Goal: Task Accomplishment & Management: Use online tool/utility

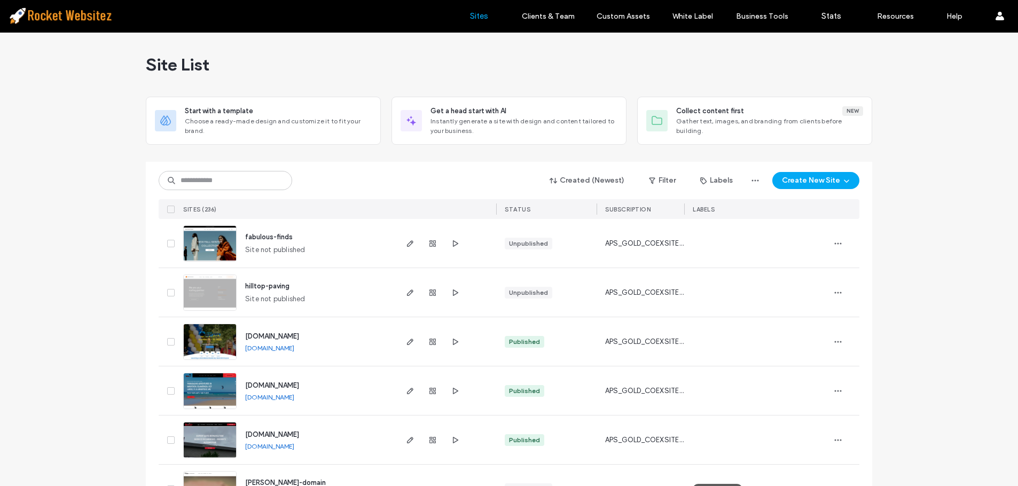
click at [240, 204] on div "SITES (236)" at bounding box center [287, 209] width 216 height 20
click at [233, 175] on input at bounding box center [226, 180] width 134 height 19
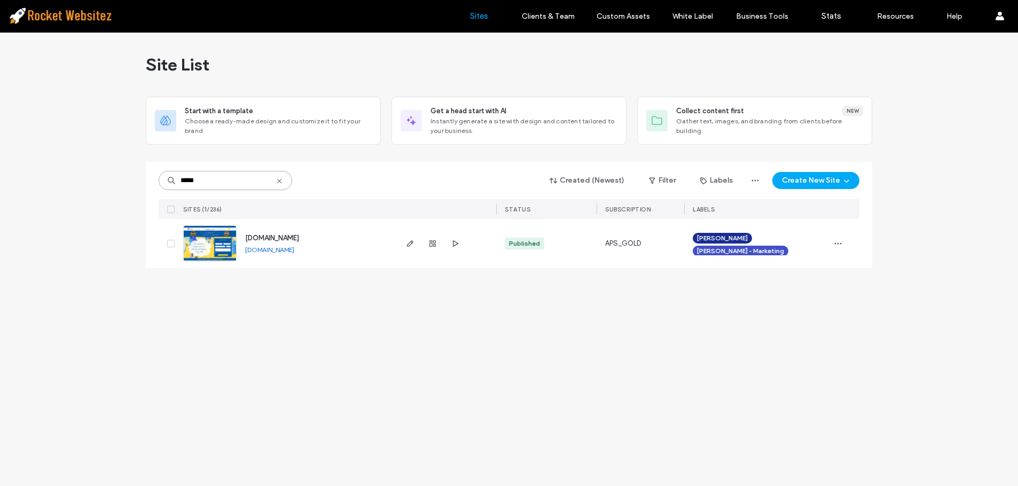
type input "*****"
click at [206, 252] on img at bounding box center [210, 262] width 52 height 73
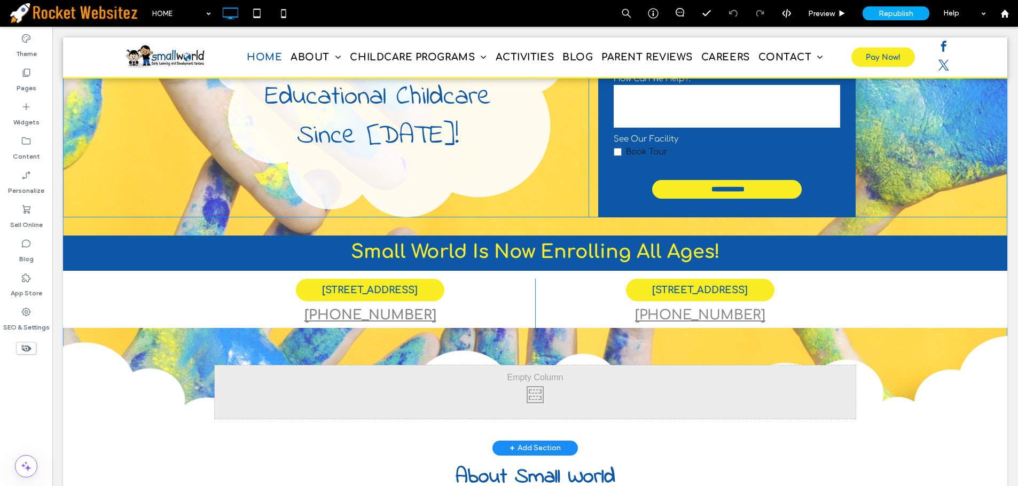
scroll to position [107, 0]
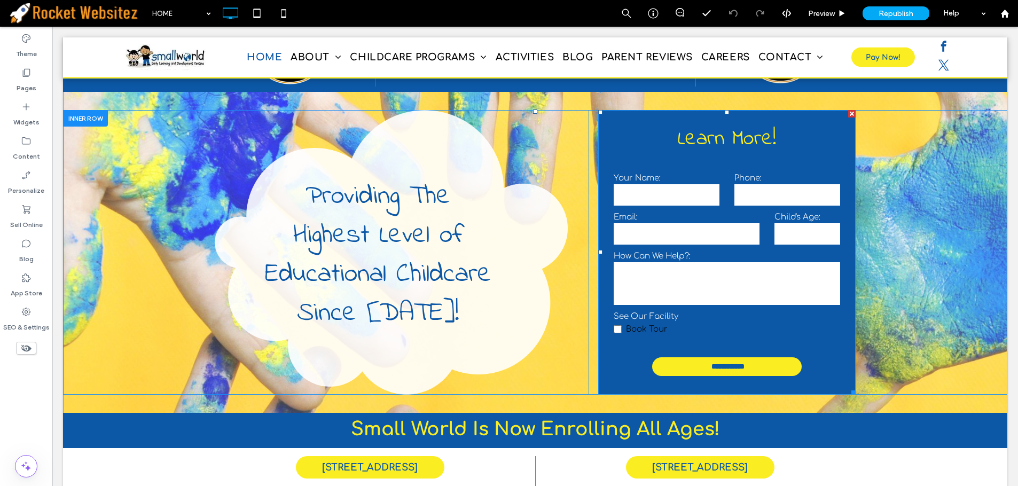
click at [748, 264] on textarea at bounding box center [727, 283] width 227 height 43
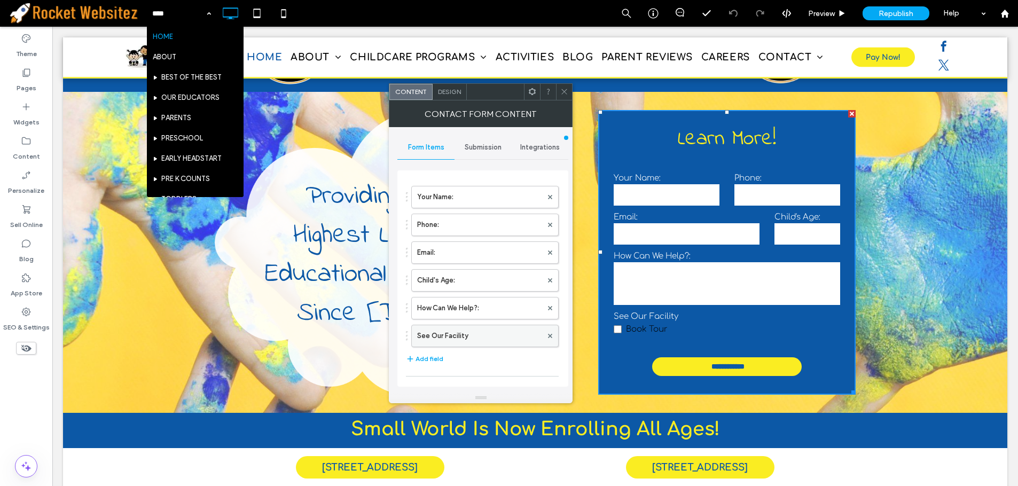
scroll to position [53, 0]
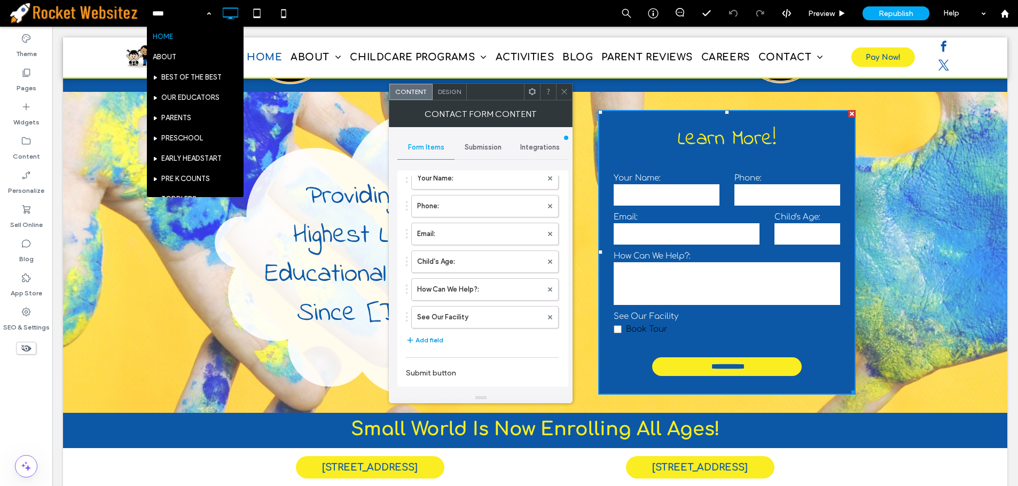
click at [420, 337] on button "Add field" at bounding box center [424, 340] width 37 height 13
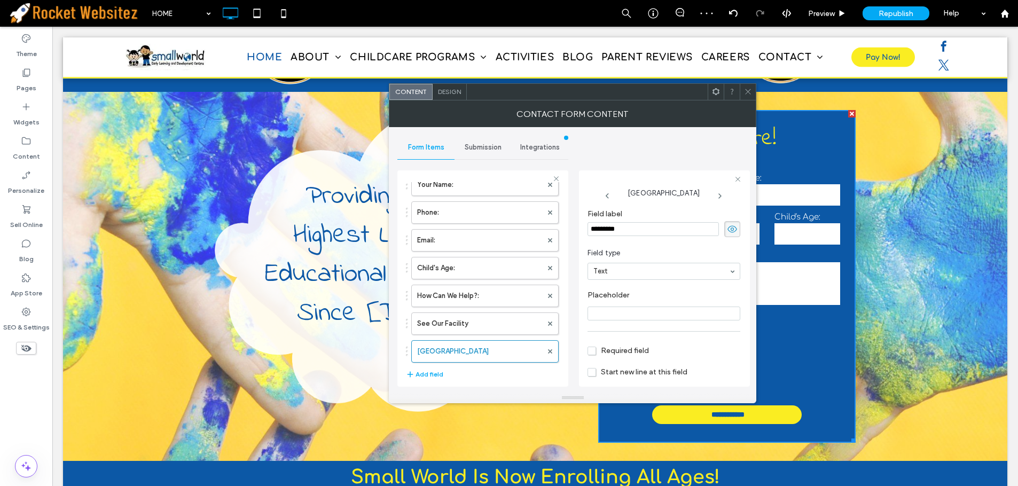
click at [642, 235] on input "*********" at bounding box center [653, 229] width 131 height 14
type input "**********"
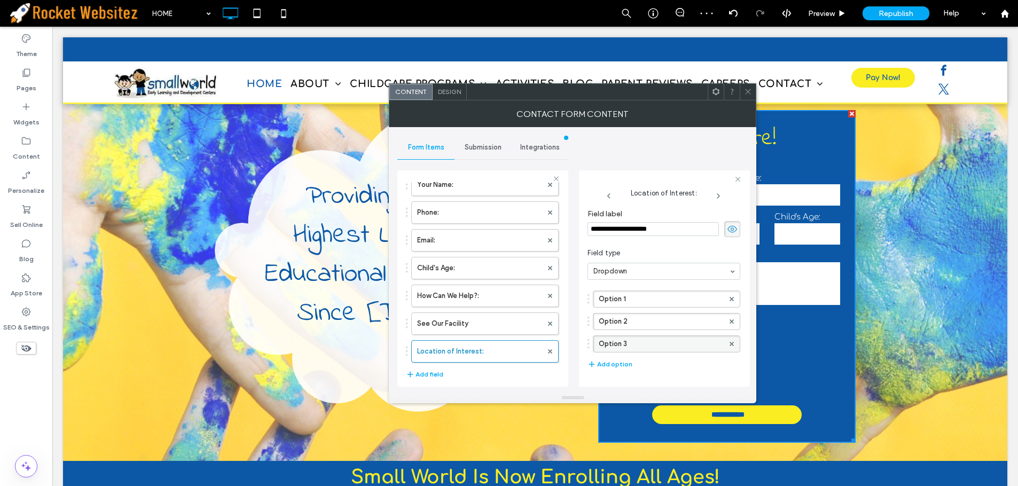
click at [728, 346] on div at bounding box center [732, 344] width 16 height 16
click at [730, 344] on use at bounding box center [732, 343] width 4 height 4
click at [670, 305] on label "Option 1" at bounding box center [661, 299] width 125 height 16
drag, startPoint x: 670, startPoint y: 305, endPoint x: 561, endPoint y: 298, distance: 109.7
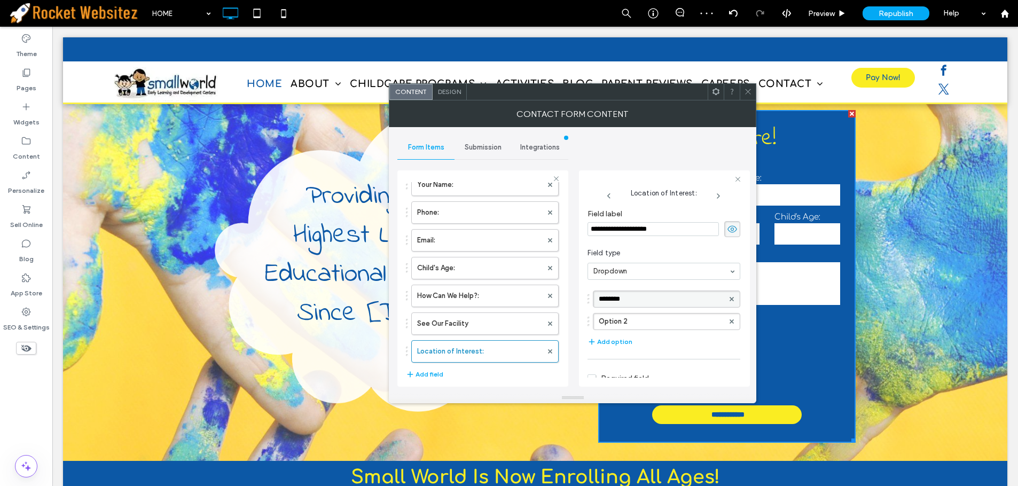
click at [561, 298] on div "**********" at bounding box center [482, 277] width 171 height 230
type input "**********"
click at [652, 323] on label "Option 2" at bounding box center [661, 322] width 125 height 16
click at [652, 323] on input "********" at bounding box center [661, 321] width 125 height 7
type input "**********"
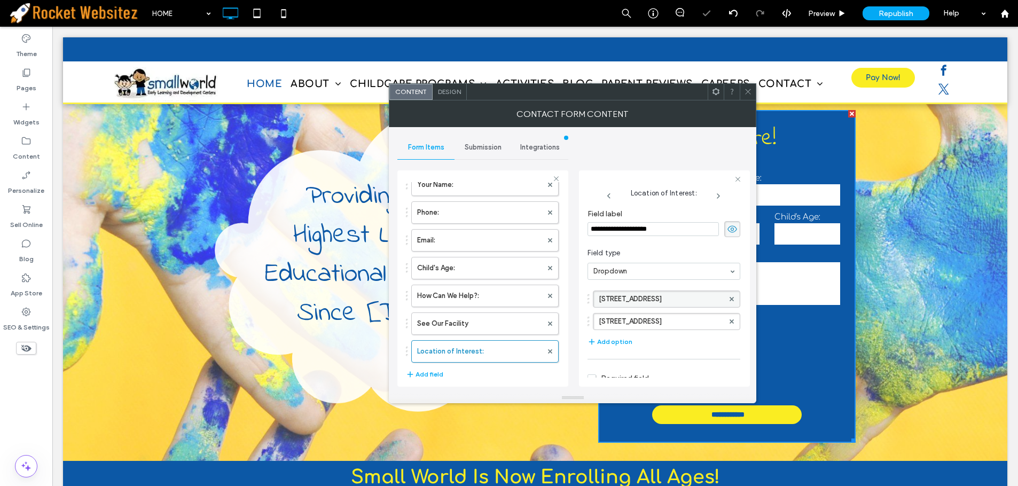
click at [641, 216] on label "Field label" at bounding box center [664, 215] width 153 height 12
click at [469, 332] on label "See Our Facility" at bounding box center [479, 323] width 125 height 21
type input "**"
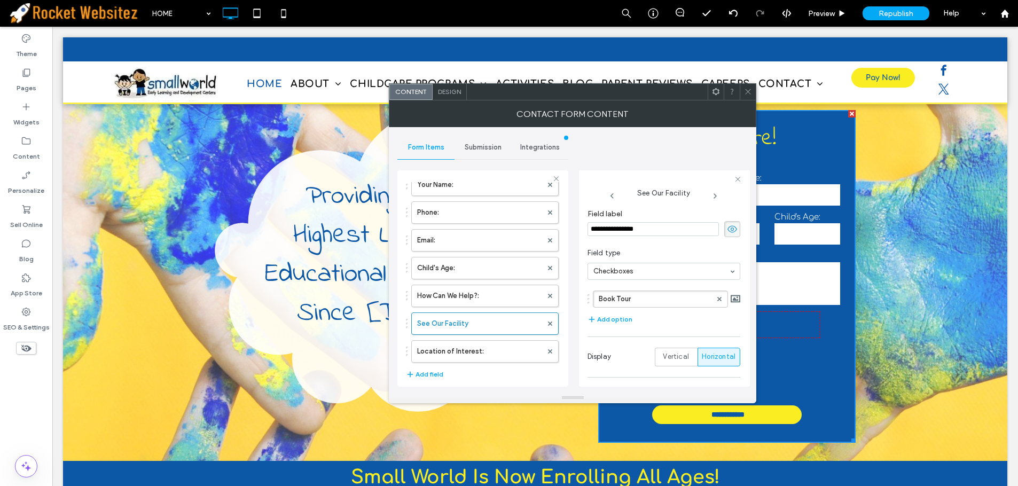
click at [750, 92] on icon at bounding box center [748, 92] width 8 height 8
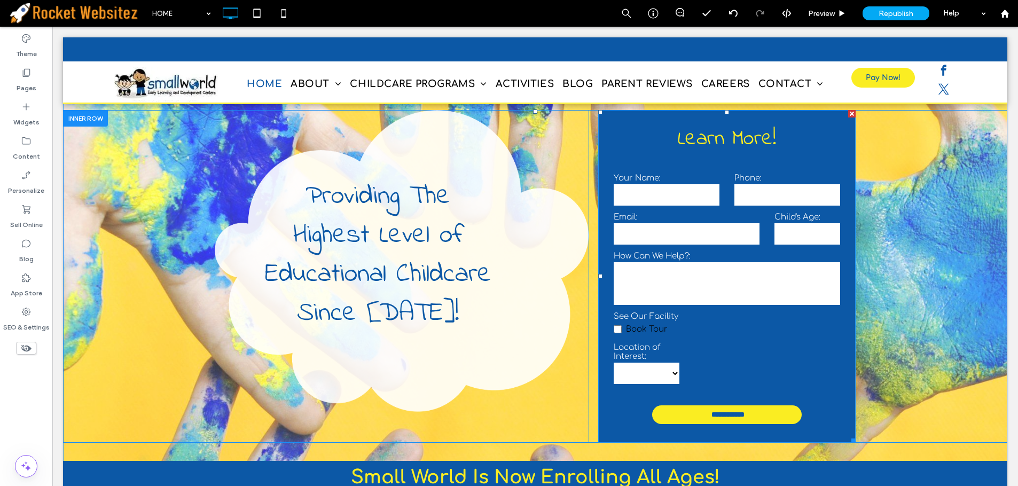
click at [631, 375] on select "**********" at bounding box center [647, 373] width 66 height 21
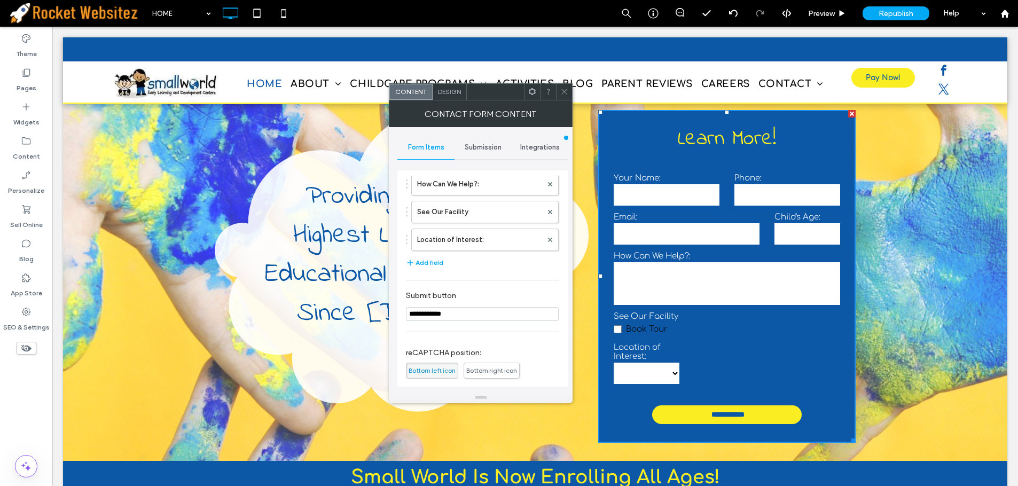
scroll to position [160, 0]
click at [460, 243] on label "Location of Interest:" at bounding box center [479, 238] width 125 height 21
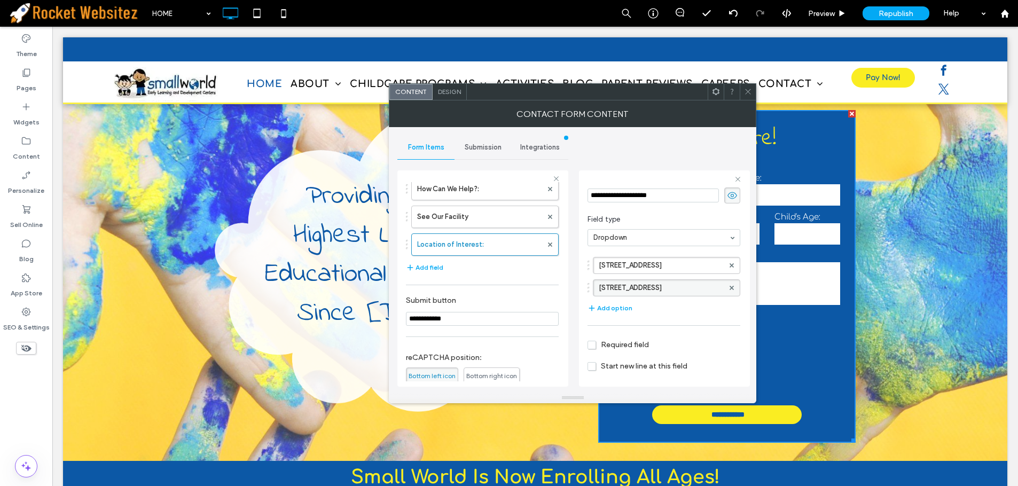
scroll to position [71, 0]
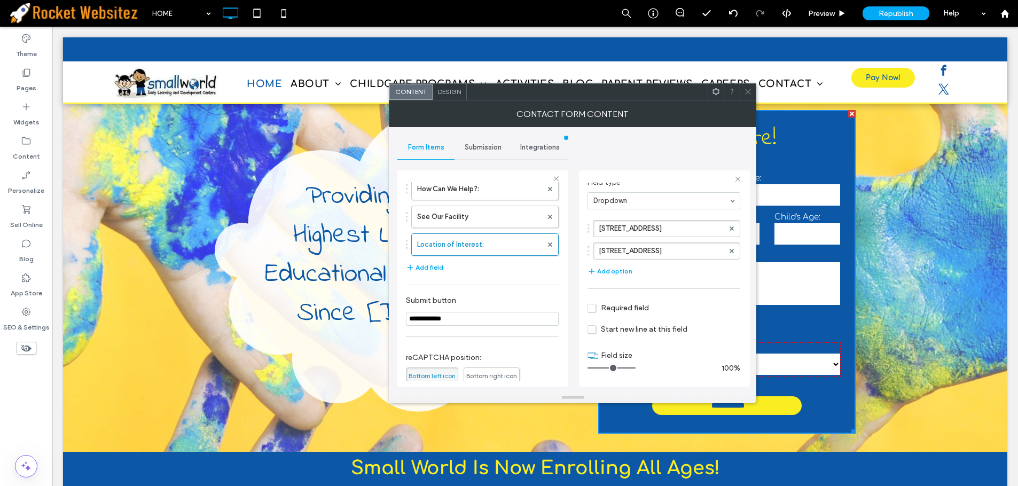
drag, startPoint x: 643, startPoint y: 362, endPoint x: 719, endPoint y: 361, distance: 76.4
type input "**"
click at [636, 368] on input "range" at bounding box center [612, 368] width 48 height 1
click at [745, 89] on icon at bounding box center [748, 92] width 8 height 8
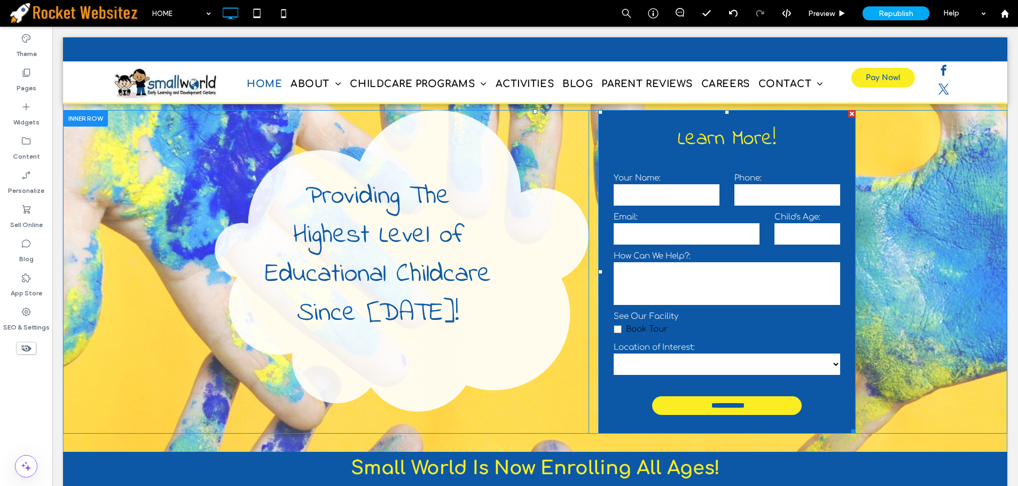
click at [775, 367] on select "**********" at bounding box center [727, 364] width 227 height 21
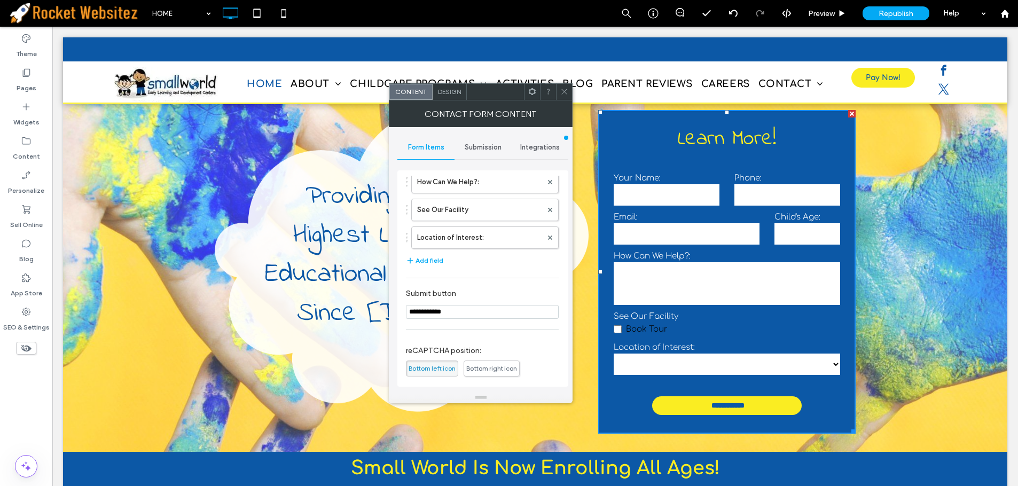
scroll to position [160, 0]
click at [475, 249] on div "Your Name: Phone: Email: Child's Age: How Can We Help?: See Our Facility Locati…" at bounding box center [482, 164] width 153 height 218
click at [485, 236] on label "Location of Interest:" at bounding box center [479, 238] width 125 height 21
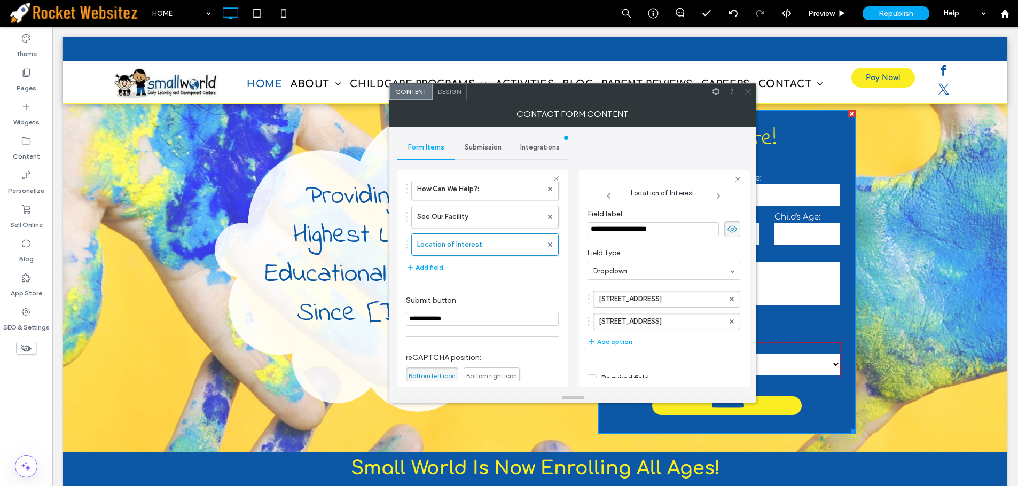
drag, startPoint x: 743, startPoint y: 90, endPoint x: 755, endPoint y: 85, distance: 13.2
click at [743, 90] on div at bounding box center [748, 92] width 16 height 16
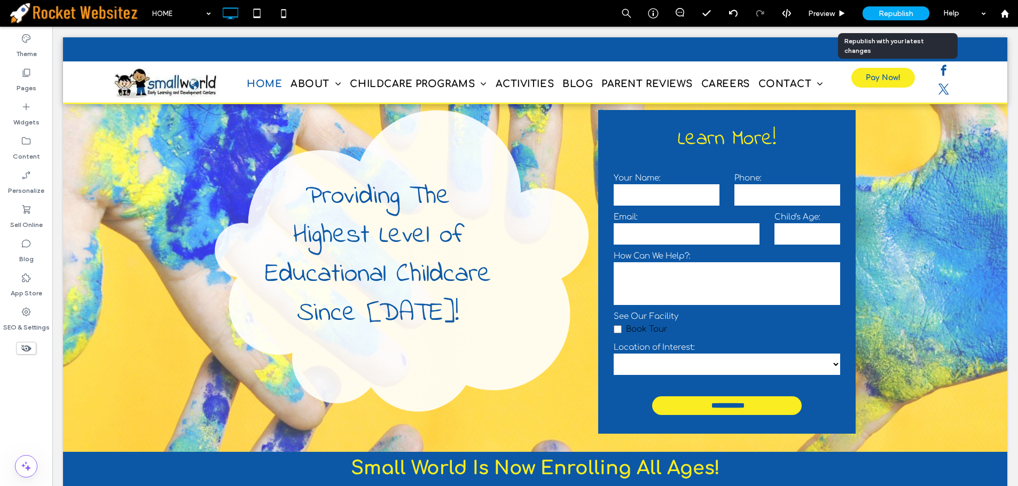
click at [890, 14] on span "Republish" at bounding box center [896, 13] width 35 height 9
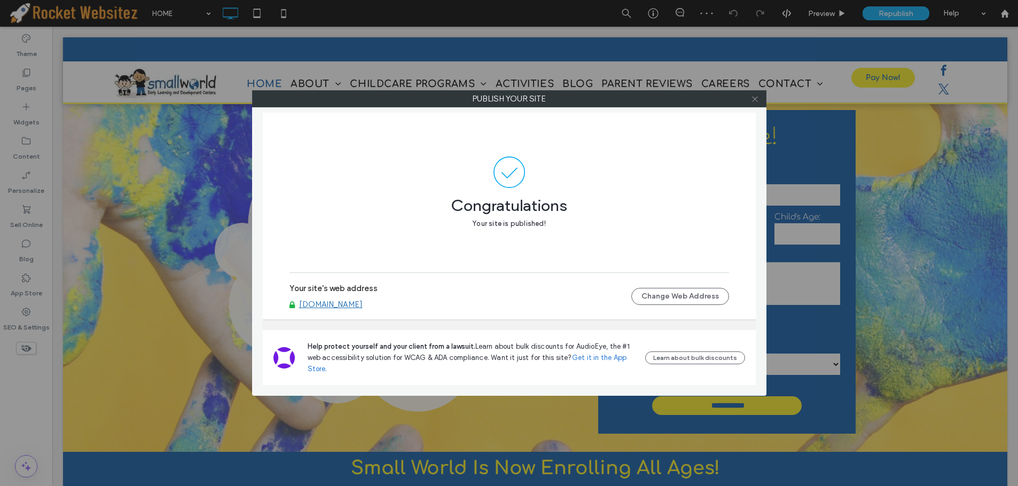
click at [758, 101] on icon at bounding box center [755, 99] width 8 height 8
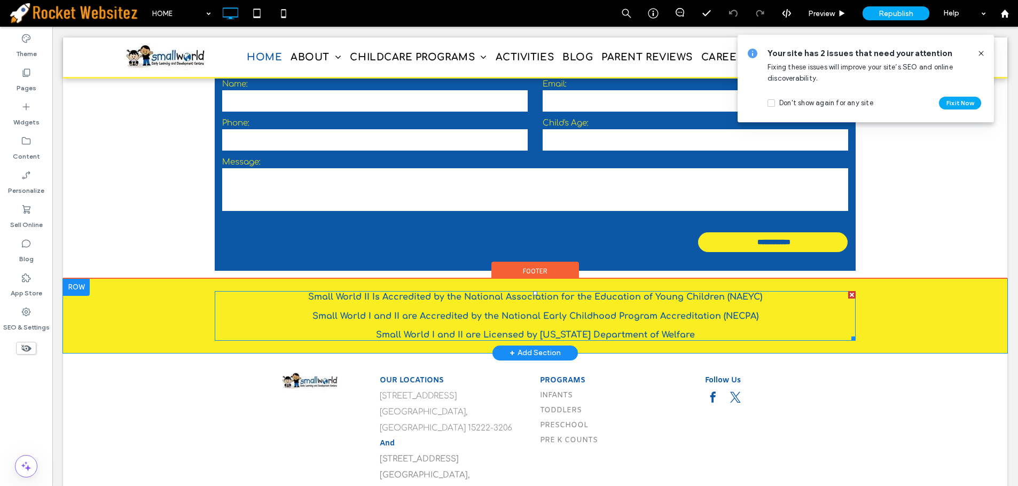
scroll to position [2861, 0]
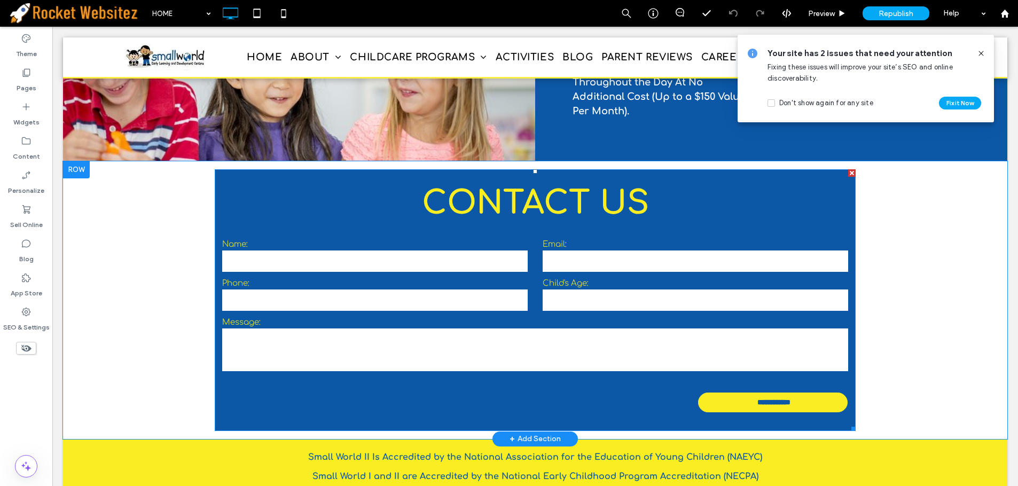
click at [522, 318] on label "Message:" at bounding box center [535, 322] width 626 height 9
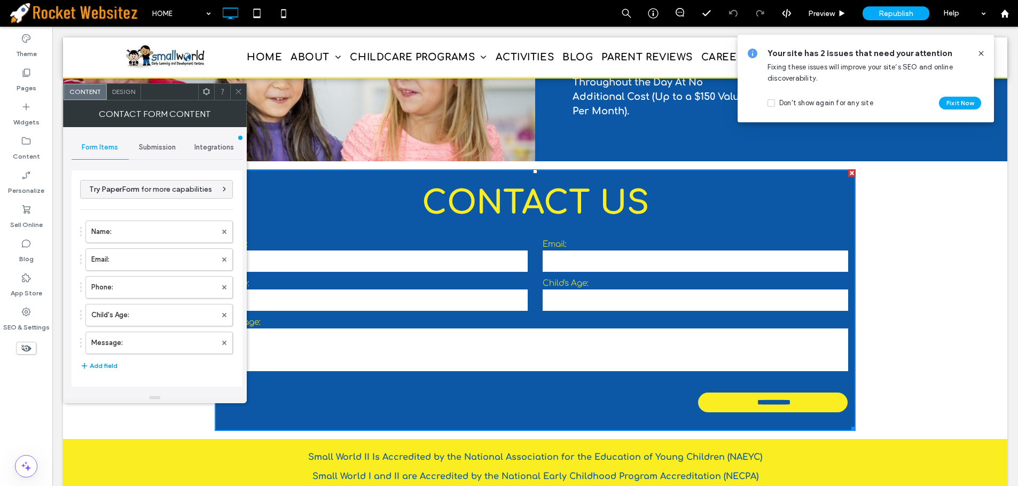
click at [114, 361] on button "Add field" at bounding box center [98, 366] width 37 height 13
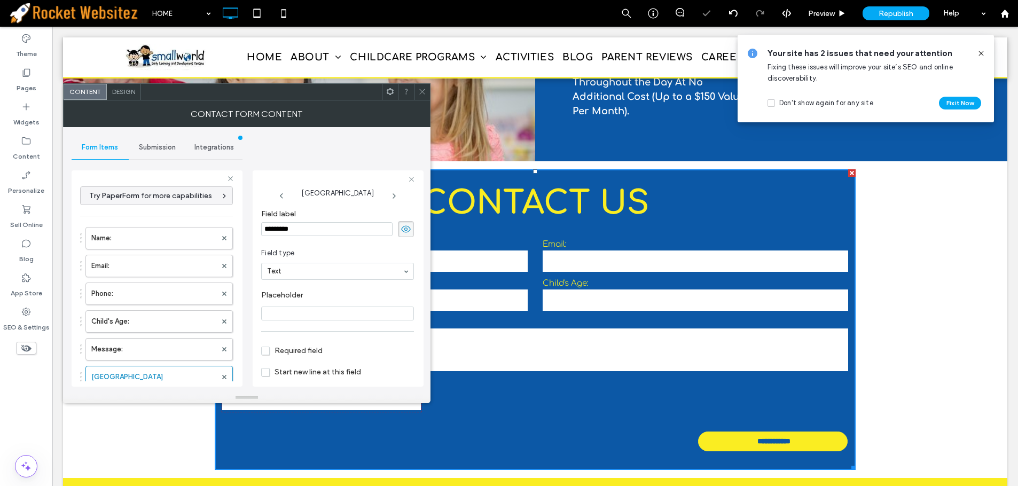
click at [301, 229] on input "*********" at bounding box center [326, 229] width 131 height 14
type input "**********"
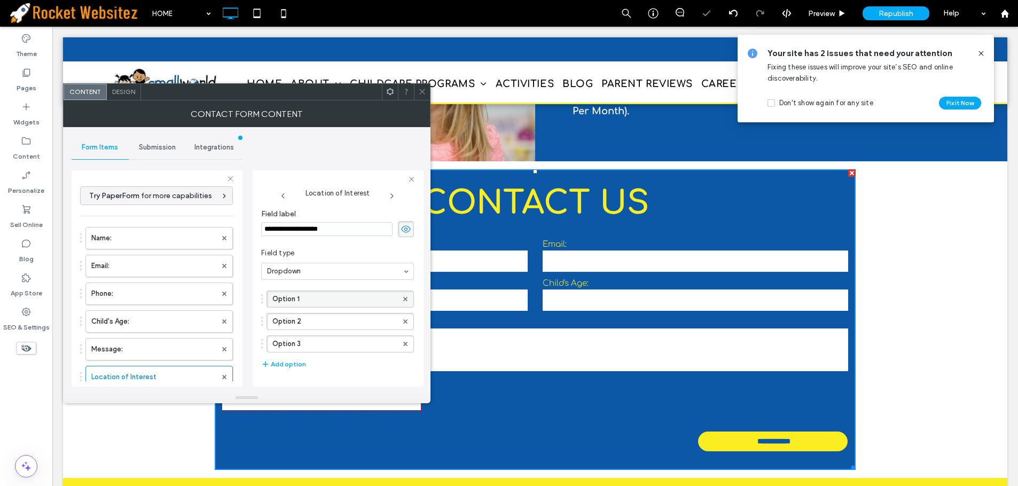
click at [312, 295] on label "Option 1" at bounding box center [334, 299] width 125 height 16
click at [397, 342] on div at bounding box center [405, 344] width 16 height 16
click at [403, 344] on use at bounding box center [405, 343] width 4 height 4
click at [327, 286] on div "Option 1 Option 2" at bounding box center [337, 307] width 153 height 45
click at [323, 302] on label "Option 1" at bounding box center [334, 299] width 125 height 16
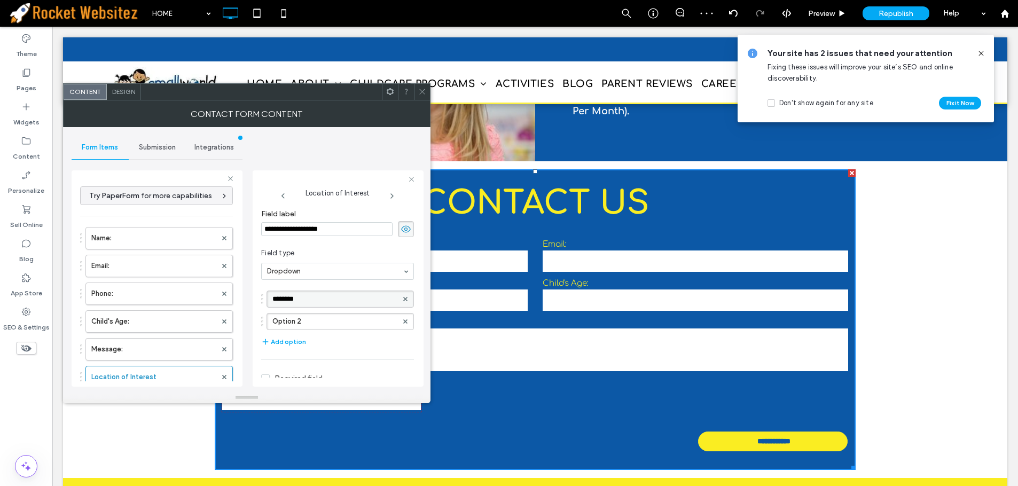
click at [323, 302] on input "********" at bounding box center [334, 298] width 125 height 7
type input "**********"
click at [318, 316] on label "Option 2" at bounding box center [334, 322] width 125 height 16
click at [318, 319] on input "********" at bounding box center [334, 321] width 125 height 7
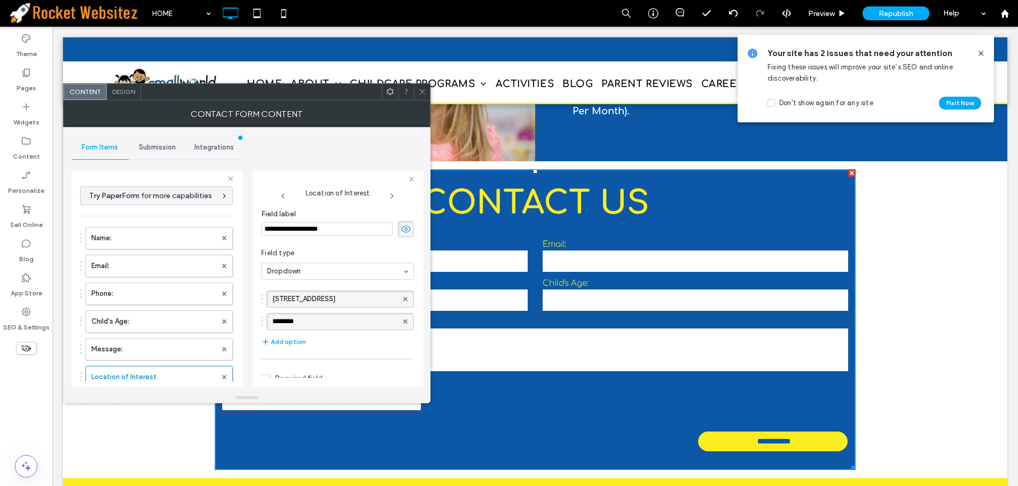
click at [318, 319] on input "********" at bounding box center [334, 321] width 125 height 7
type input "**********"
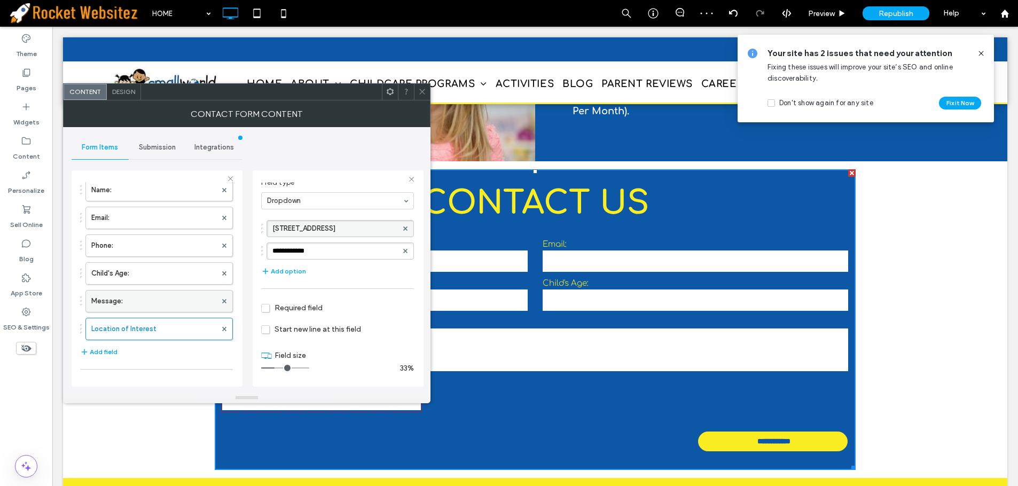
scroll to position [107, 0]
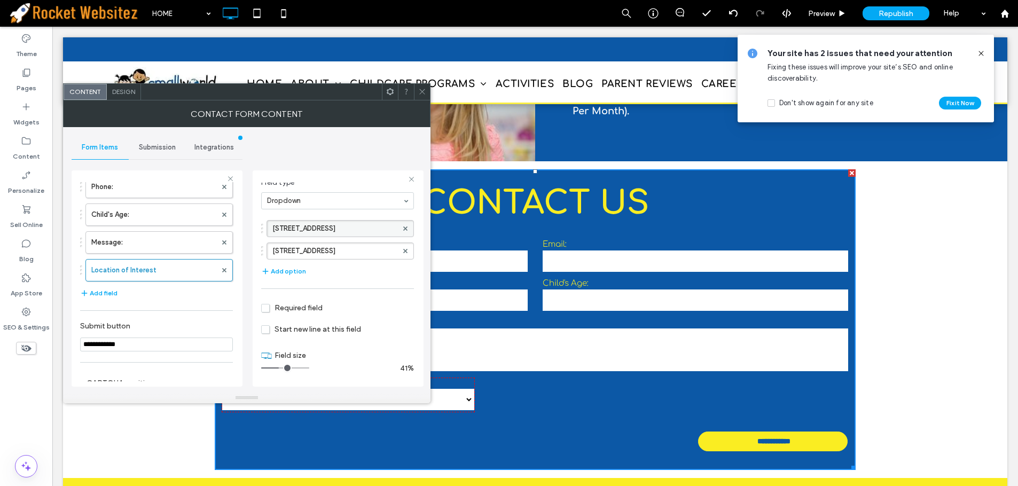
drag, startPoint x: 277, startPoint y: 370, endPoint x: 241, endPoint y: 358, distance: 38.4
click at [281, 368] on input "range" at bounding box center [285, 368] width 48 height 1
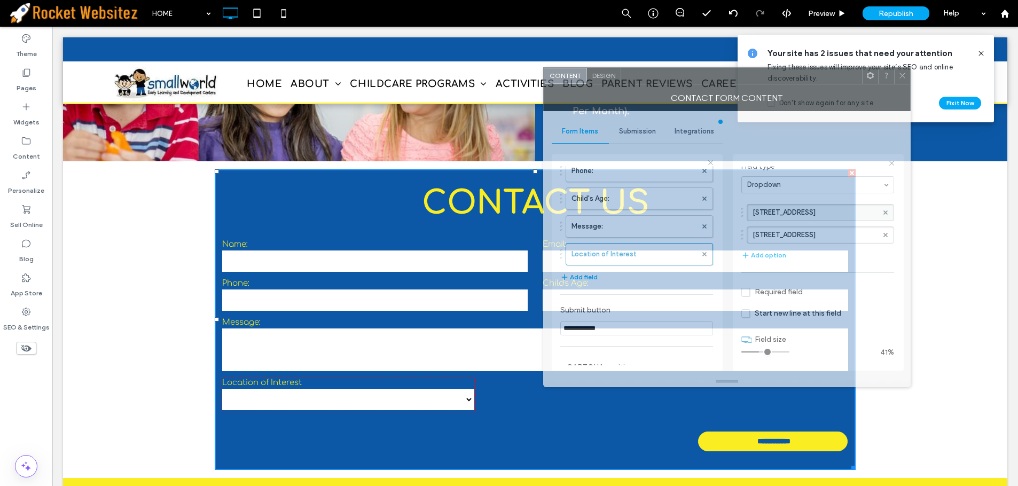
drag, startPoint x: 295, startPoint y: 86, endPoint x: 744, endPoint y: 67, distance: 449.2
click at [744, 68] on div at bounding box center [741, 76] width 241 height 16
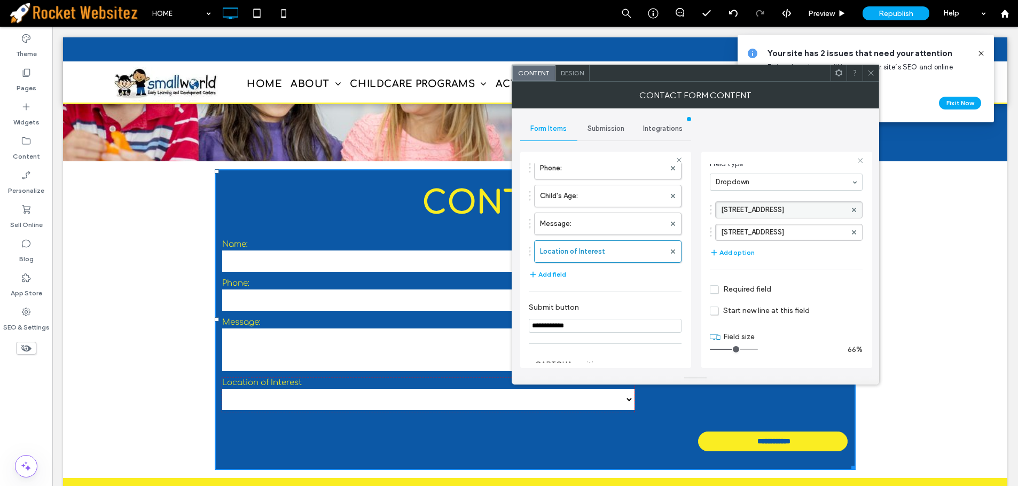
drag, startPoint x: 729, startPoint y: 349, endPoint x: 726, endPoint y: 327, distance: 22.1
click at [738, 349] on input "range" at bounding box center [734, 349] width 48 height 1
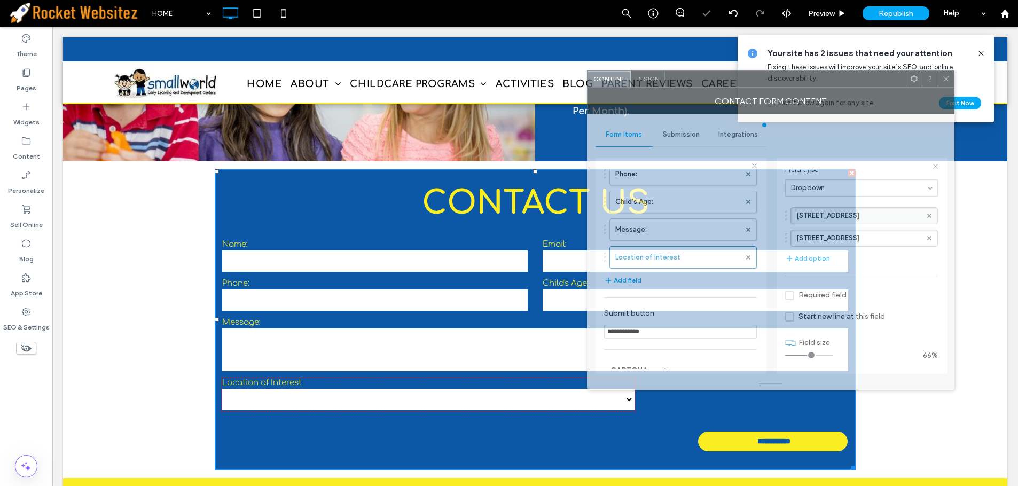
drag, startPoint x: 635, startPoint y: 84, endPoint x: 680, endPoint y: 100, distance: 48.2
click at [680, 90] on div "Contact Form Content" at bounding box center [771, 101] width 368 height 27
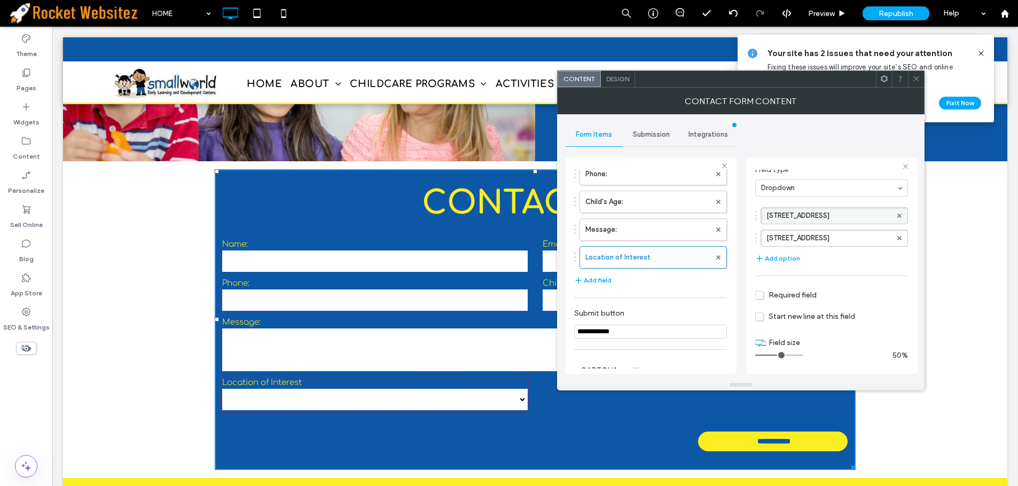
type input "*"
click at [779, 355] on input "range" at bounding box center [779, 355] width 48 height 1
drag, startPoint x: 918, startPoint y: 77, endPoint x: 911, endPoint y: 100, distance: 24.0
click at [918, 77] on icon at bounding box center [917, 79] width 8 height 8
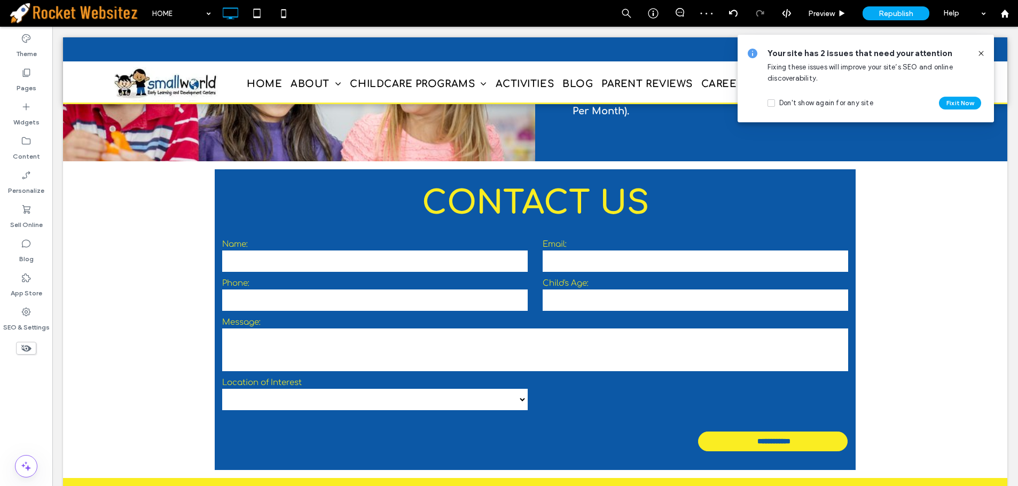
click at [979, 51] on icon at bounding box center [981, 53] width 9 height 9
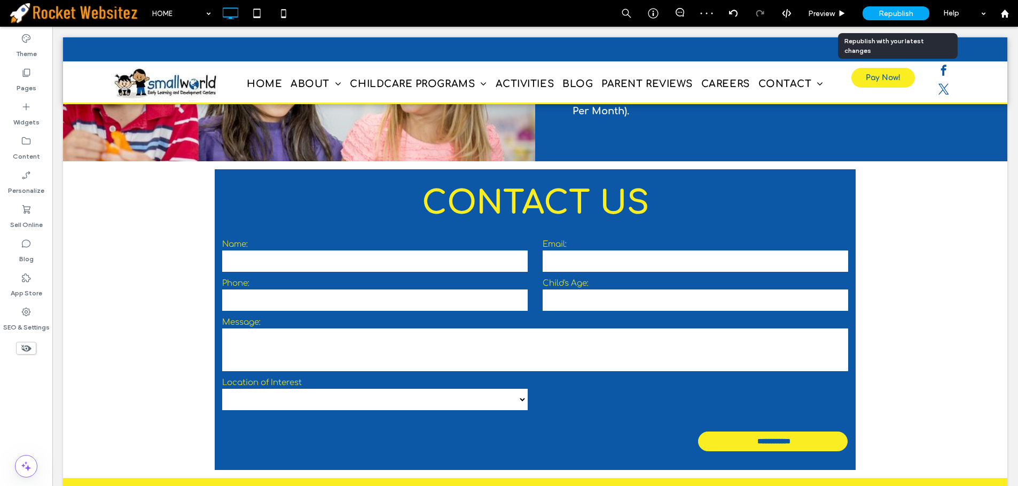
click at [912, 17] on span "Republish" at bounding box center [896, 13] width 35 height 9
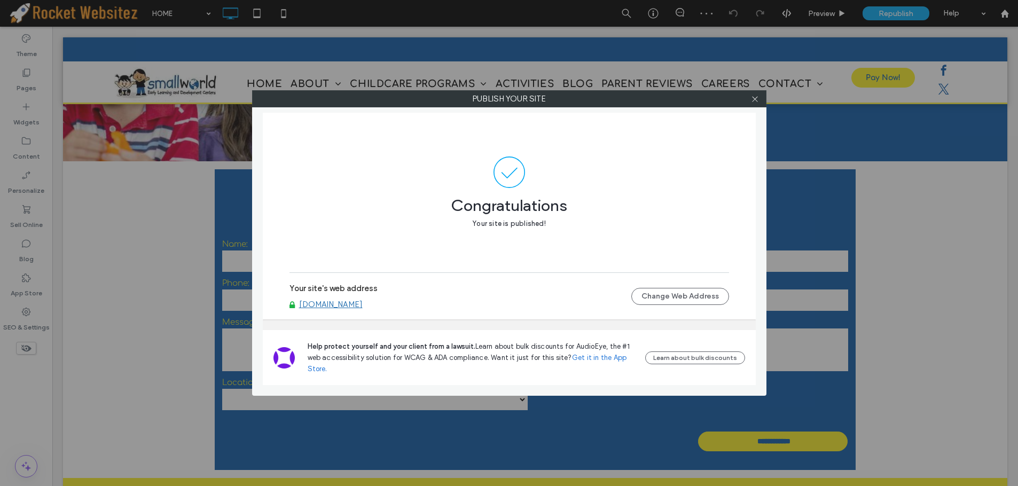
drag, startPoint x: 755, startPoint y: 94, endPoint x: 871, endPoint y: 116, distance: 118.0
click at [755, 94] on span at bounding box center [755, 99] width 8 height 16
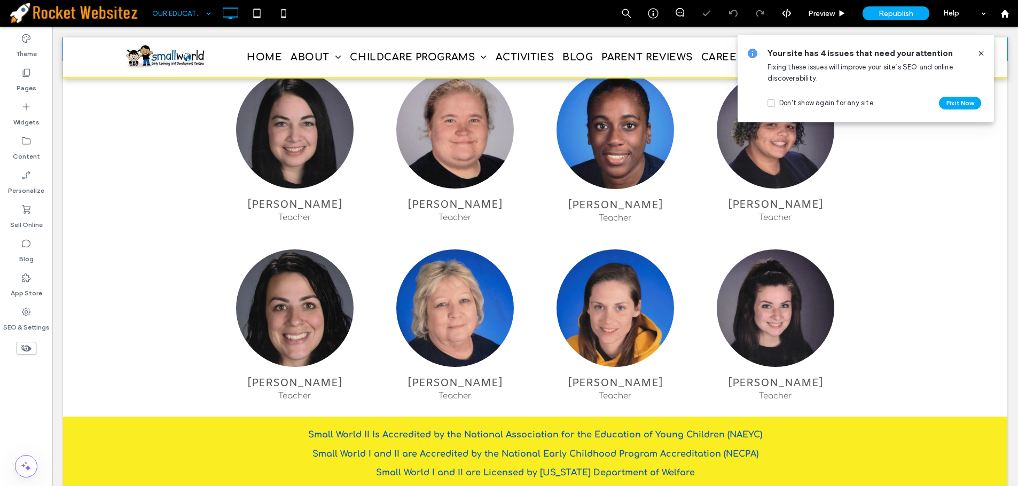
scroll to position [342, 0]
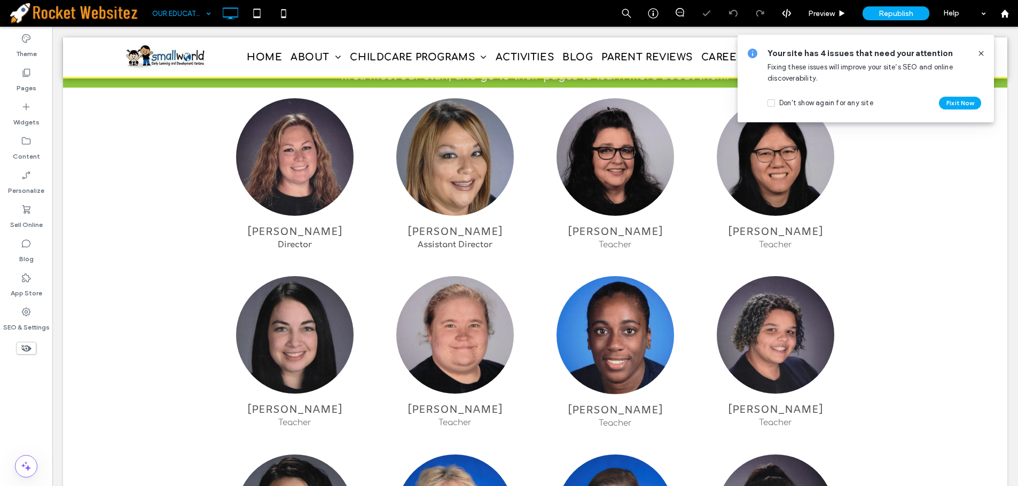
click at [197, 21] on input at bounding box center [178, 13] width 53 height 27
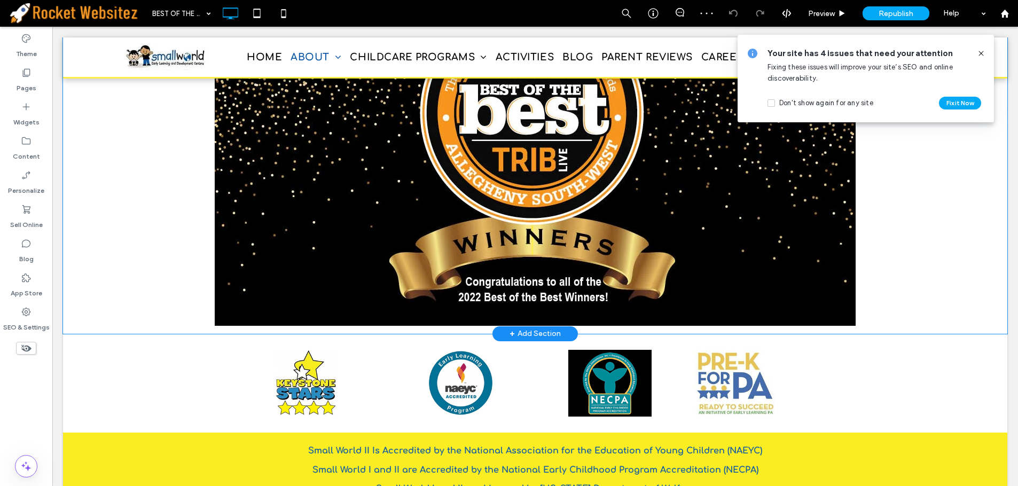
scroll to position [434, 0]
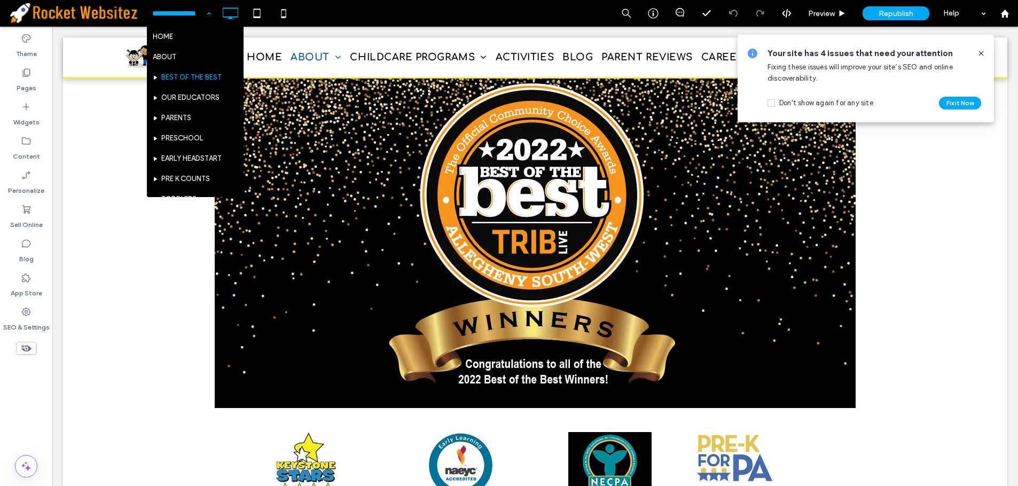
click at [211, 13] on div "HOME ABOUT BEST OF THE BEST OUR EDUCATORS PARENTS PRESCHOOL EARLY HEADSTART PRE…" at bounding box center [181, 13] width 69 height 27
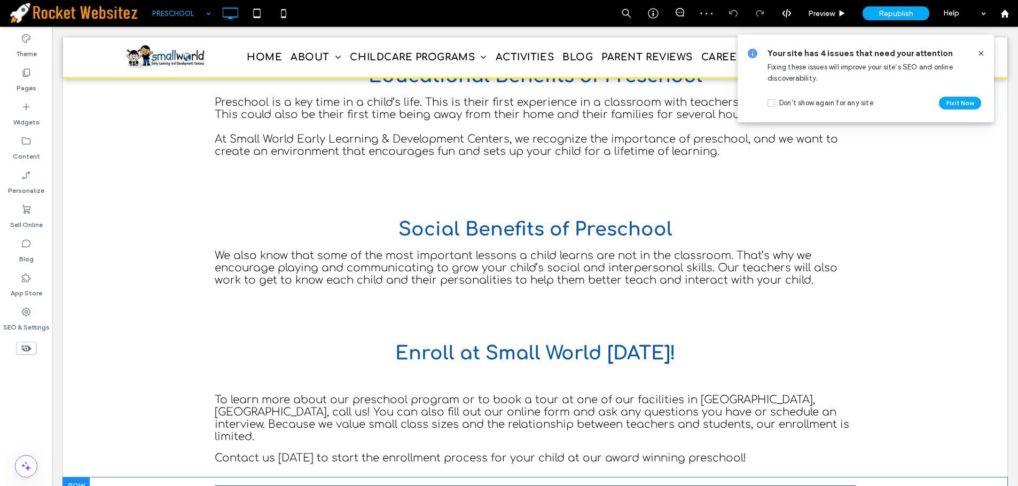
scroll to position [1229, 0]
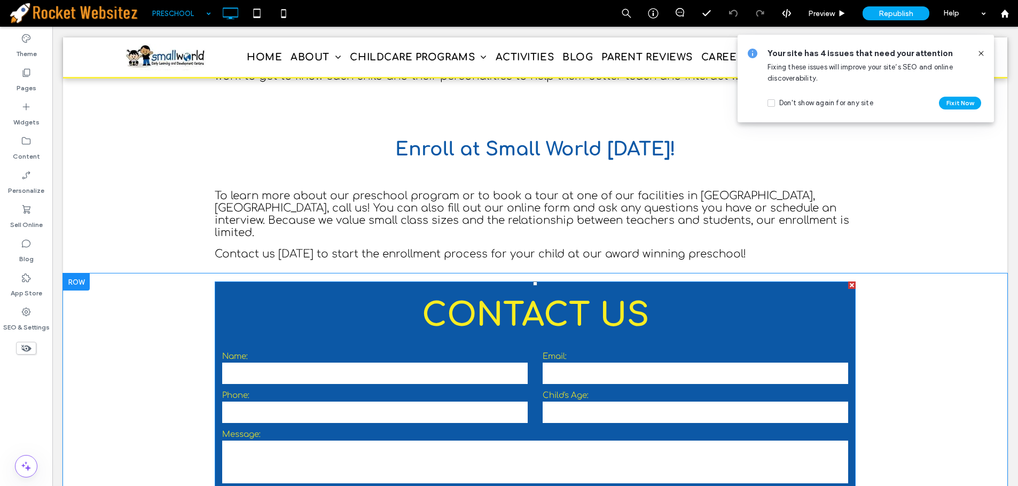
click at [407, 402] on input "tel" at bounding box center [375, 412] width 306 height 21
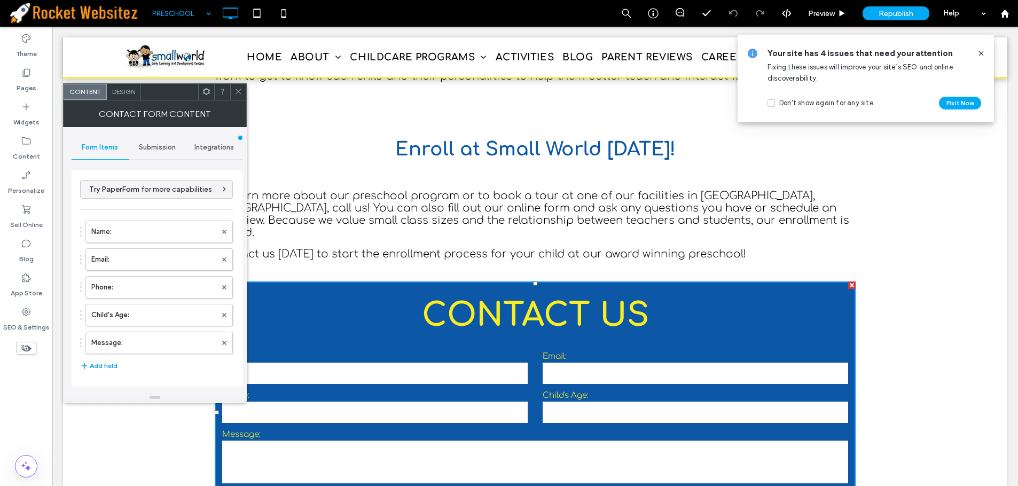
click at [106, 363] on button "Add field" at bounding box center [98, 366] width 37 height 13
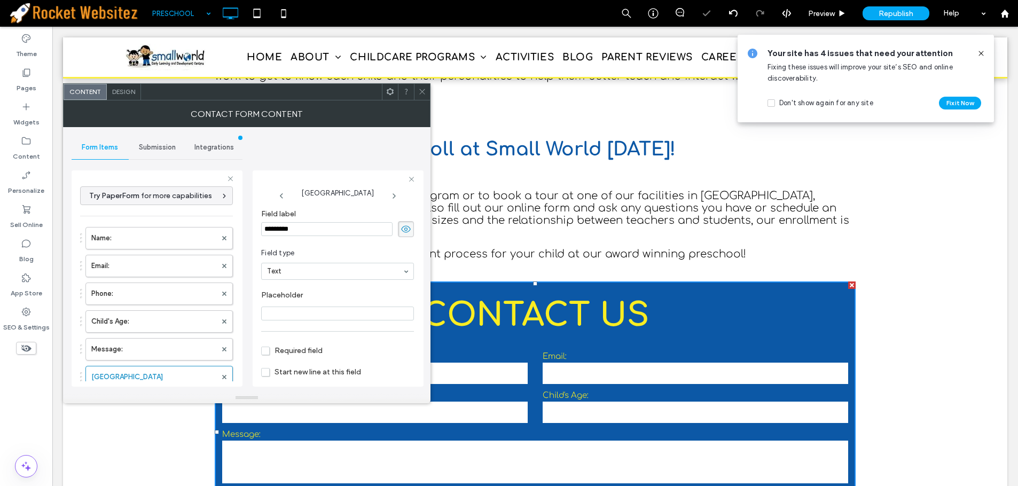
drag, startPoint x: 305, startPoint y: 229, endPoint x: 199, endPoint y: 223, distance: 105.9
click at [199, 223] on div "**********" at bounding box center [157, 277] width 171 height 230
type input "*"
type input "**********"
click at [299, 280] on section "Field type Text" at bounding box center [337, 264] width 153 height 43
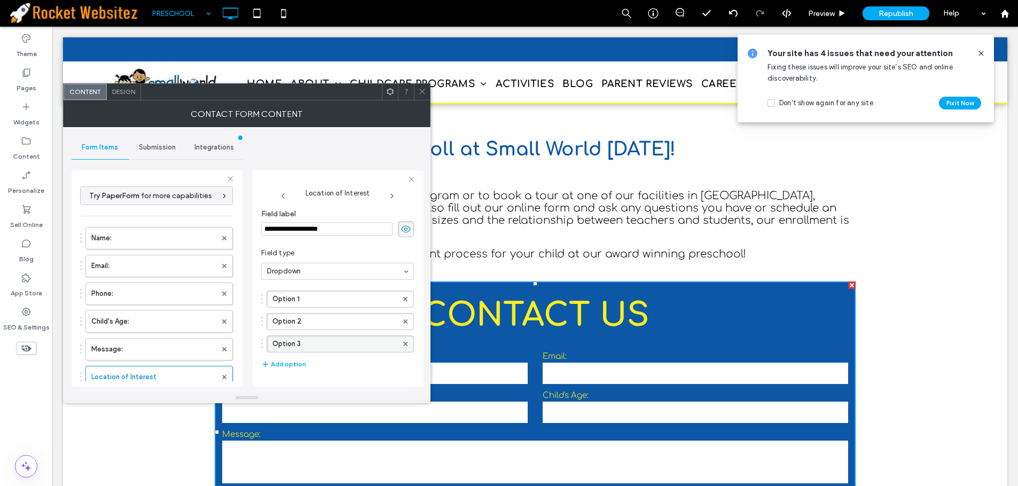
click at [397, 344] on div at bounding box center [405, 344] width 16 height 16
click at [403, 345] on use at bounding box center [405, 343] width 4 height 4
click at [324, 303] on label "Option 1" at bounding box center [334, 299] width 125 height 16
drag, startPoint x: 325, startPoint y: 299, endPoint x: 222, endPoint y: 291, distance: 102.8
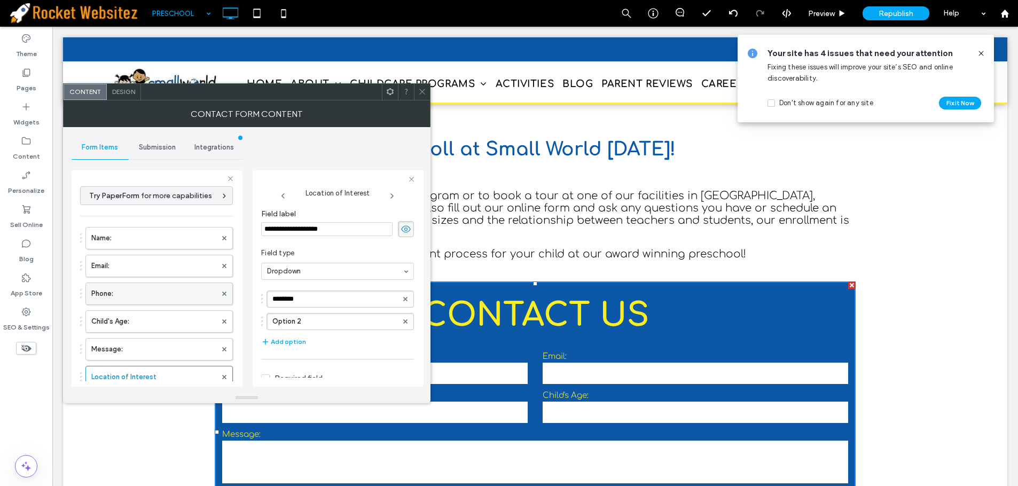
click at [222, 291] on div "**********" at bounding box center [157, 277] width 171 height 230
type input "**********"
click at [300, 319] on label "Option 2" at bounding box center [334, 322] width 125 height 16
click at [300, 319] on input "********" at bounding box center [334, 321] width 125 height 7
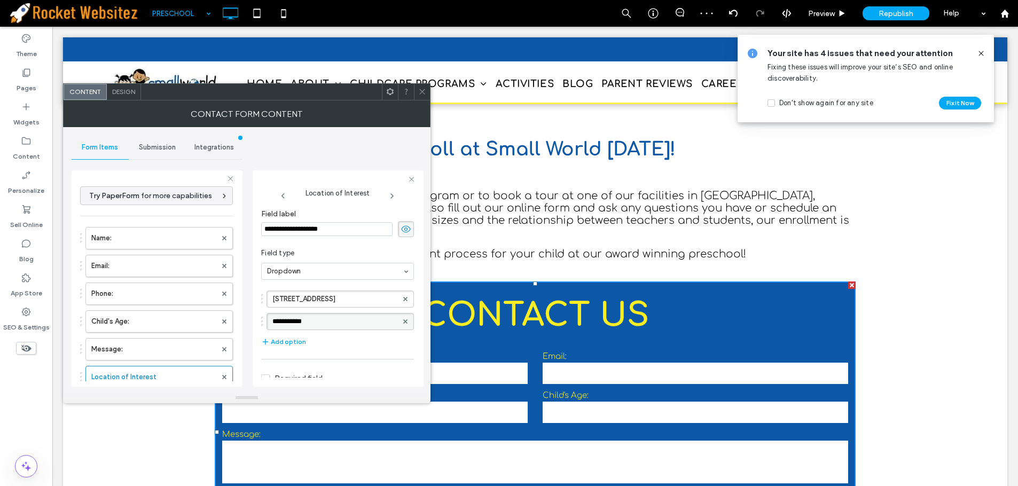
type input "**********"
click at [312, 249] on span "Field type" at bounding box center [335, 253] width 149 height 11
click at [422, 93] on icon at bounding box center [422, 92] width 8 height 8
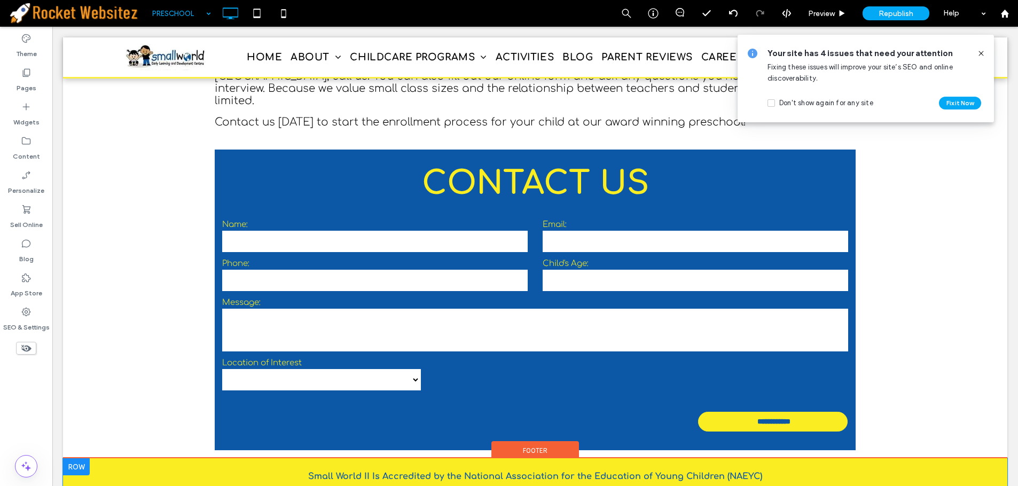
scroll to position [1200, 0]
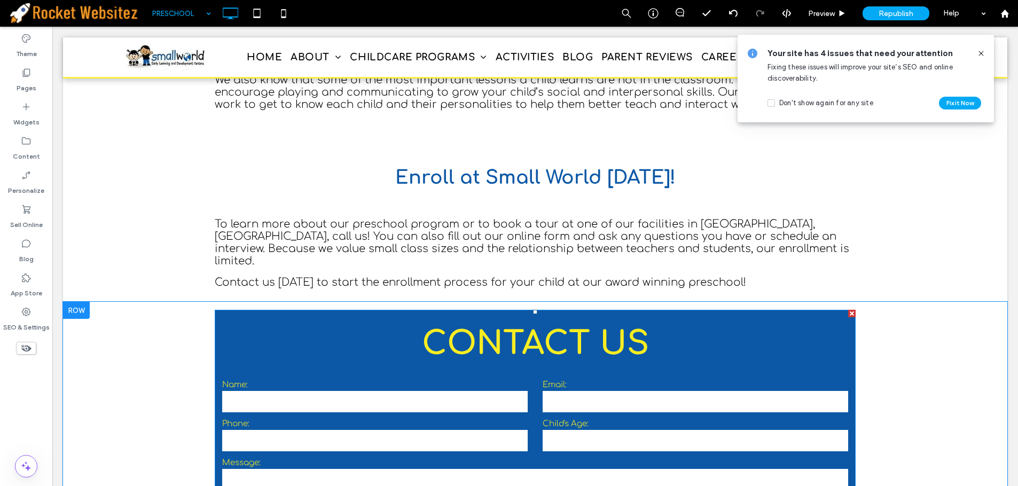
click at [358, 469] on textarea at bounding box center [535, 490] width 626 height 43
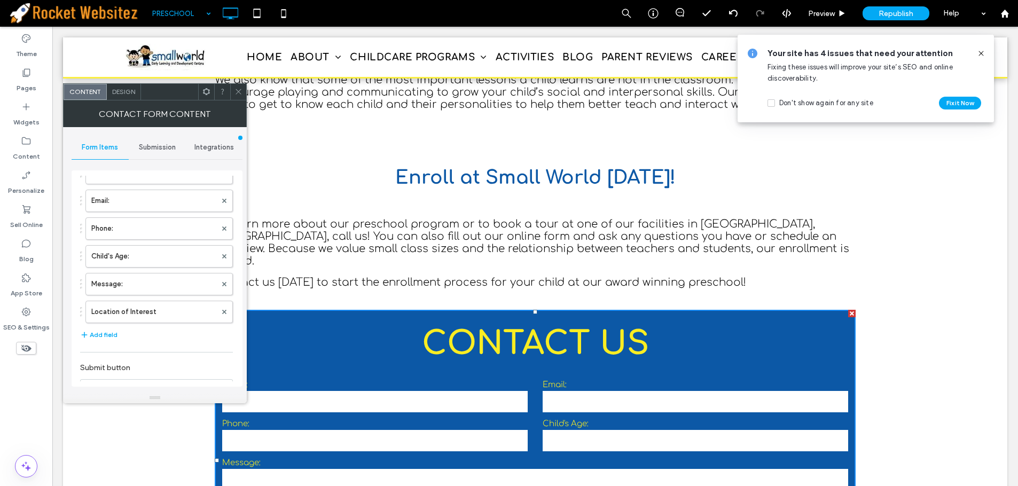
scroll to position [160, 0]
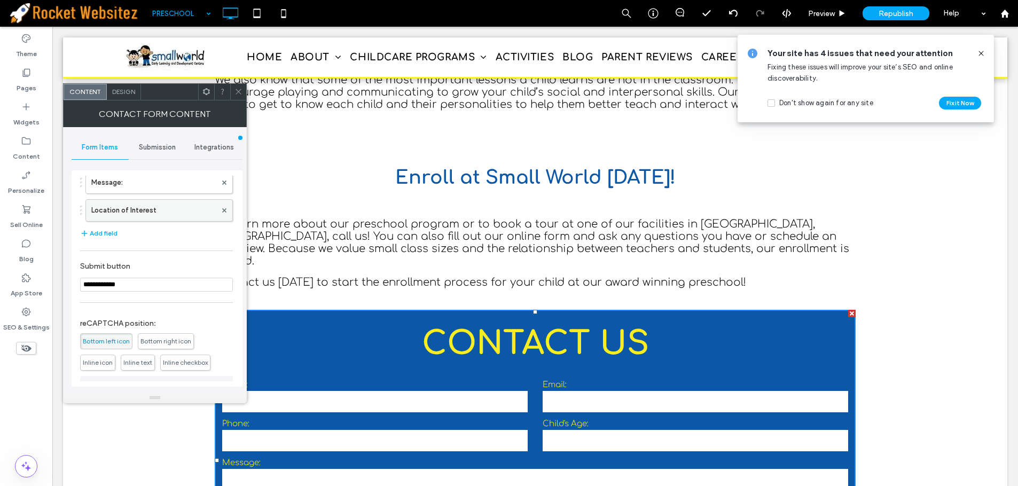
click at [134, 207] on label "Location of Interest" at bounding box center [153, 210] width 125 height 21
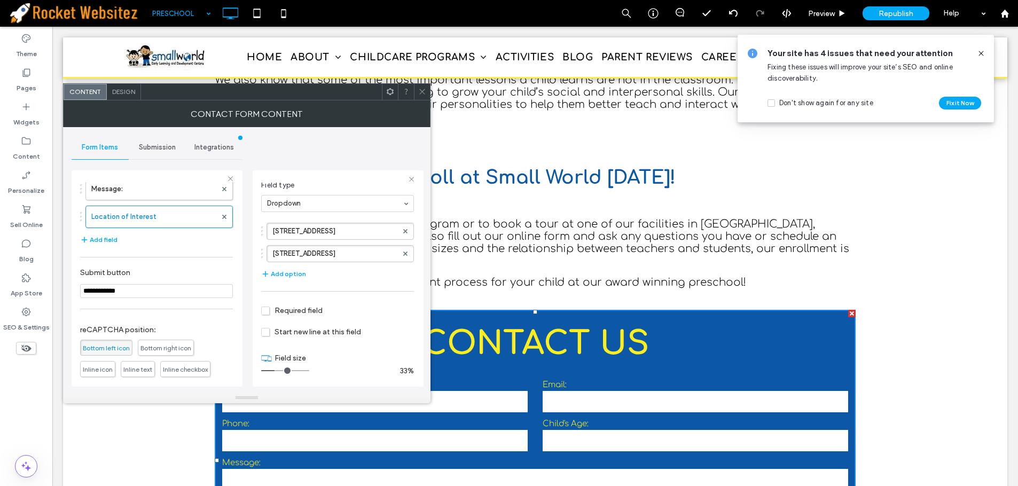
scroll to position [71, 0]
drag, startPoint x: 276, startPoint y: 368, endPoint x: 284, endPoint y: 370, distance: 7.8
type input "*"
click at [284, 369] on input "range" at bounding box center [285, 368] width 48 height 1
click at [423, 88] on icon at bounding box center [422, 92] width 8 height 8
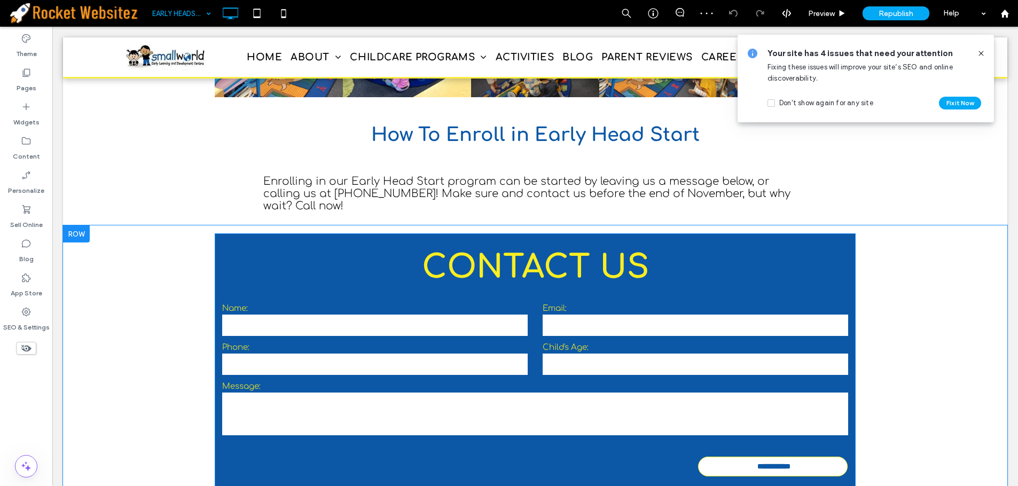
scroll to position [1417, 0]
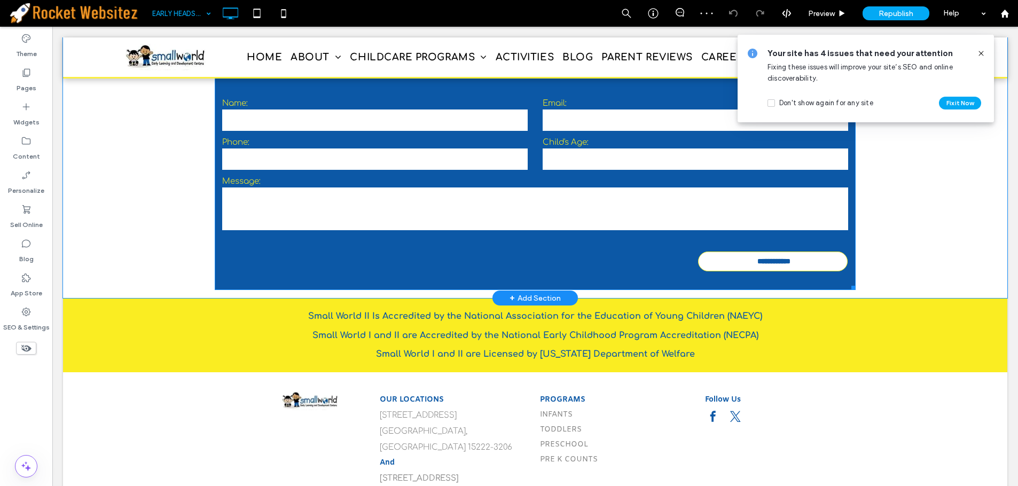
click at [514, 193] on textarea at bounding box center [535, 209] width 626 height 43
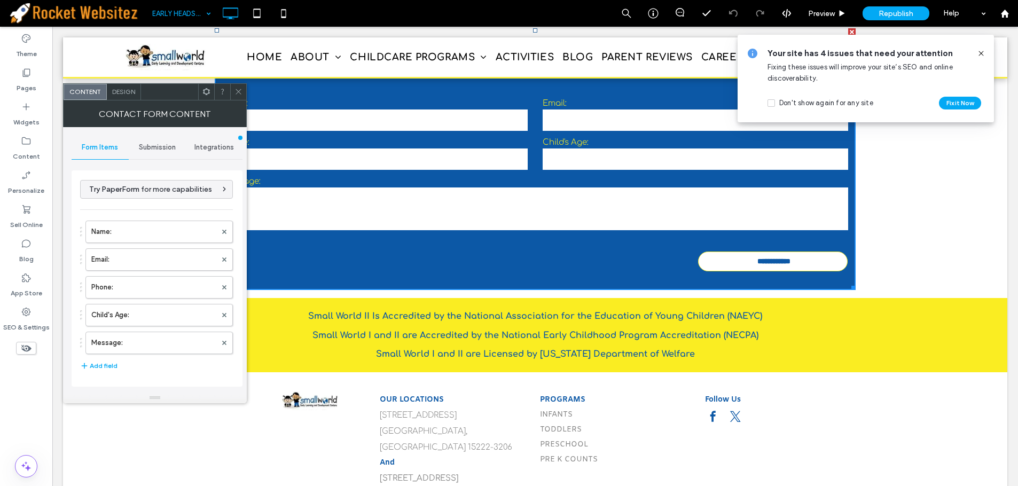
click at [110, 373] on div "Name: Email: Phone: Child's Age: Message: Add field" at bounding box center [156, 296] width 153 height 162
click at [107, 365] on button "Add field" at bounding box center [98, 366] width 37 height 13
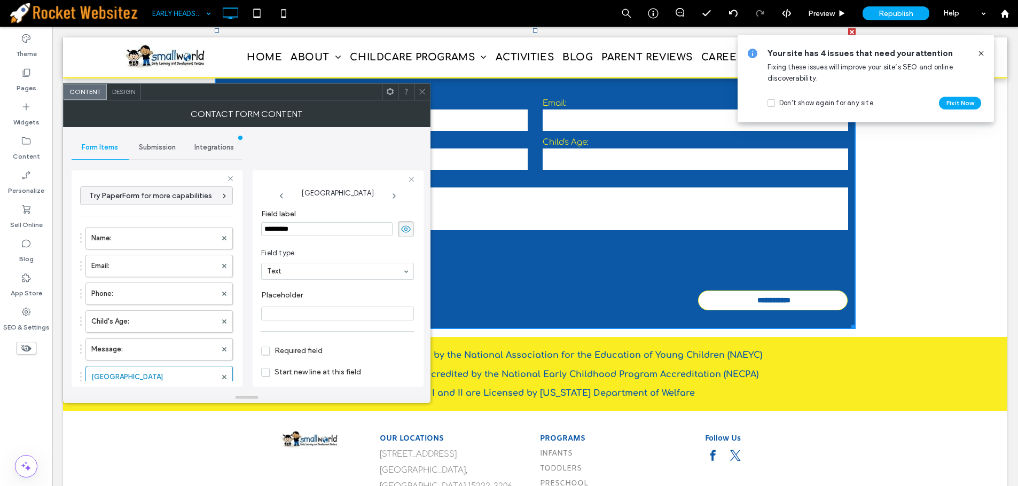
click at [319, 228] on input "*********" at bounding box center [326, 229] width 131 height 14
type input "**********"
click at [331, 263] on div at bounding box center [337, 271] width 153 height 17
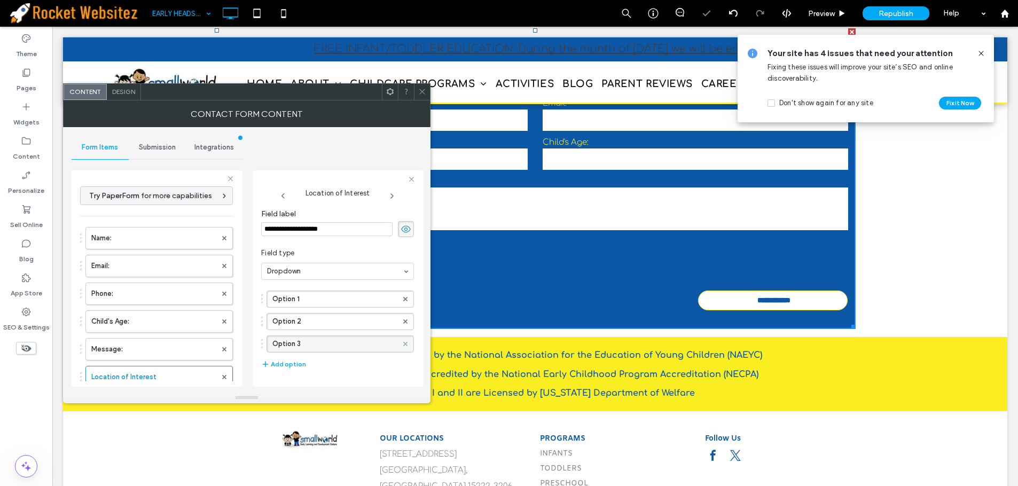
click at [403, 344] on use at bounding box center [405, 343] width 4 height 4
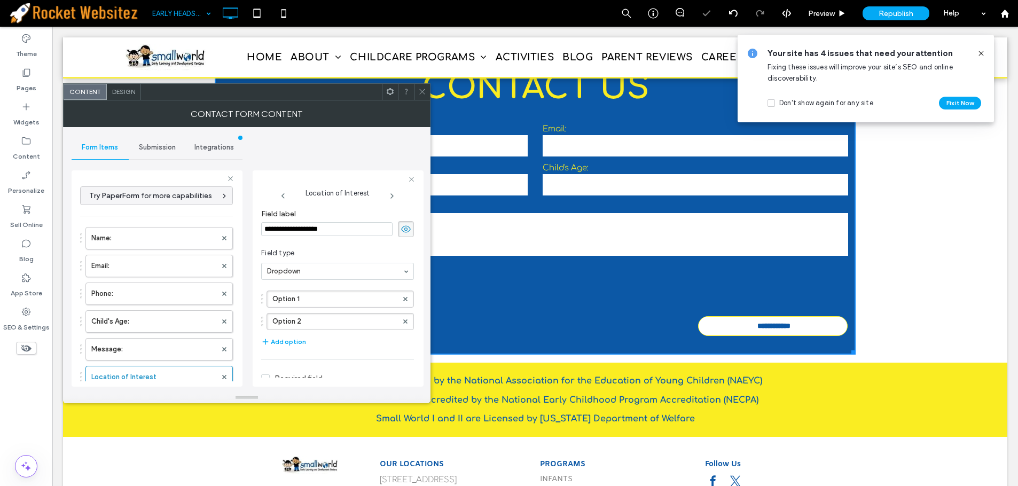
scroll to position [1442, 0]
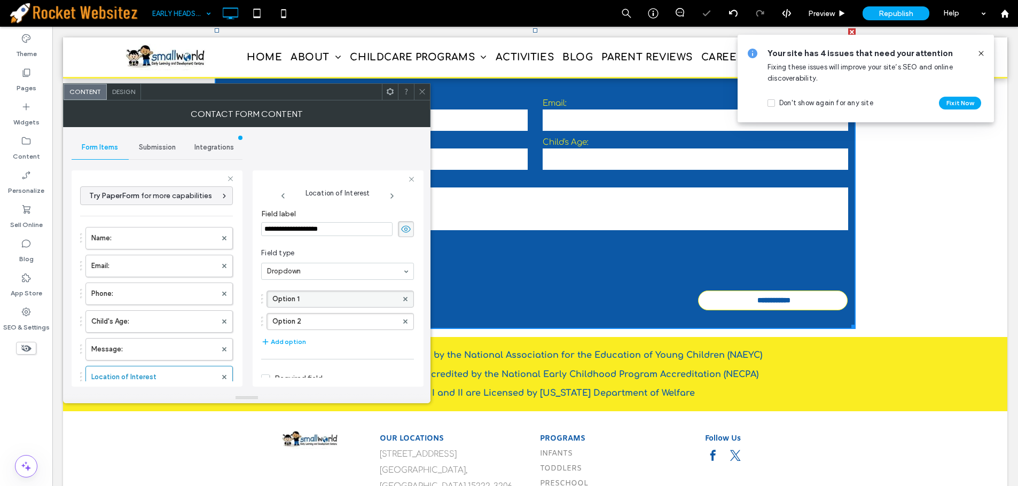
click at [340, 291] on div "Option 1" at bounding box center [340, 299] width 147 height 17
drag, startPoint x: 320, startPoint y: 295, endPoint x: 271, endPoint y: 295, distance: 49.2
click at [271, 295] on div "Option 1" at bounding box center [338, 299] width 142 height 17
click at [286, 298] on label "Option 1" at bounding box center [334, 299] width 125 height 16
click at [286, 298] on input "********" at bounding box center [334, 298] width 125 height 7
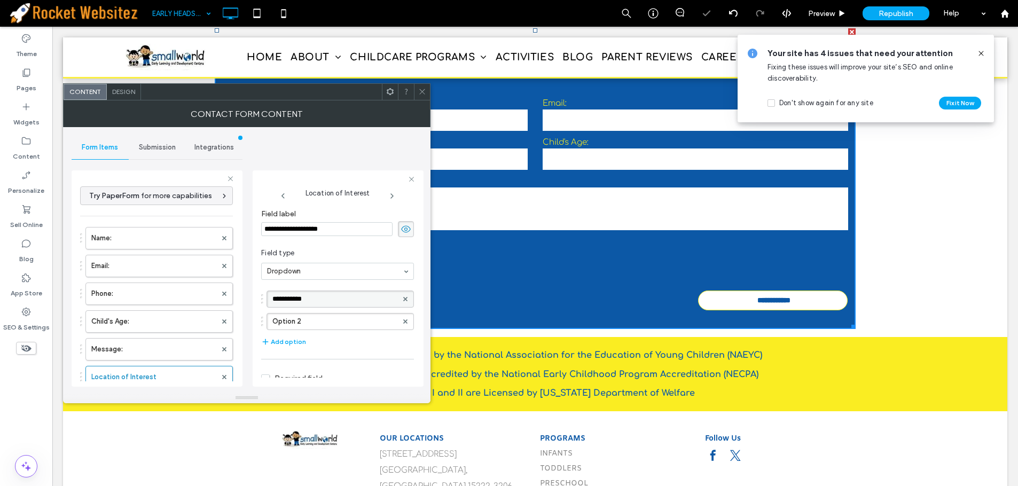
type input "**********"
click at [329, 321] on label "Option 2" at bounding box center [334, 322] width 125 height 16
click at [328, 321] on input "********" at bounding box center [334, 321] width 125 height 7
type input "**********"
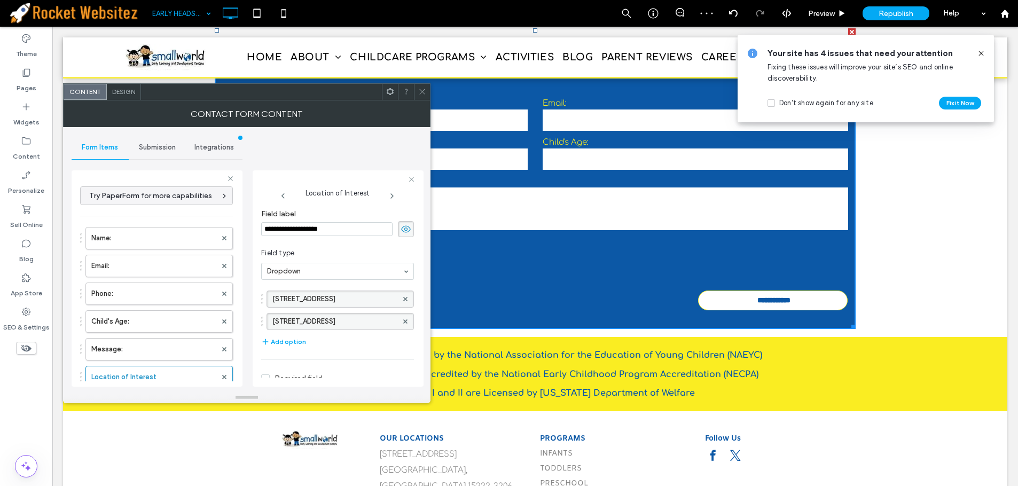
click at [314, 251] on span "Field type" at bounding box center [335, 253] width 149 height 11
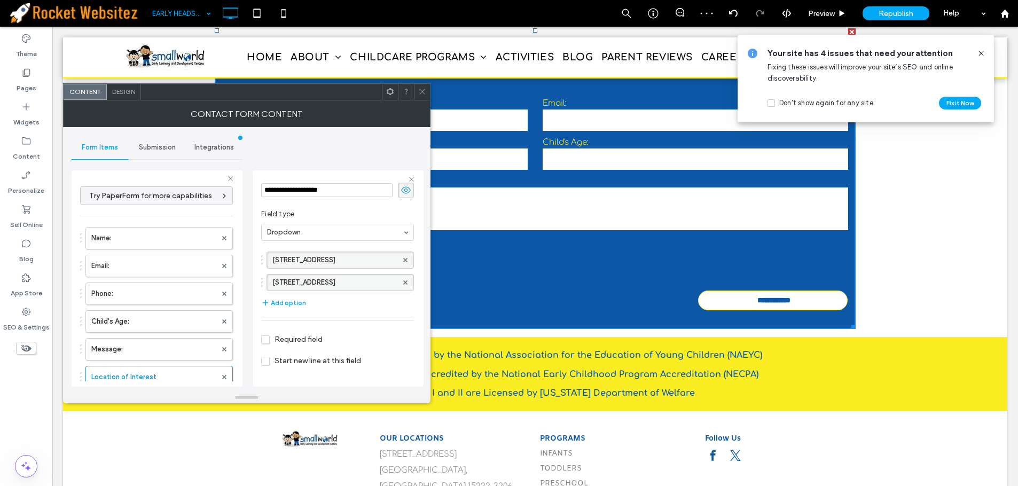
scroll to position [71, 0]
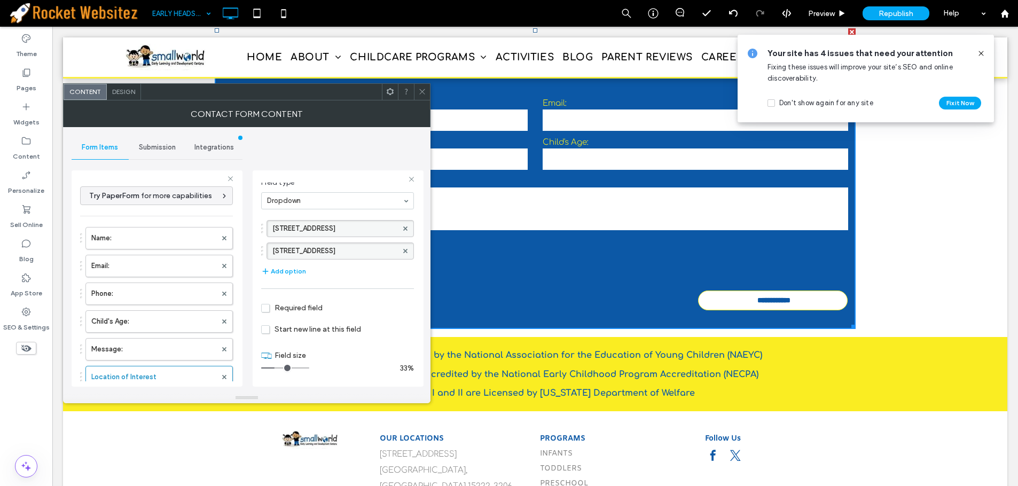
click at [423, 94] on icon at bounding box center [422, 92] width 8 height 8
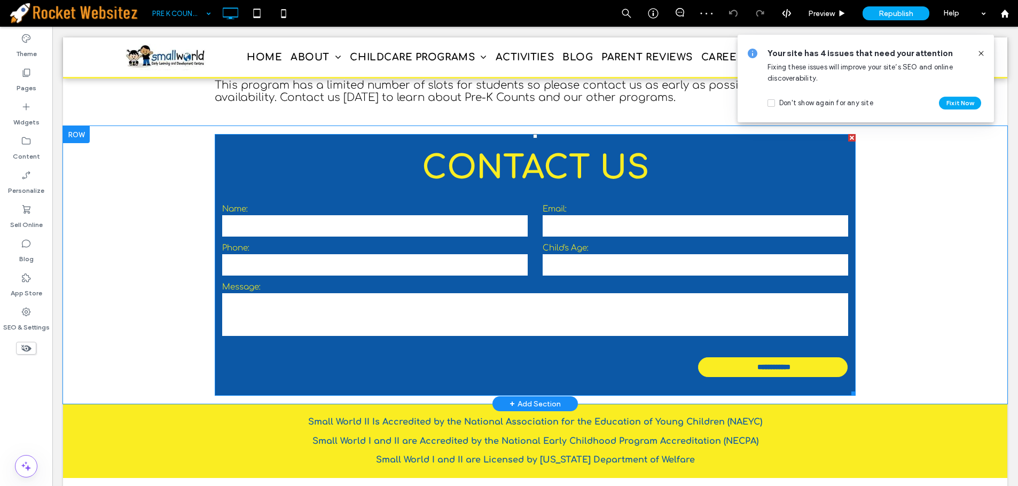
scroll to position [1460, 0]
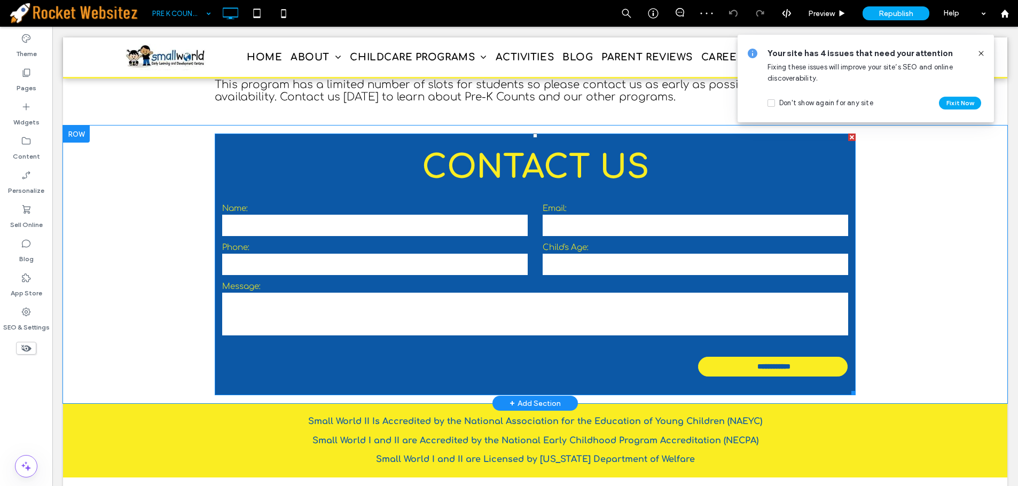
click at [474, 293] on textarea at bounding box center [535, 314] width 626 height 43
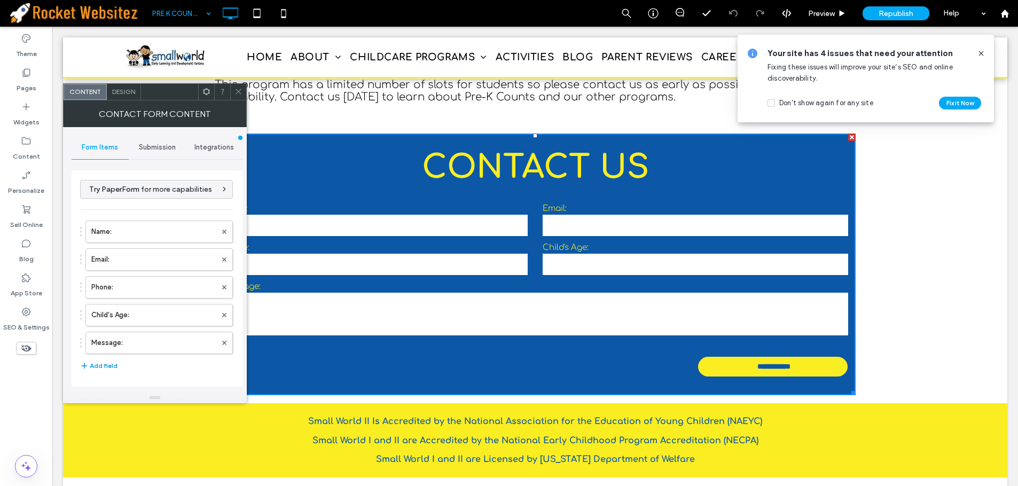
click at [98, 364] on button "Add field" at bounding box center [98, 366] width 37 height 13
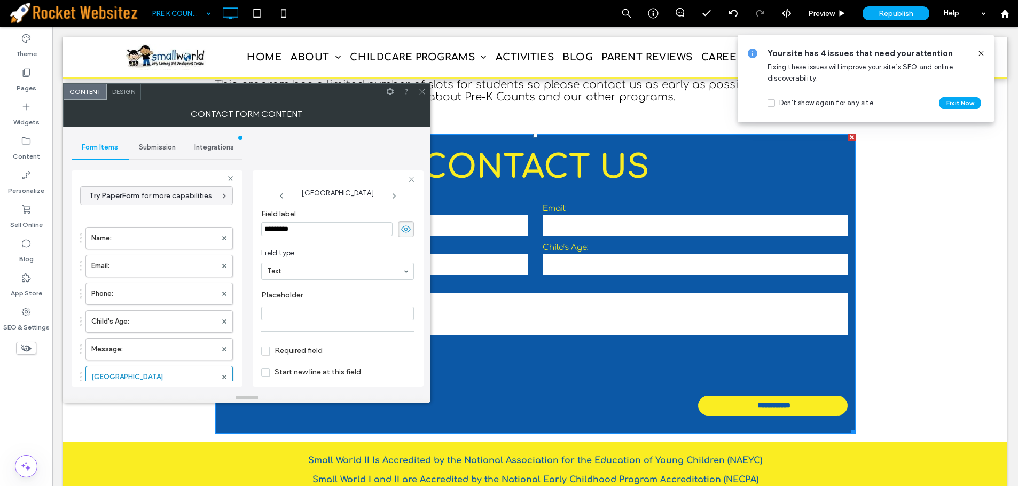
drag, startPoint x: 310, startPoint y: 227, endPoint x: 214, endPoint y: 218, distance: 97.1
click at [214, 218] on div "**********" at bounding box center [157, 277] width 171 height 230
type input "**********"
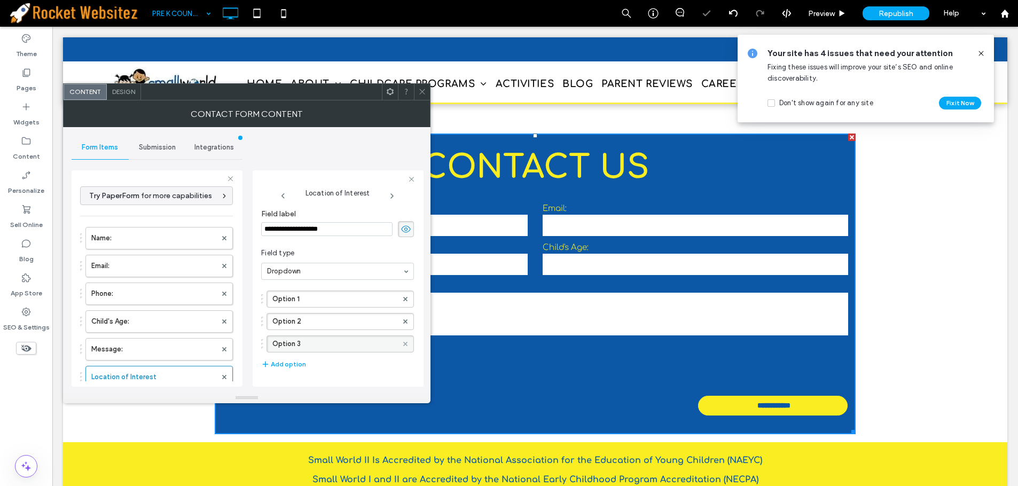
scroll to position [1485, 0]
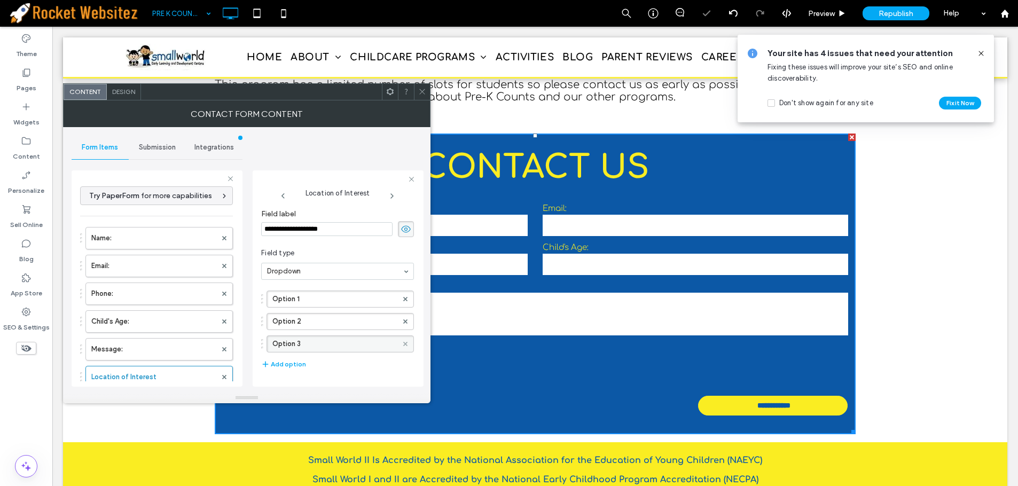
click at [403, 343] on icon at bounding box center [405, 344] width 4 height 4
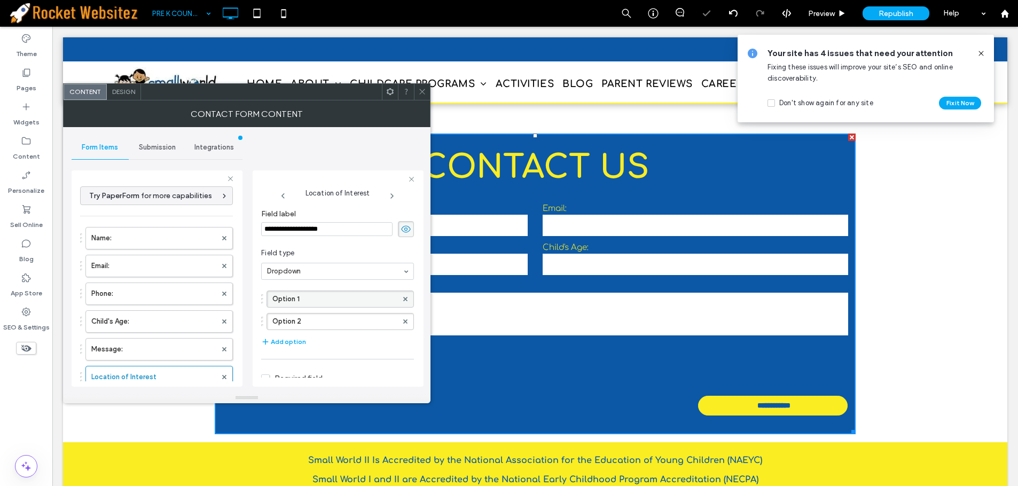
click at [297, 298] on label "Option 1" at bounding box center [334, 299] width 125 height 16
click at [297, 298] on input "********" at bounding box center [334, 298] width 125 height 7
type input "**********"
click at [285, 317] on label "Option 2" at bounding box center [334, 322] width 125 height 16
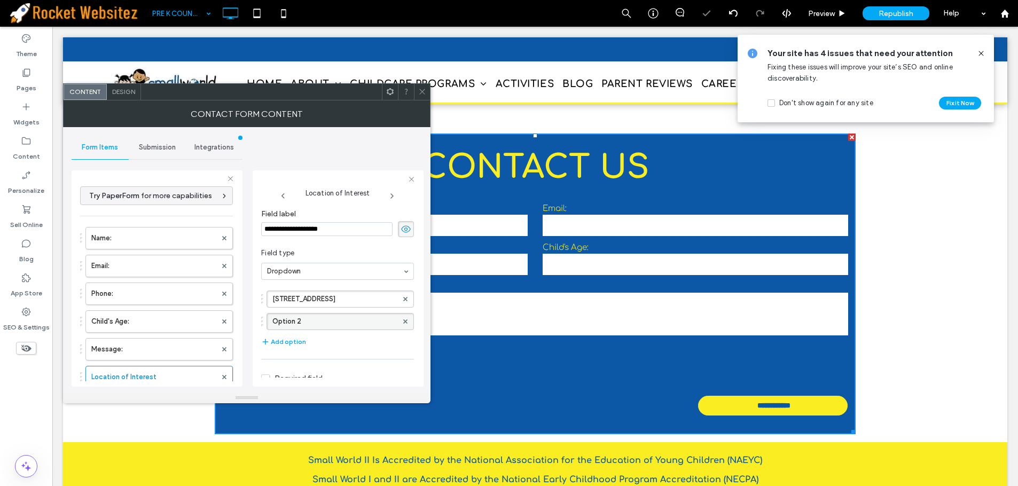
click at [285, 317] on label "Option 2" at bounding box center [334, 322] width 125 height 16
type input "**********"
click at [421, 95] on icon at bounding box center [422, 92] width 8 height 8
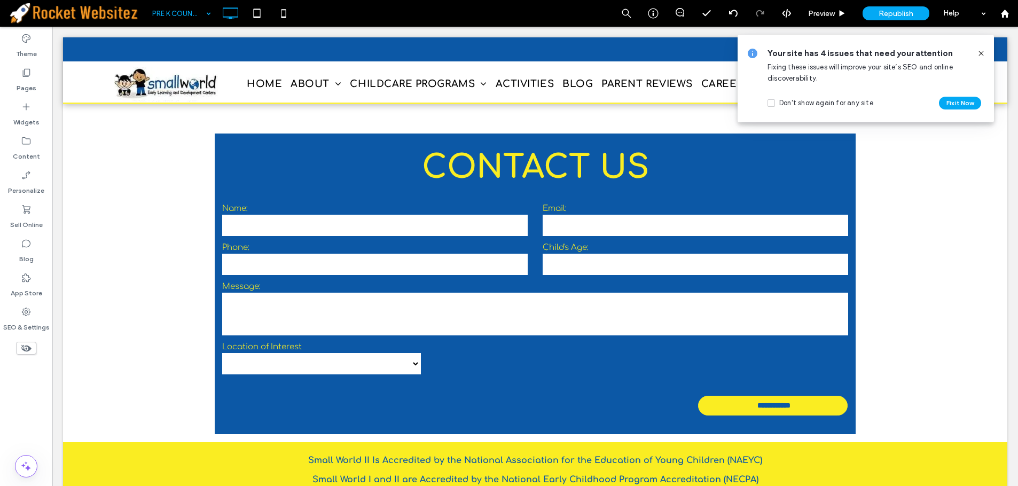
click at [983, 52] on use at bounding box center [981, 53] width 5 height 5
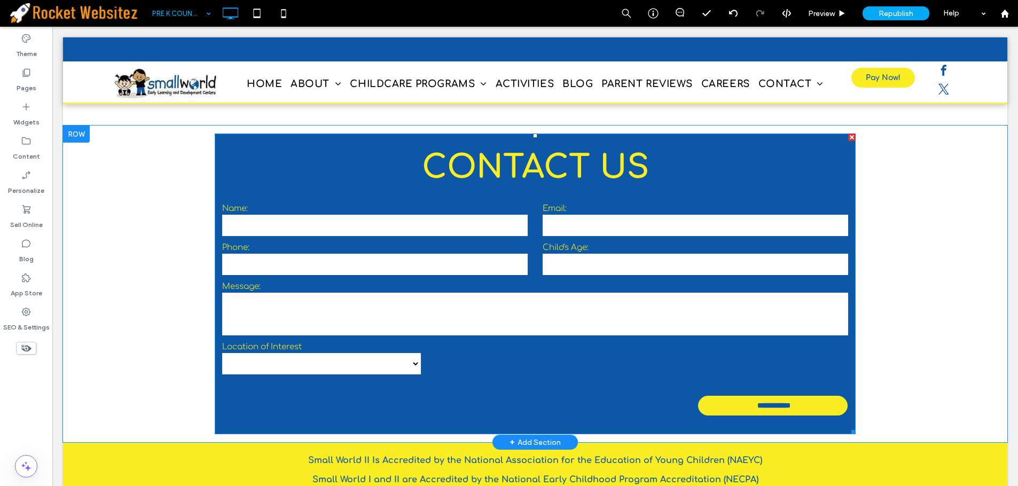
click at [368, 353] on select "**********" at bounding box center [321, 363] width 199 height 21
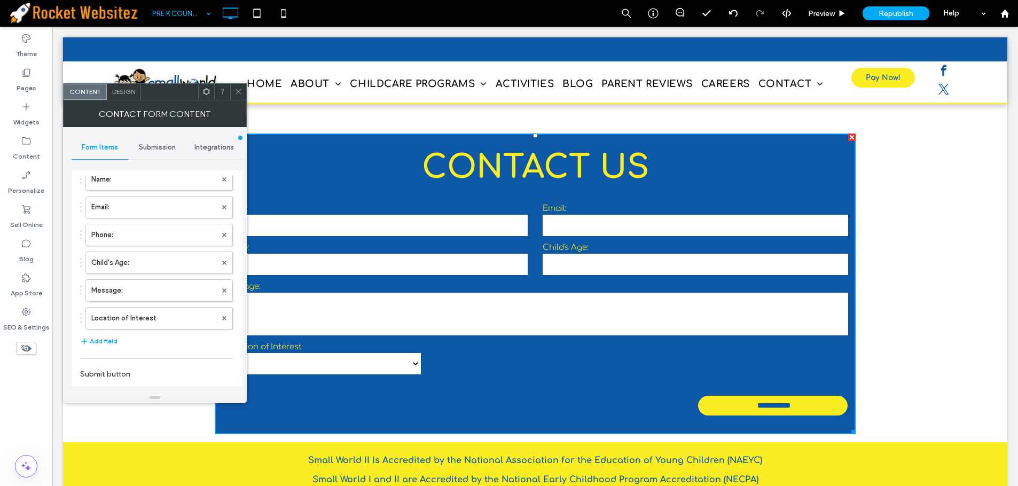
scroll to position [107, 0]
click at [116, 267] on label "Location of Interest" at bounding box center [153, 263] width 125 height 21
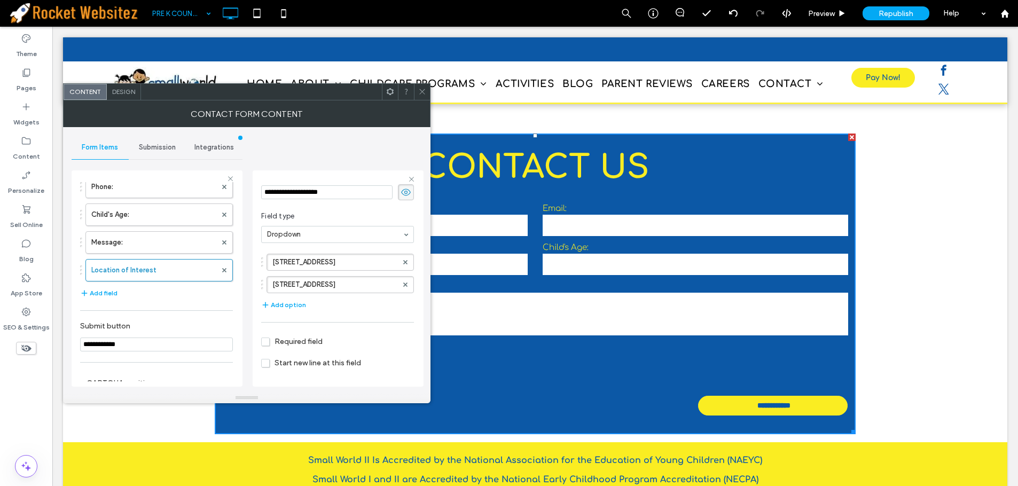
scroll to position [71, 0]
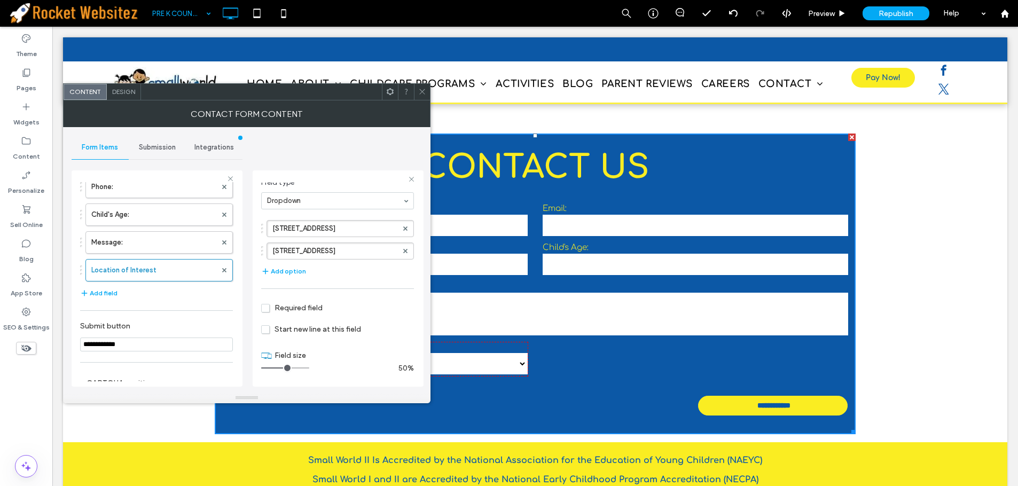
drag, startPoint x: 274, startPoint y: 369, endPoint x: 284, endPoint y: 369, distance: 10.2
type input "*"
click at [284, 369] on input "range" at bounding box center [285, 368] width 48 height 1
drag, startPoint x: 420, startPoint y: 91, endPoint x: 720, endPoint y: 176, distance: 312.2
click at [420, 91] on icon at bounding box center [422, 92] width 8 height 8
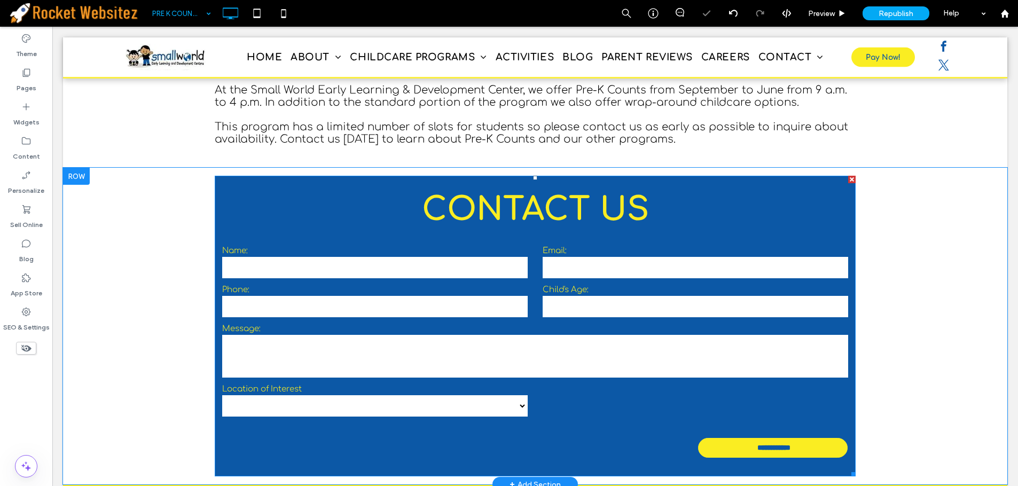
scroll to position [1378, 0]
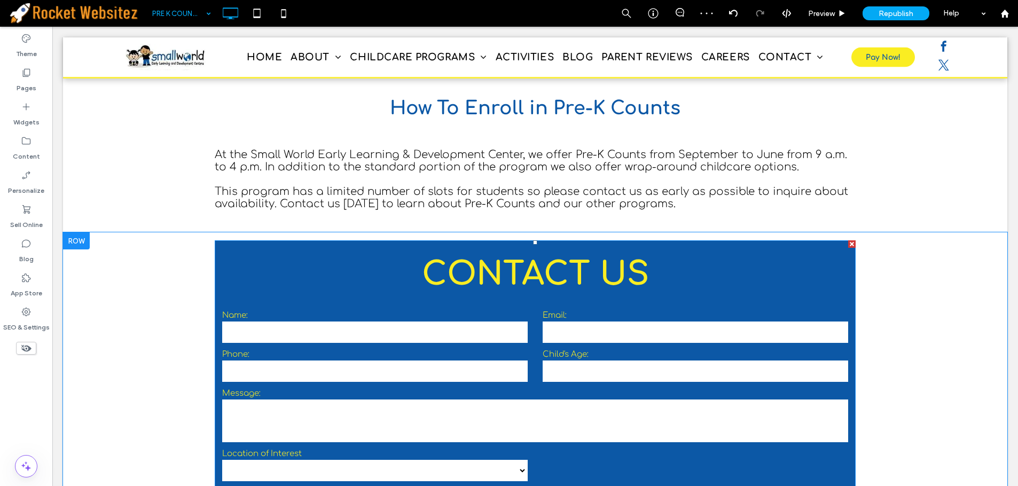
click at [507, 460] on select "**********" at bounding box center [375, 470] width 306 height 21
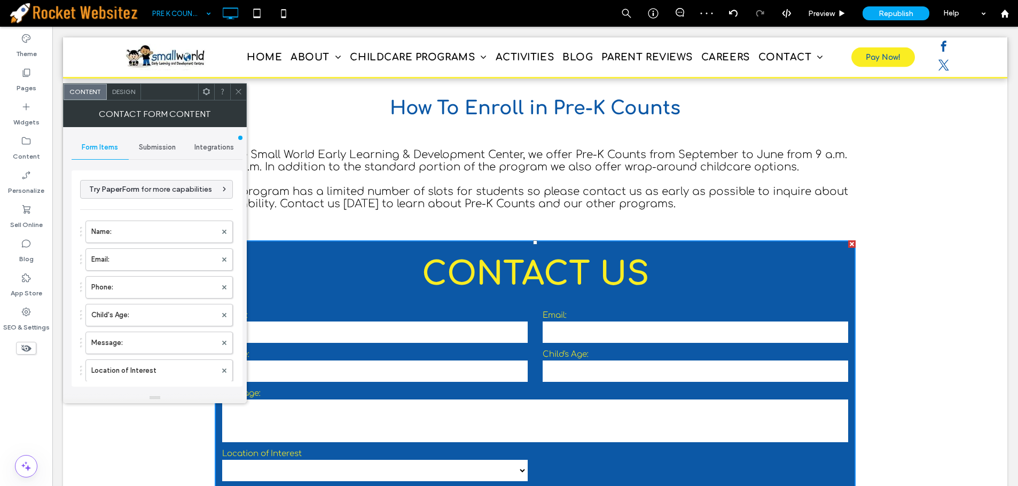
click at [236, 92] on icon at bounding box center [239, 92] width 8 height 8
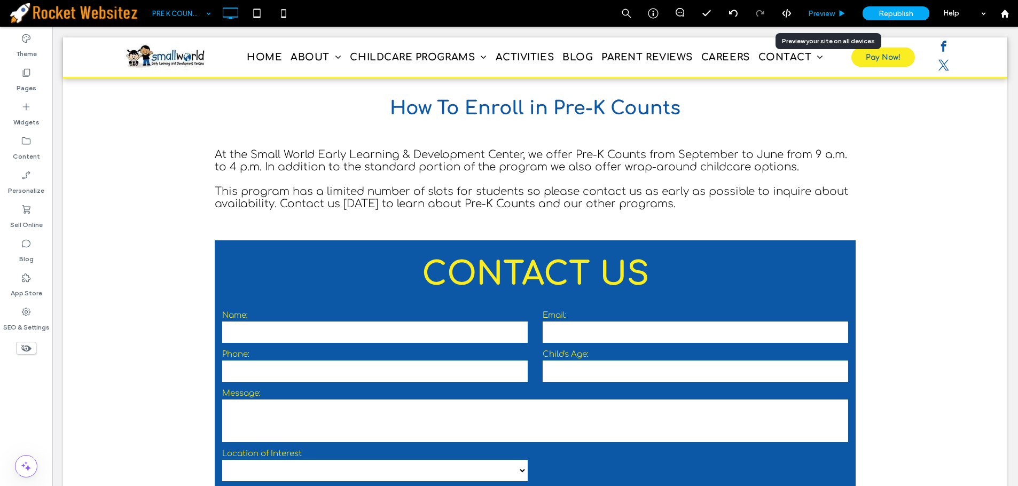
click at [810, 14] on span "Preview" at bounding box center [821, 13] width 27 height 9
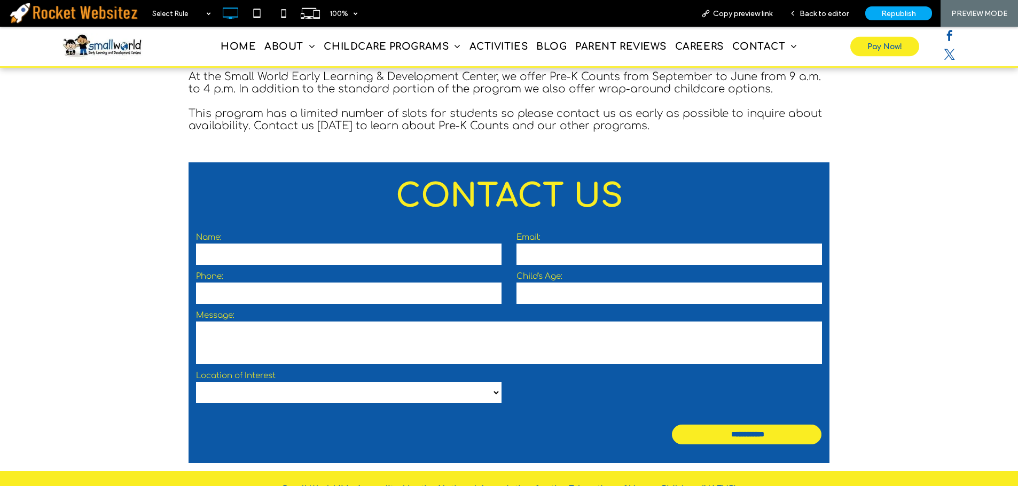
scroll to position [1543, 0]
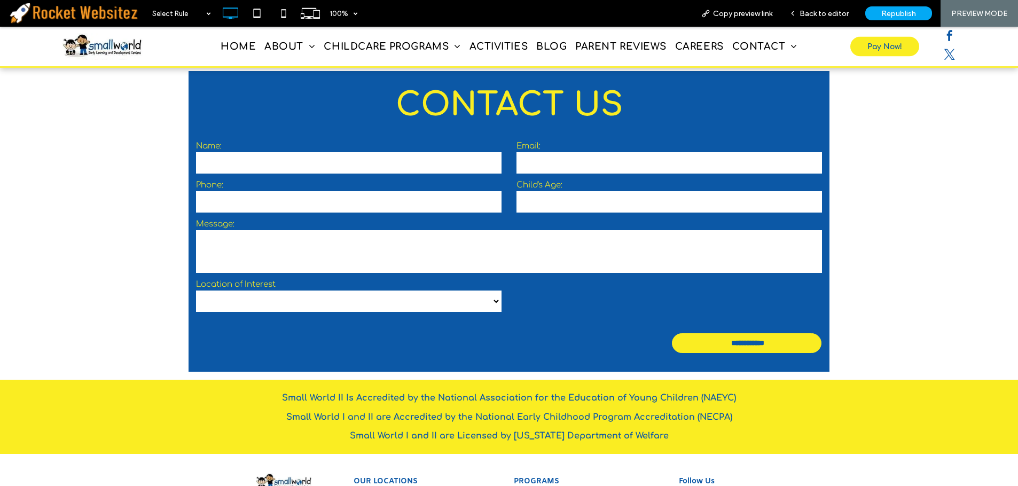
click at [488, 291] on select "**********" at bounding box center [349, 301] width 306 height 21
click at [551, 263] on form "**********" at bounding box center [509, 250] width 641 height 244
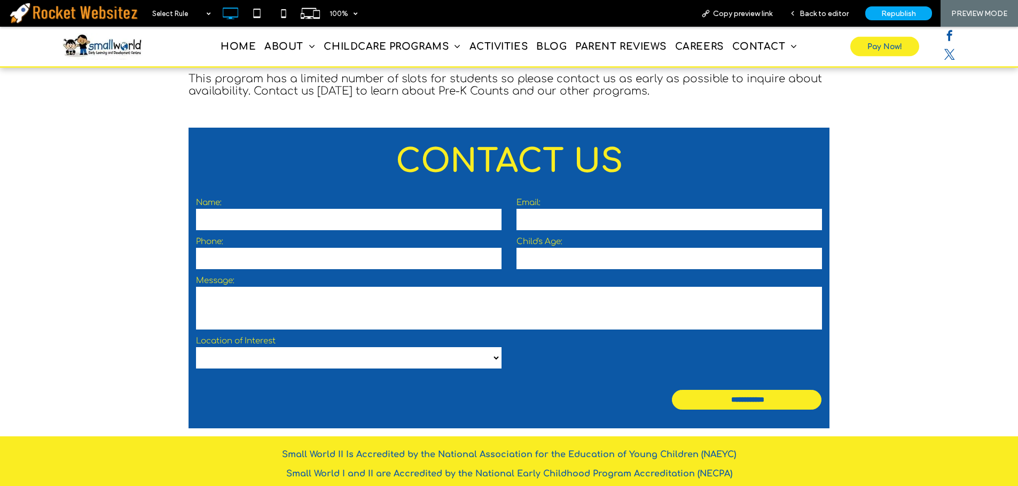
scroll to position [1437, 0]
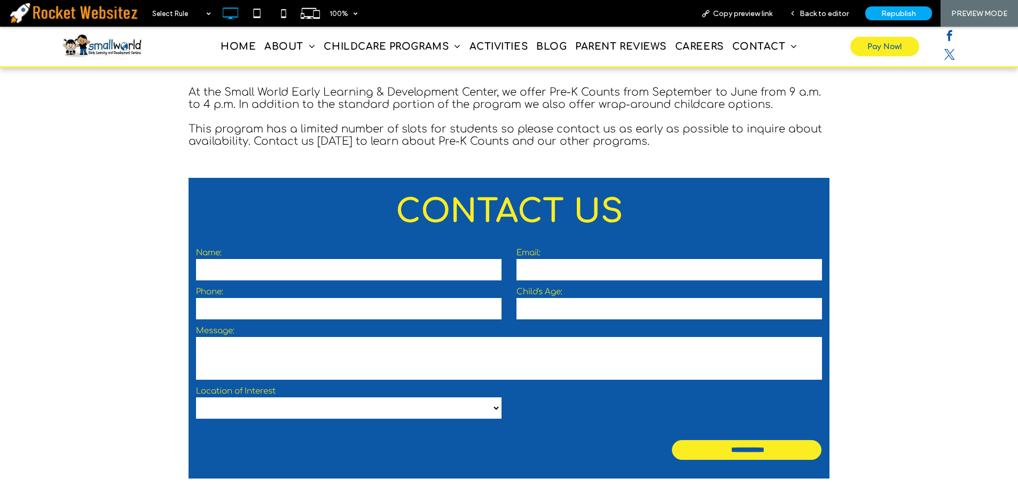
click at [488, 397] on select "**********" at bounding box center [349, 407] width 306 height 21
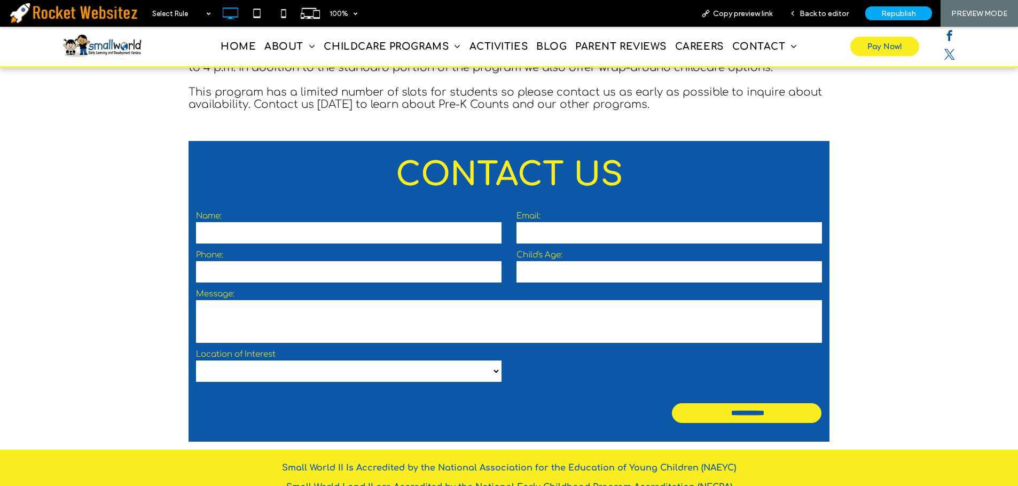
scroll to position [1490, 0]
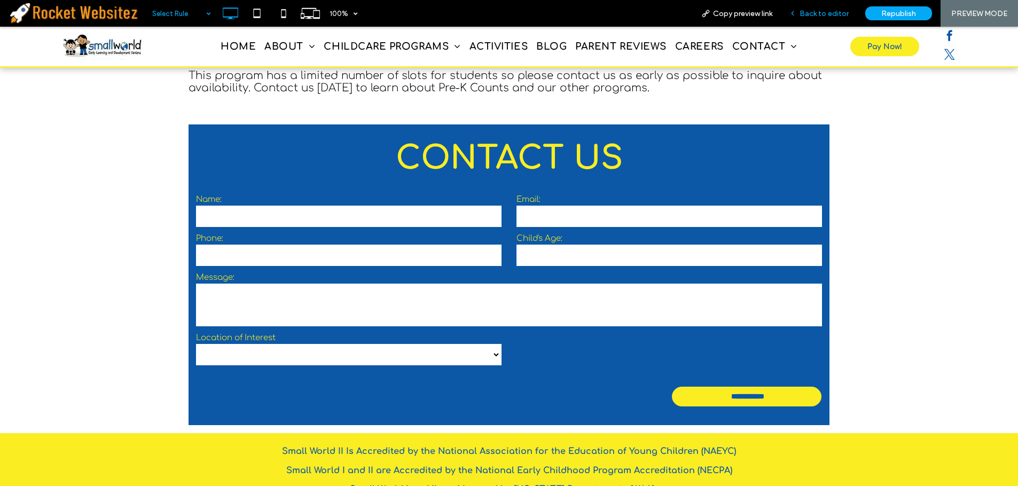
click at [836, 20] on div "Back to editor" at bounding box center [819, 13] width 76 height 27
click at [794, 19] on div "Back to editor" at bounding box center [819, 13] width 76 height 27
click at [817, 15] on span "Back to editor" at bounding box center [824, 13] width 49 height 9
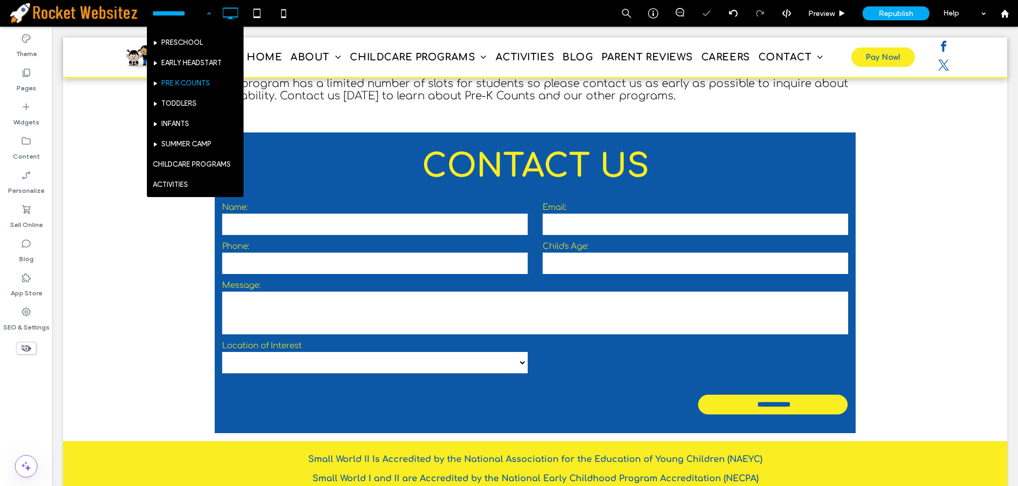
scroll to position [107, 0]
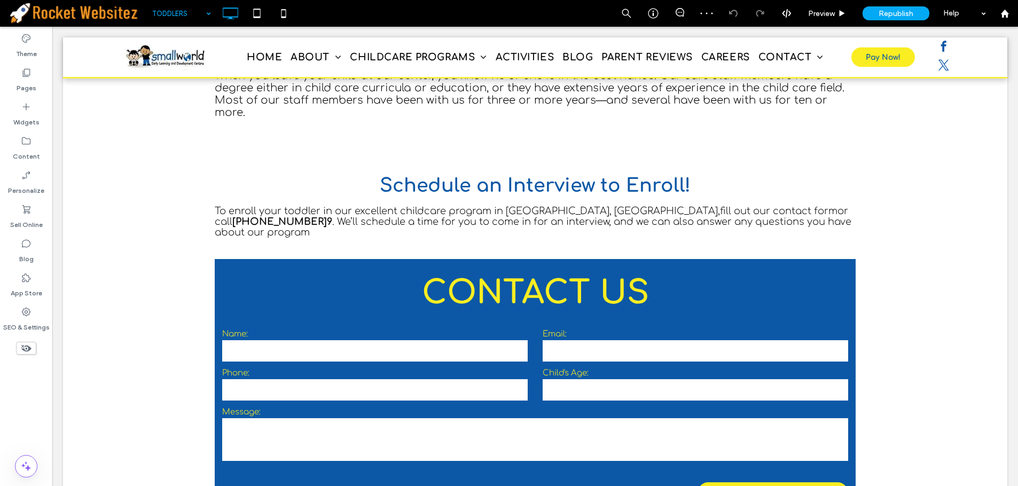
scroll to position [1156, 0]
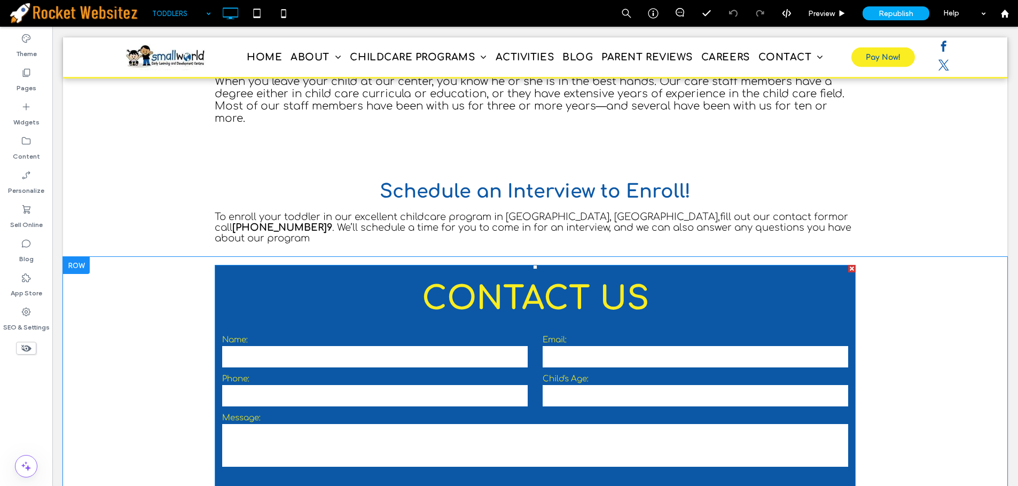
click at [534, 414] on label "Message:" at bounding box center [535, 418] width 626 height 9
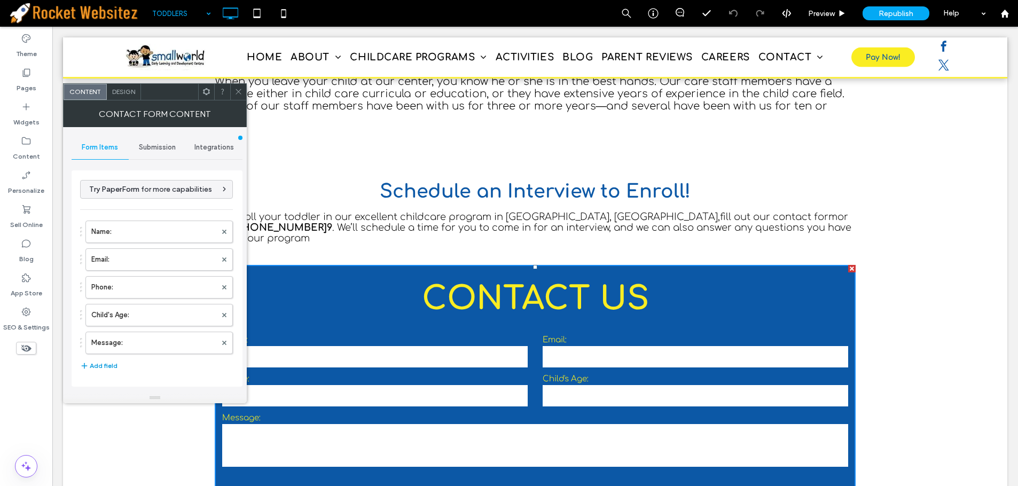
click at [96, 362] on button "Add field" at bounding box center [98, 366] width 37 height 13
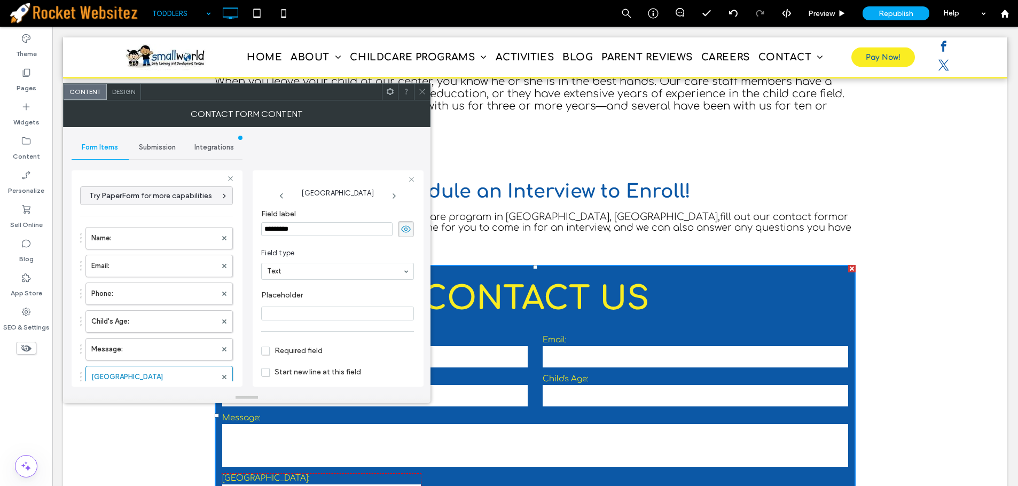
click at [321, 235] on input "*********" at bounding box center [326, 229] width 131 height 14
click at [317, 228] on input "*********" at bounding box center [326, 229] width 131 height 14
type input "**********"
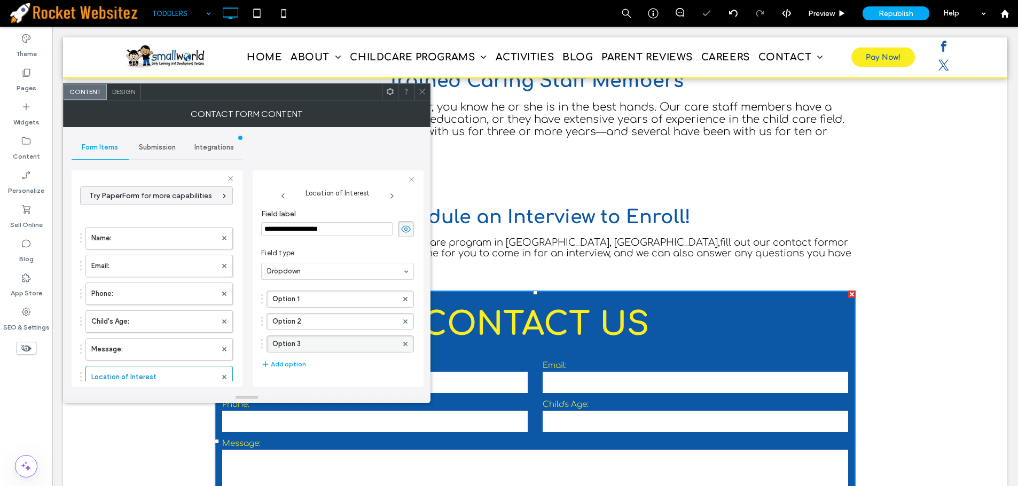
scroll to position [1181, 0]
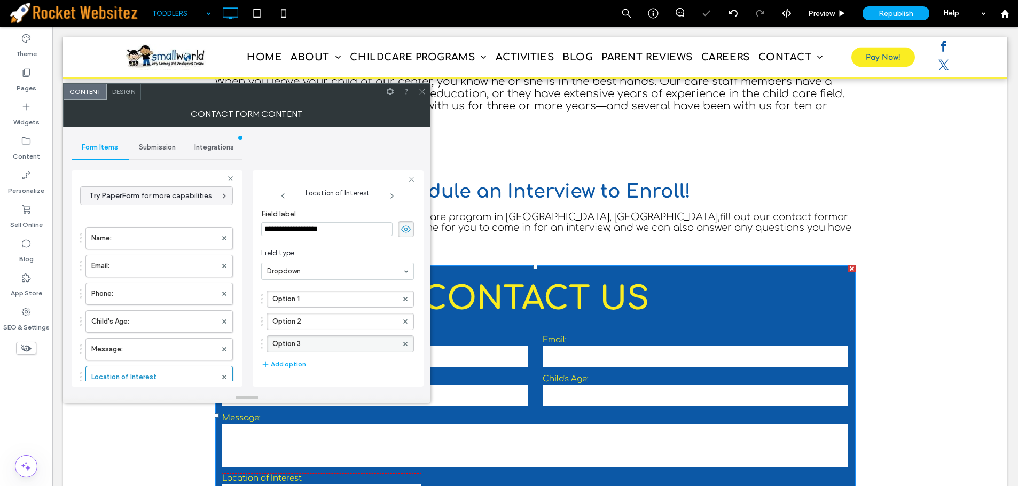
click at [402, 347] on div at bounding box center [405, 344] width 16 height 16
click at [403, 343] on icon at bounding box center [405, 344] width 4 height 4
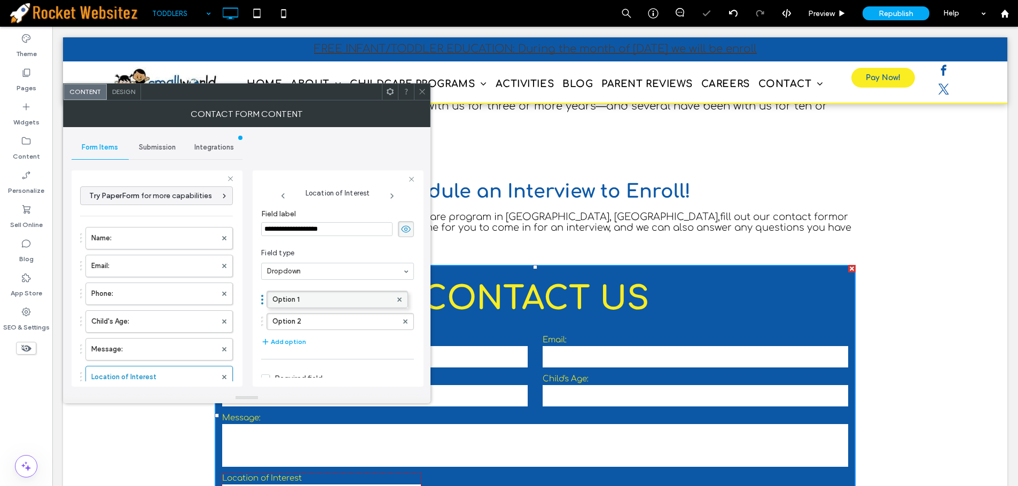
drag, startPoint x: 331, startPoint y: 301, endPoint x: 282, endPoint y: 295, distance: 49.5
click at [290, 296] on label "Option 1" at bounding box center [334, 299] width 125 height 16
click at [290, 296] on input "********" at bounding box center [334, 298] width 125 height 7
click at [298, 294] on label "Option 1" at bounding box center [334, 299] width 125 height 16
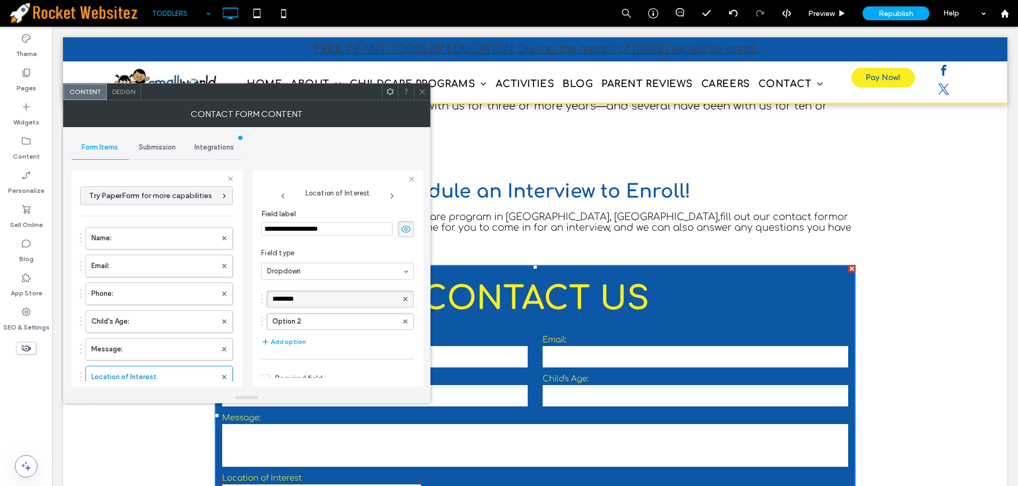
click at [301, 299] on input "********" at bounding box center [334, 298] width 125 height 7
type input "**********"
click at [302, 325] on label "Option 2" at bounding box center [334, 322] width 125 height 16
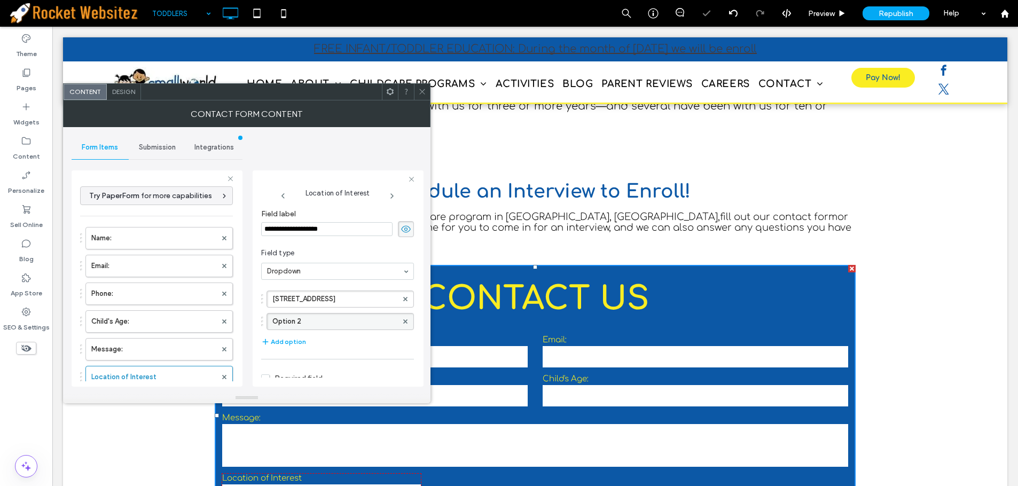
click at [302, 325] on label "Option 2" at bounding box center [334, 322] width 125 height 16
drag, startPoint x: 308, startPoint y: 322, endPoint x: 239, endPoint y: 321, distance: 68.4
click at [239, 321] on div "**********" at bounding box center [157, 277] width 171 height 230
type input "**********"
click at [423, 93] on icon at bounding box center [422, 92] width 8 height 8
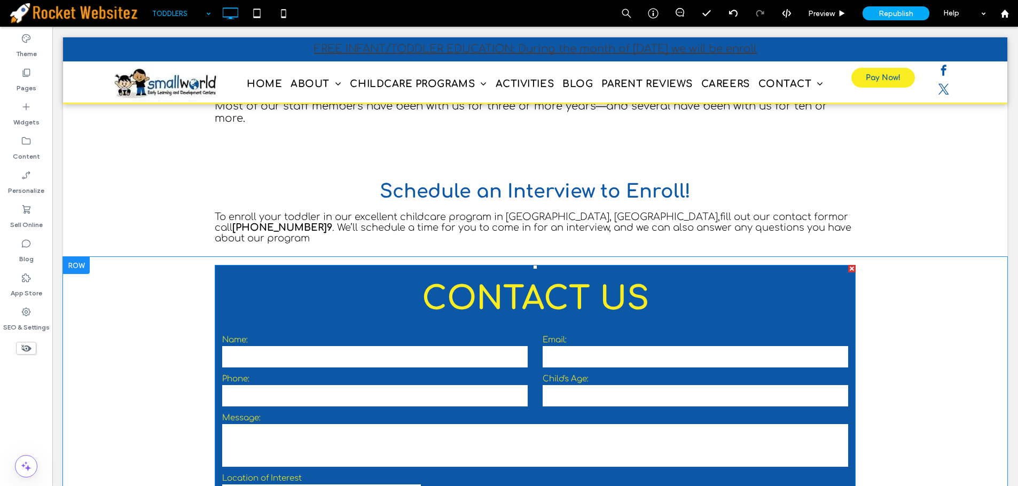
click at [377, 474] on div "**********" at bounding box center [322, 491] width 214 height 34
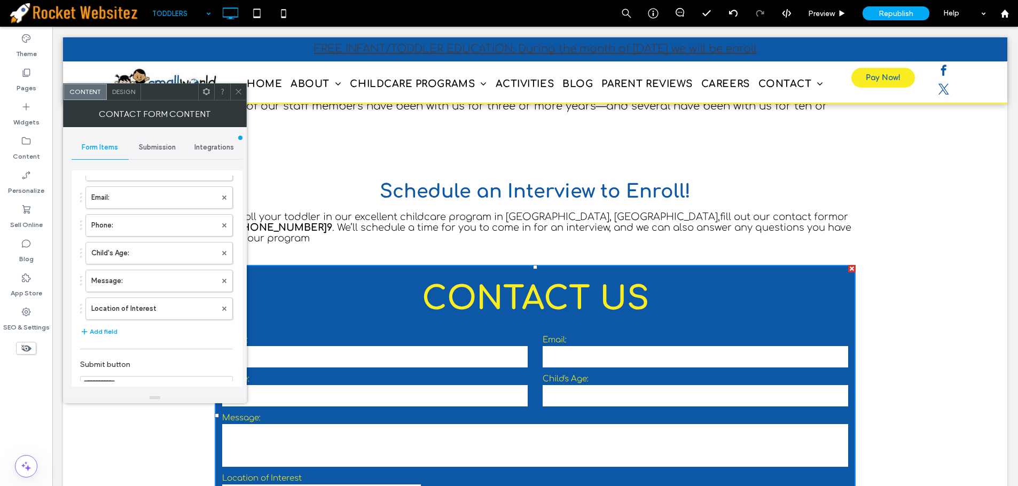
scroll to position [107, 0]
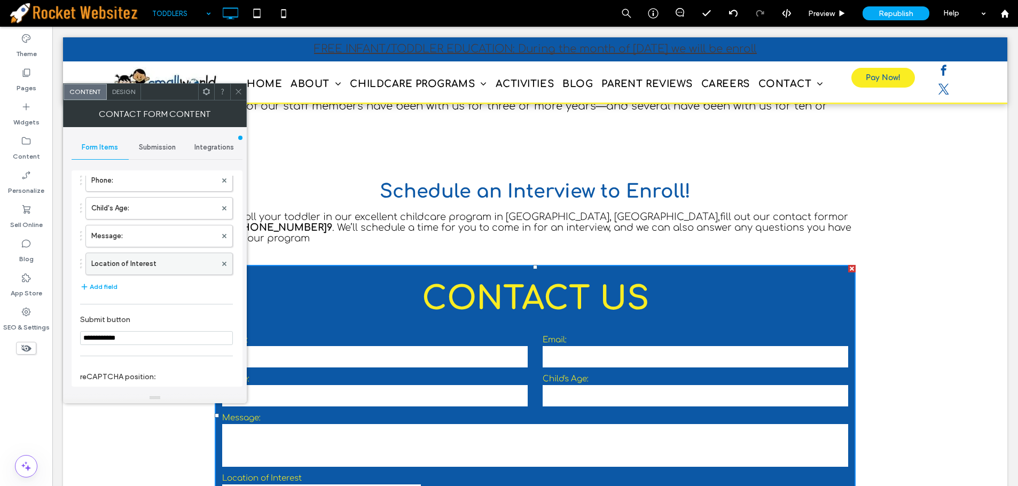
click at [125, 274] on label "Location of Interest" at bounding box center [153, 263] width 125 height 21
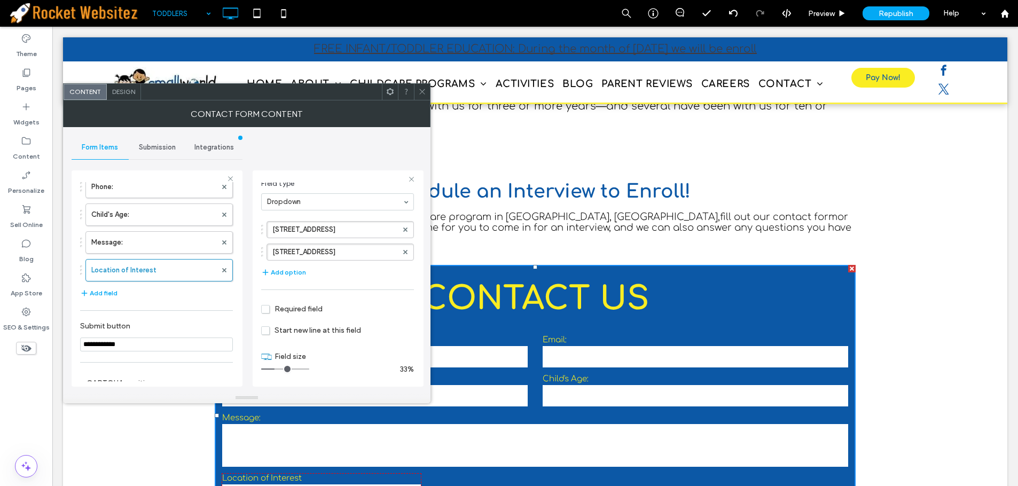
scroll to position [71, 0]
drag, startPoint x: 278, startPoint y: 368, endPoint x: 291, endPoint y: 361, distance: 14.3
type input "*"
click at [285, 369] on input "range" at bounding box center [285, 368] width 48 height 1
click at [423, 91] on icon at bounding box center [422, 92] width 8 height 8
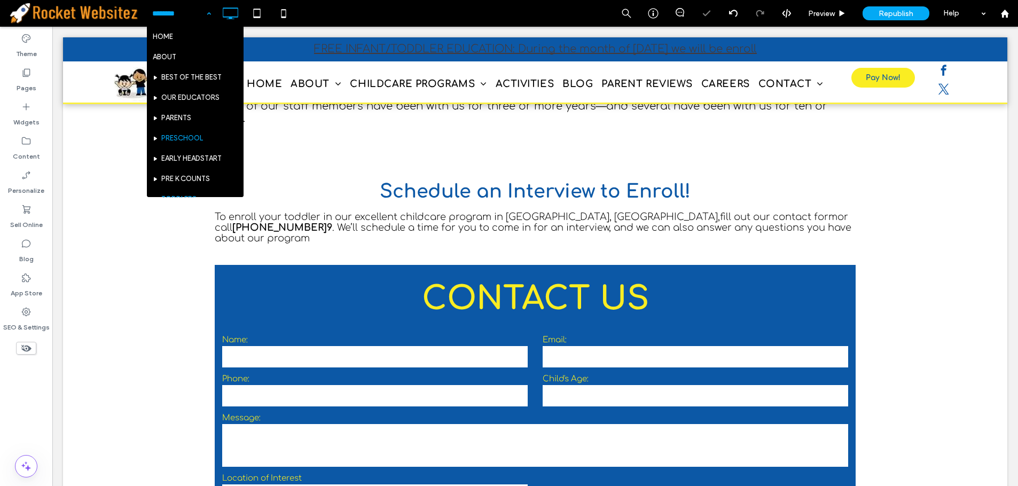
scroll to position [107, 0]
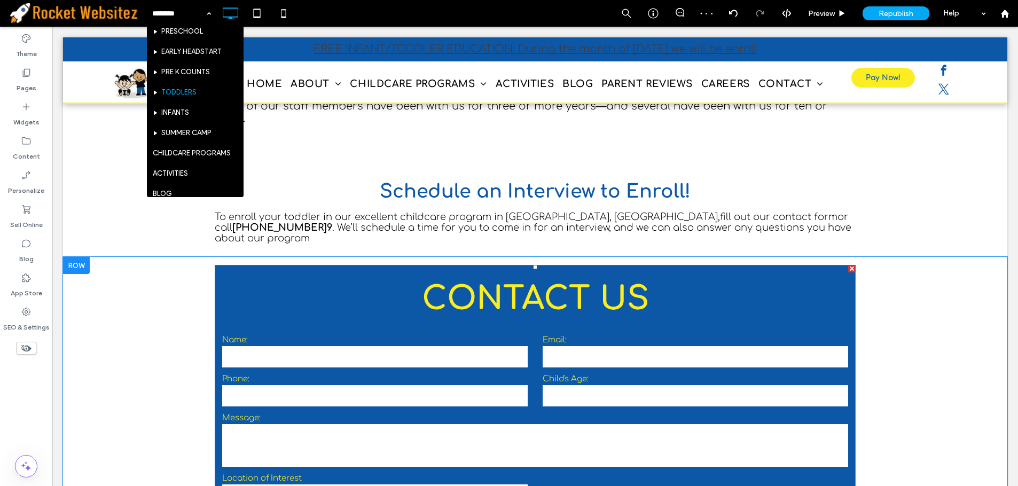
drag, startPoint x: 433, startPoint y: 217, endPoint x: 527, endPoint y: 318, distance: 137.6
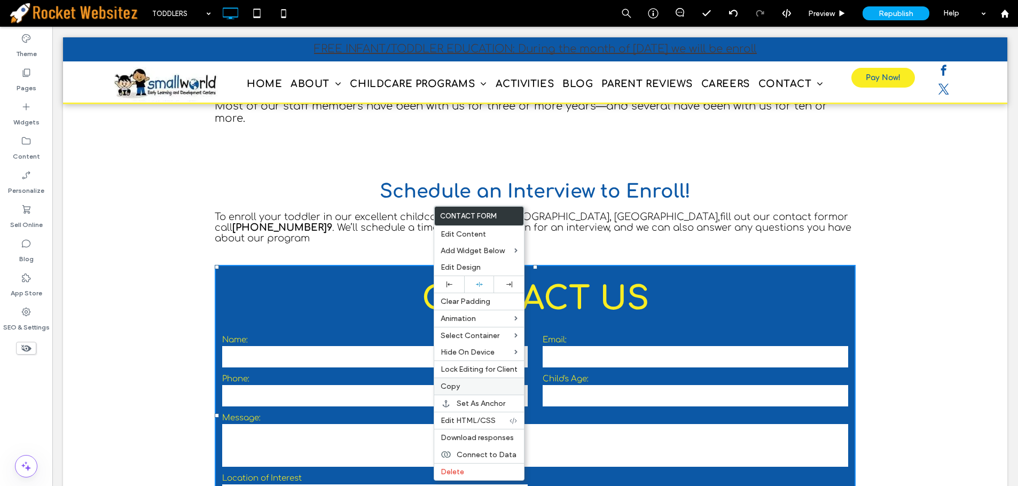
click at [462, 389] on label "Copy" at bounding box center [479, 386] width 77 height 9
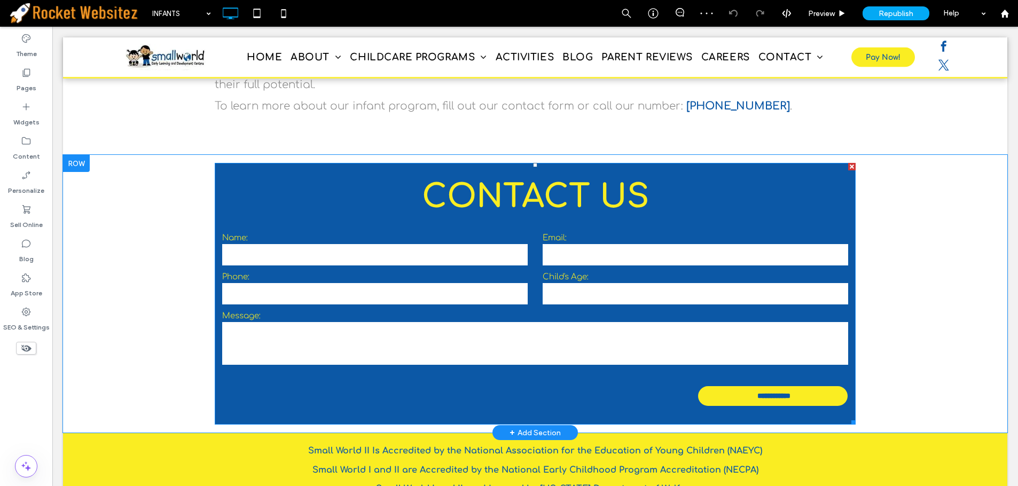
scroll to position [1189, 0]
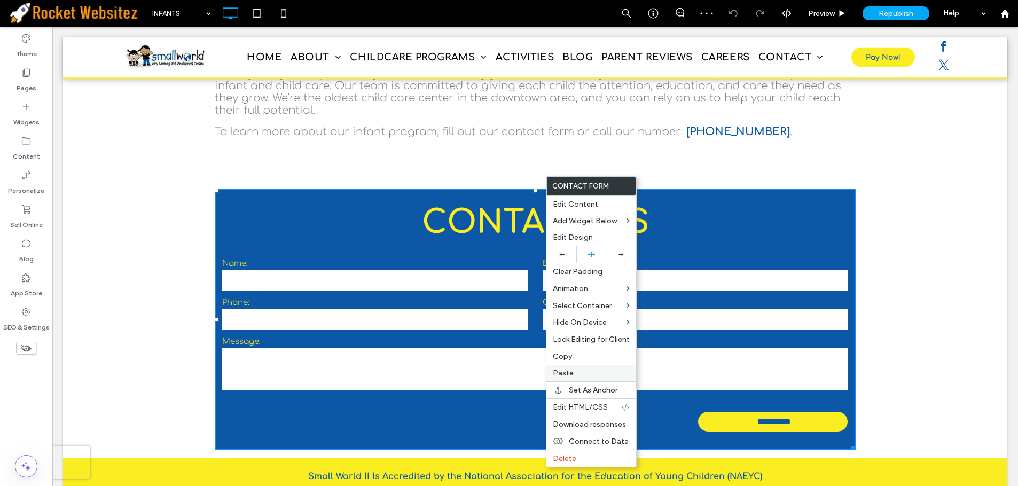
click at [574, 375] on label "Paste" at bounding box center [591, 373] width 77 height 9
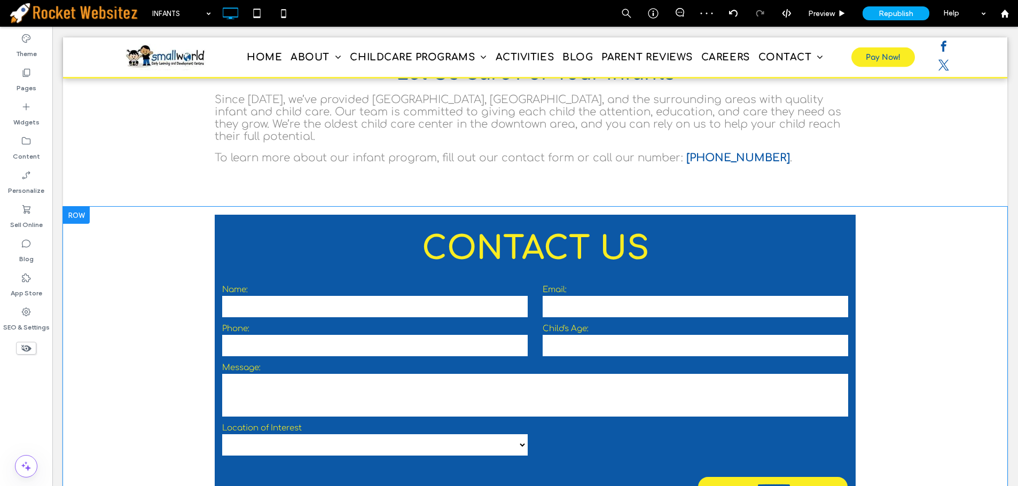
scroll to position [1263, 0]
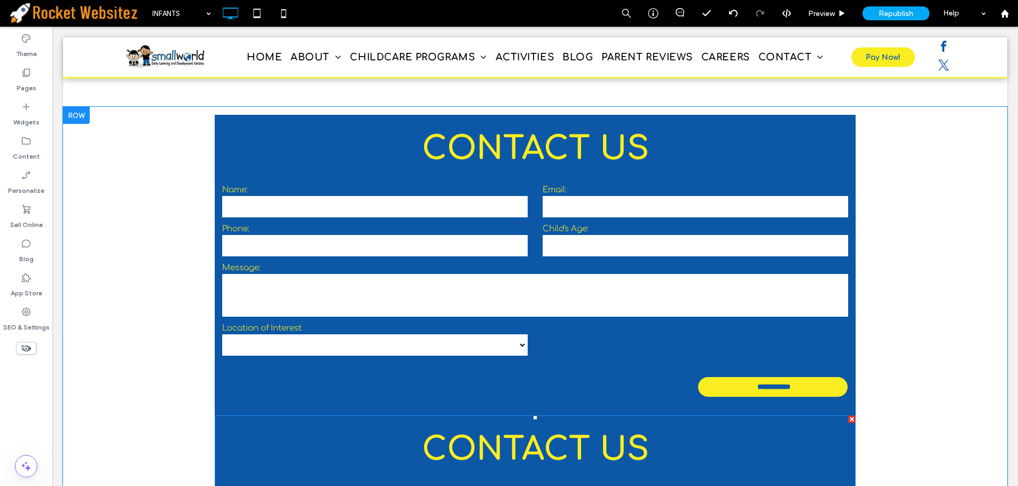
click at [848, 416] on div at bounding box center [851, 419] width 7 height 7
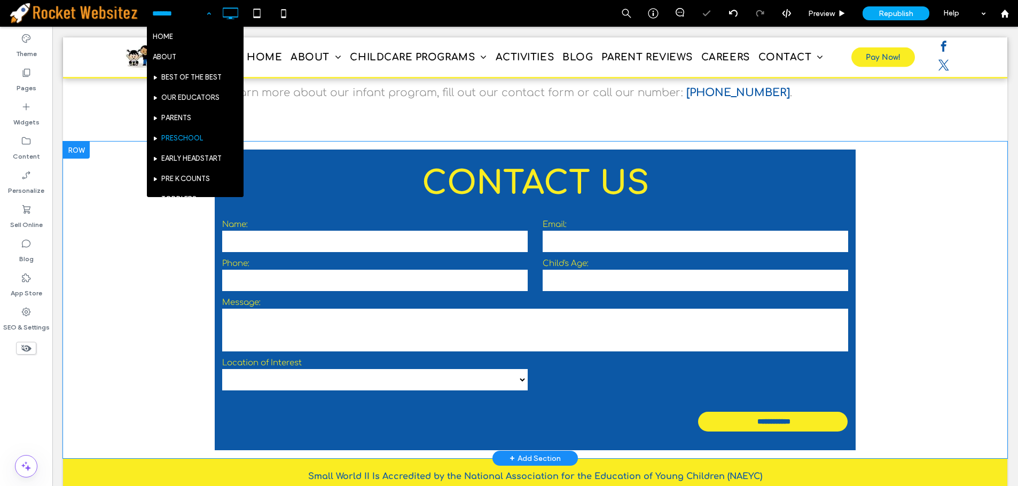
scroll to position [107, 0]
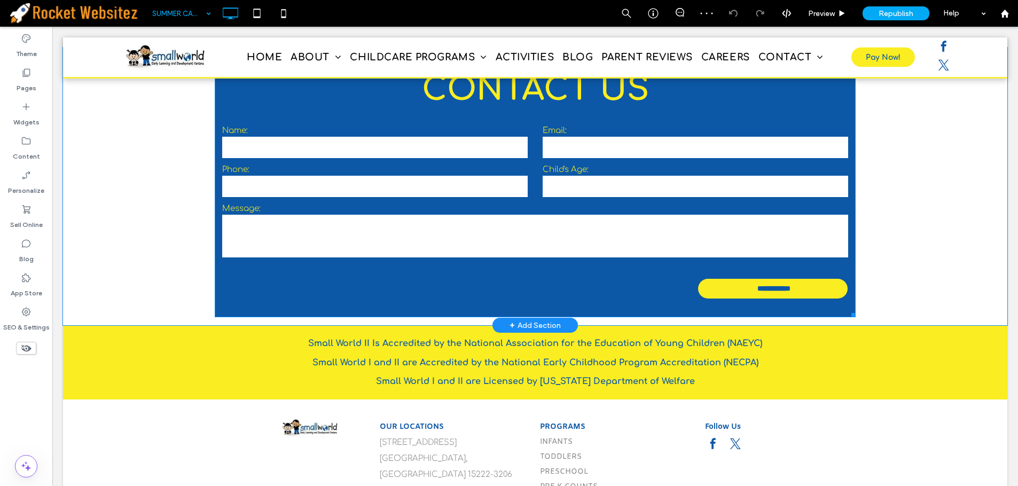
scroll to position [699, 0]
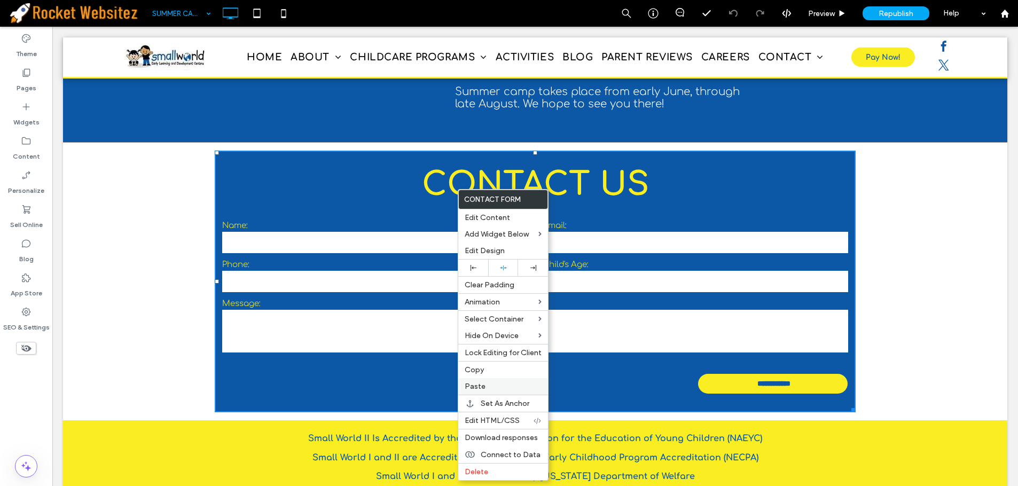
click at [493, 382] on label "Paste" at bounding box center [503, 386] width 77 height 9
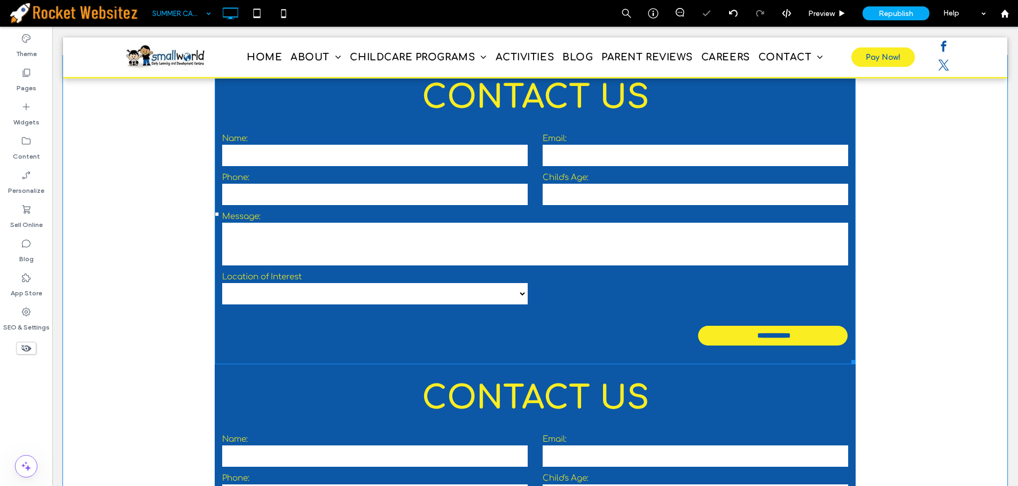
scroll to position [913, 0]
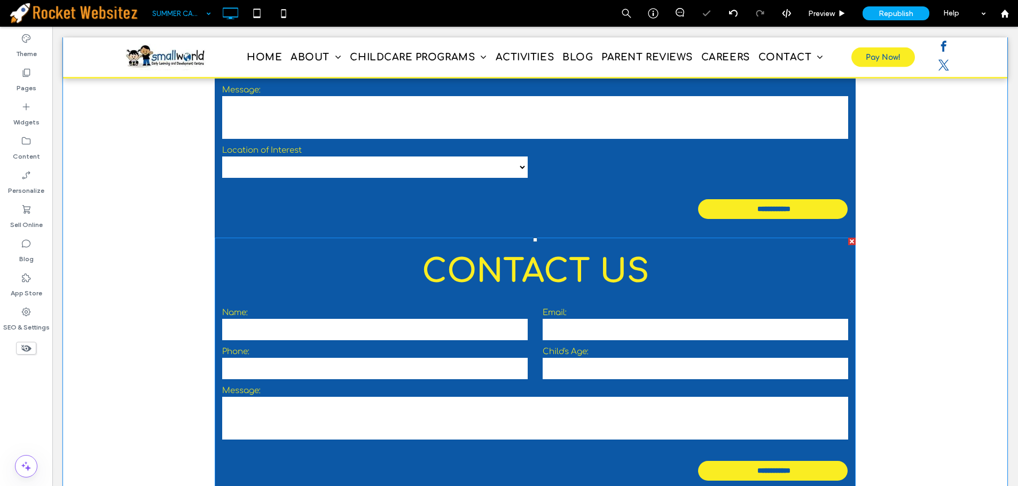
click at [849, 238] on div at bounding box center [851, 241] width 7 height 7
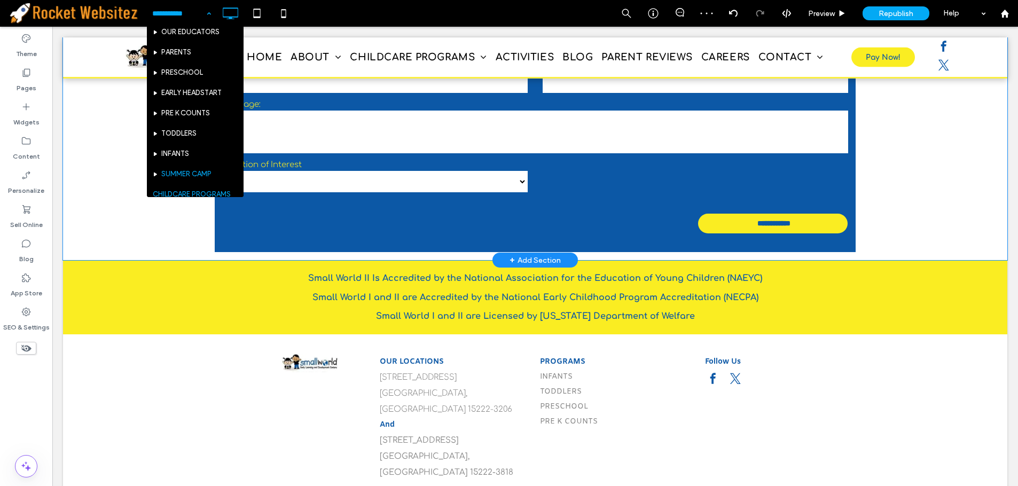
scroll to position [160, 0]
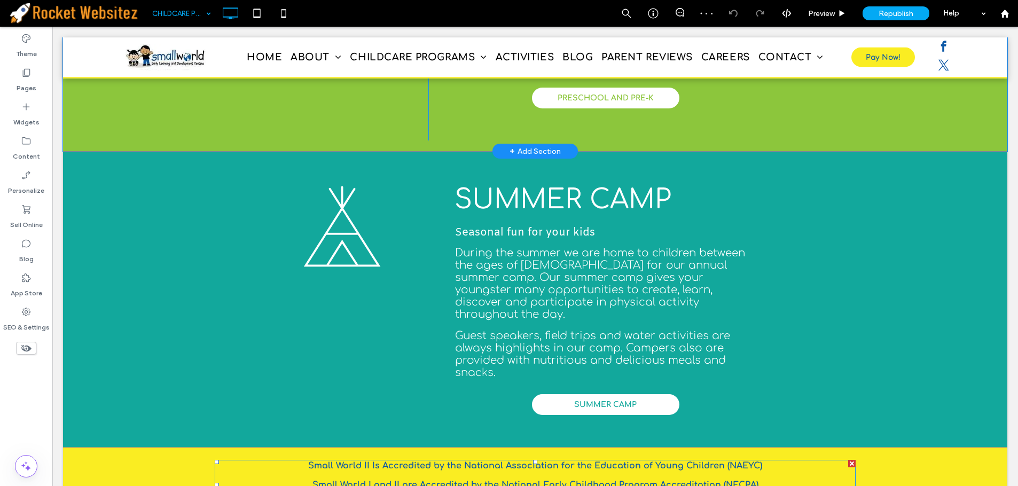
scroll to position [2040, 0]
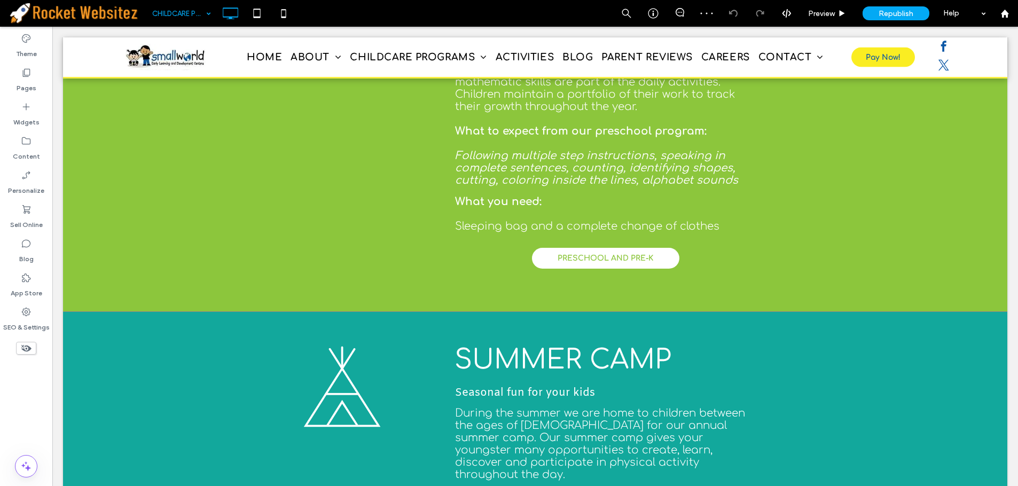
click at [183, 11] on input at bounding box center [178, 13] width 53 height 27
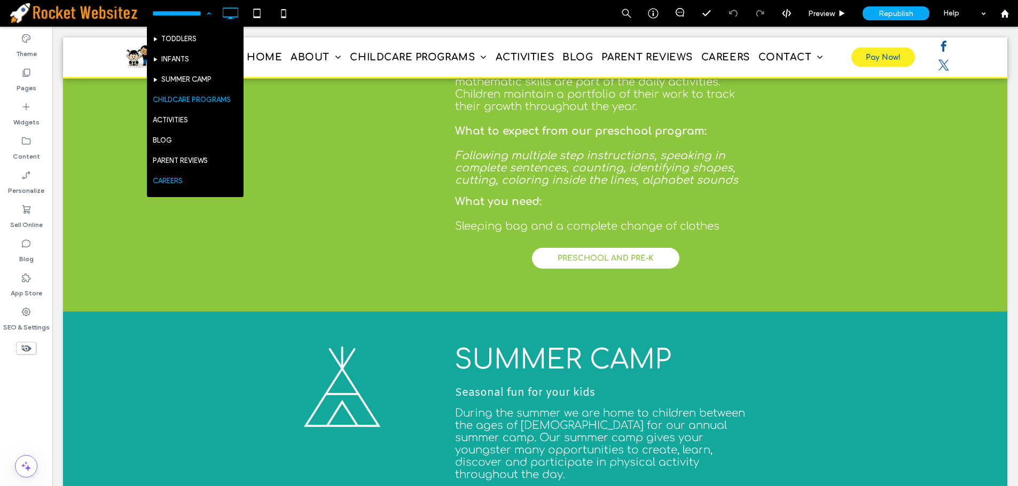
scroll to position [214, 0]
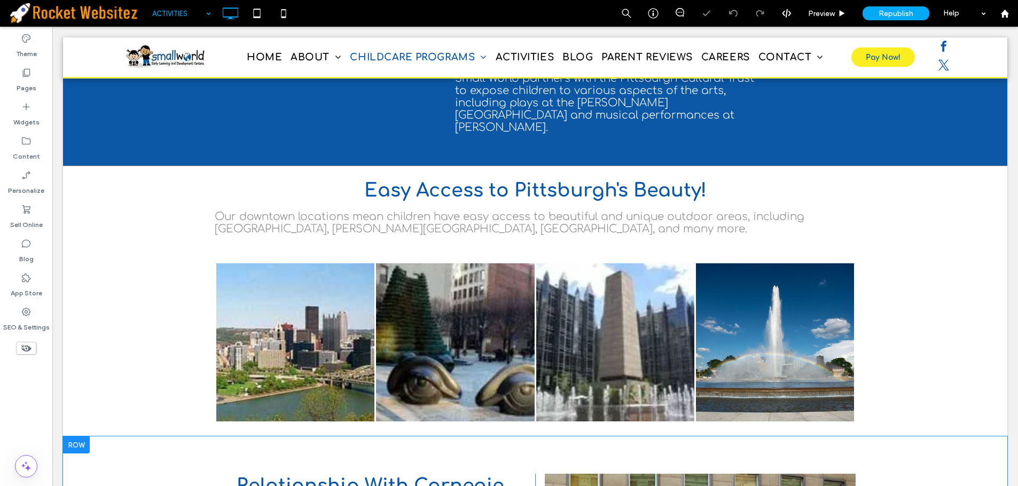
scroll to position [962, 0]
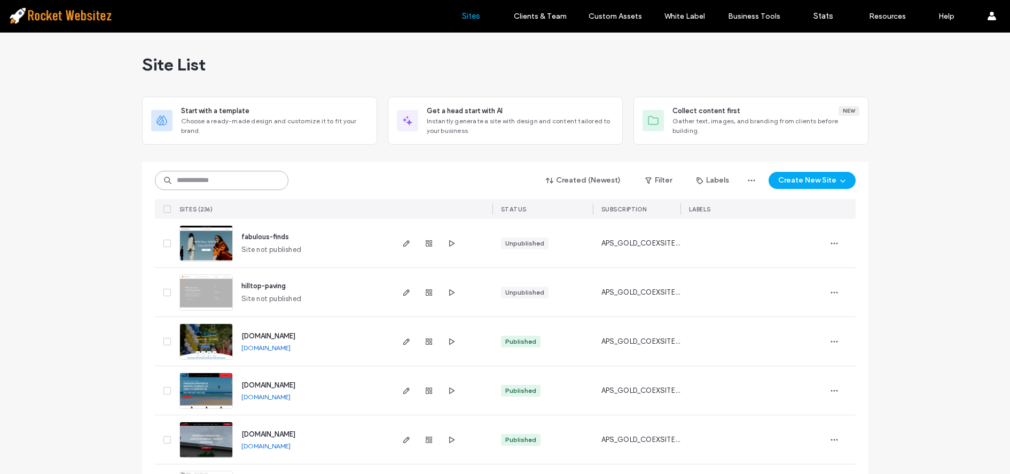
click at [250, 185] on input at bounding box center [222, 180] width 134 height 19
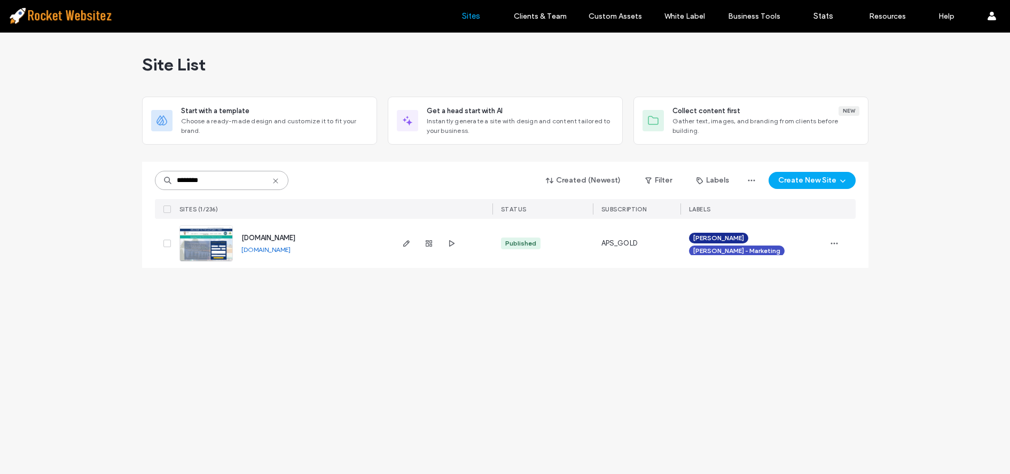
type input "********"
click at [219, 244] on img at bounding box center [206, 262] width 52 height 73
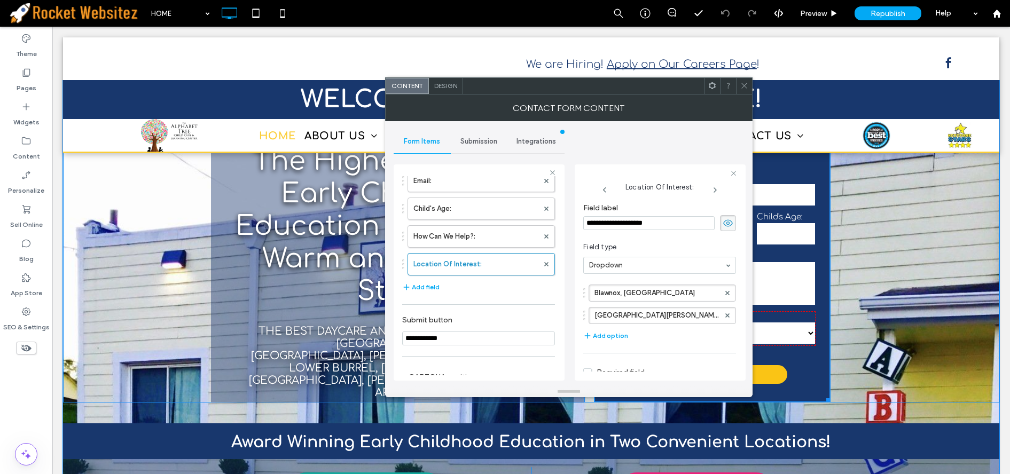
click at [115, 308] on div "**********" at bounding box center [531, 260] width 937 height 285
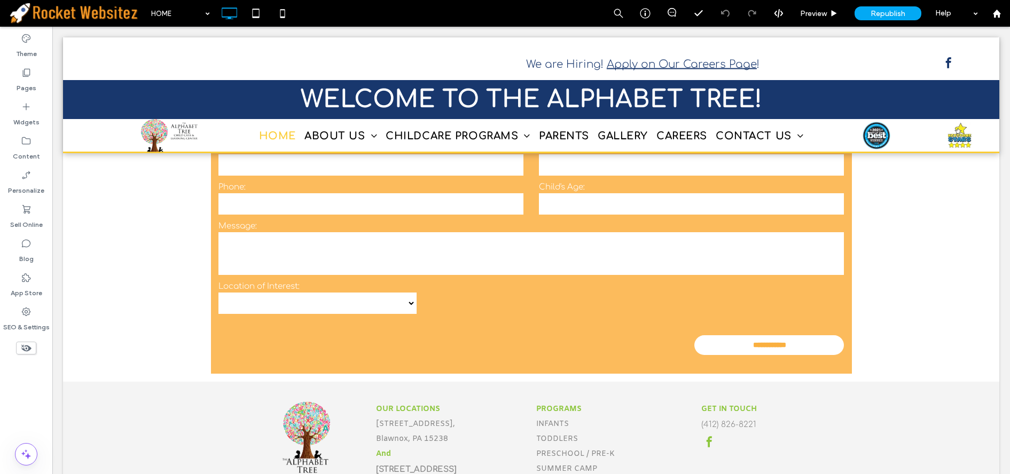
scroll to position [3313, 0]
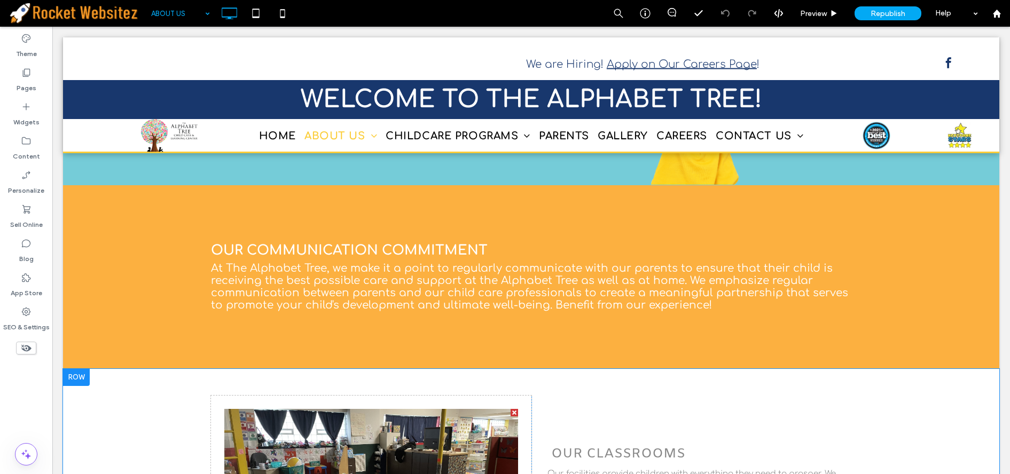
scroll to position [1203, 0]
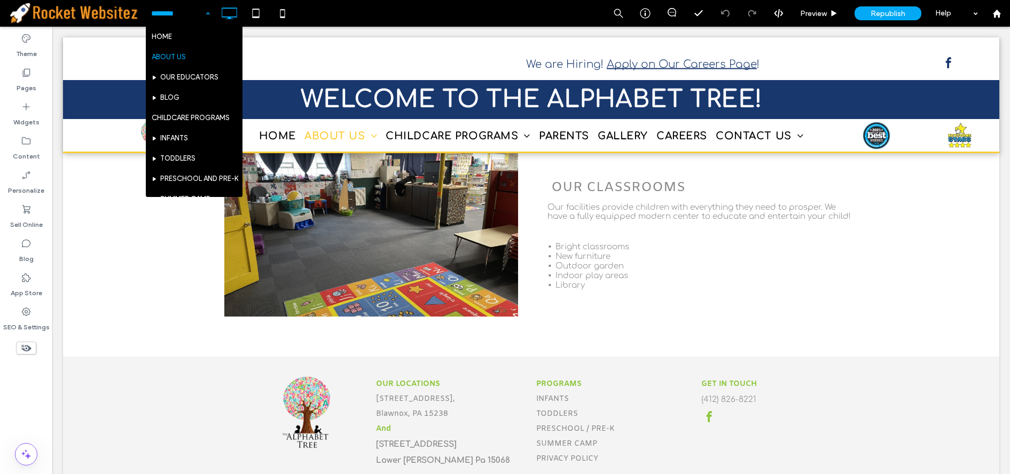
click at [194, 15] on input at bounding box center [177, 13] width 53 height 27
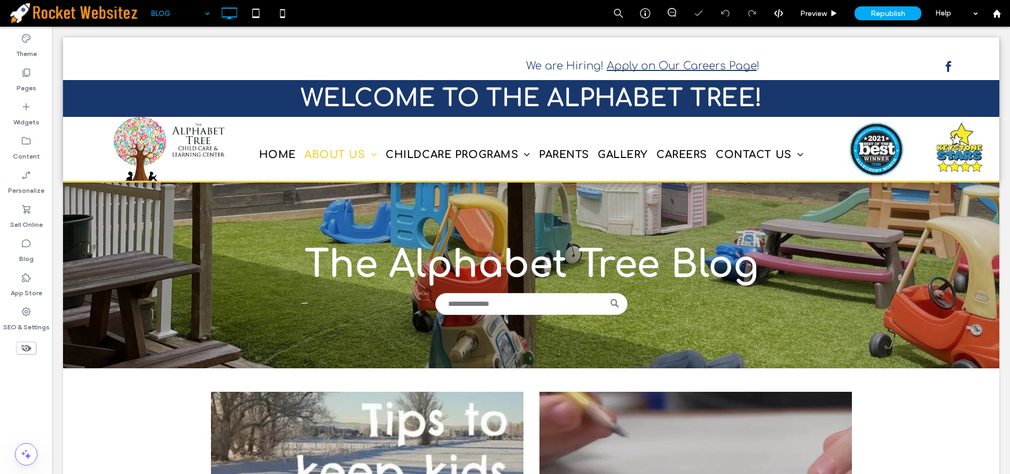
click at [184, 10] on input at bounding box center [177, 13] width 53 height 27
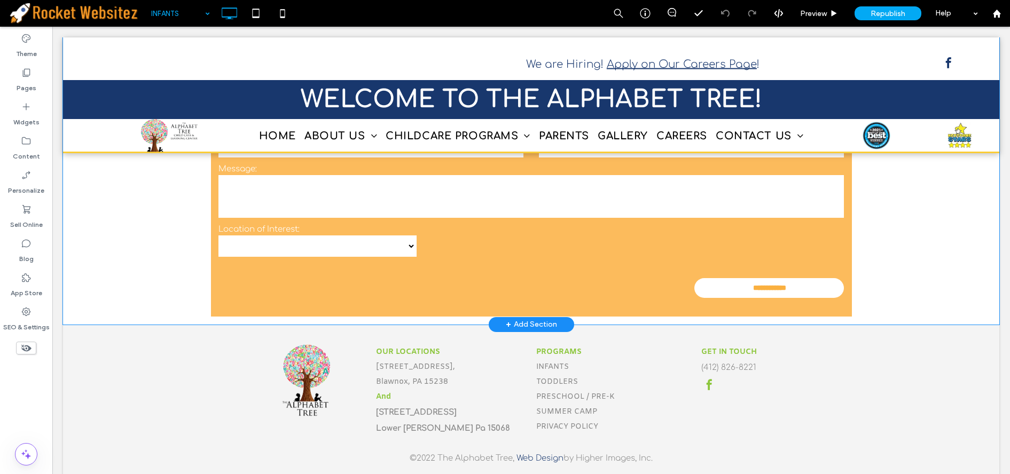
scroll to position [943, 0]
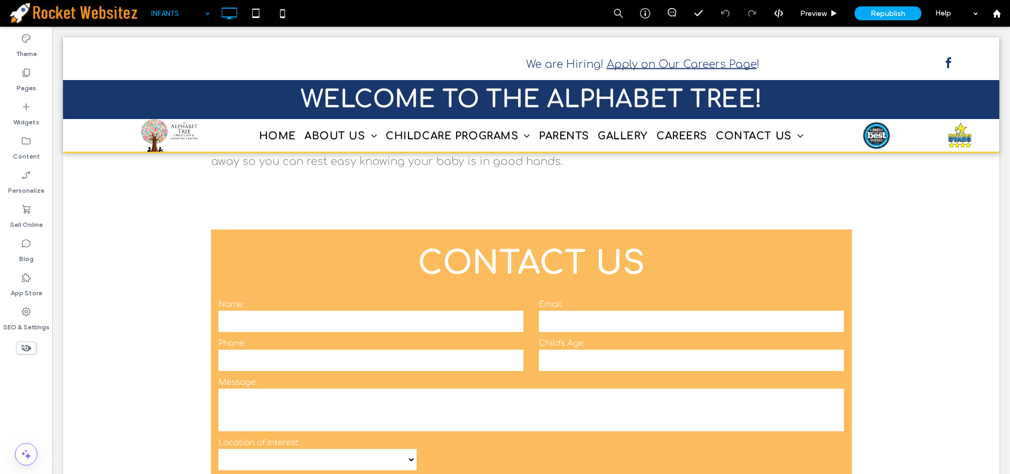
click at [168, 12] on input at bounding box center [177, 13] width 53 height 27
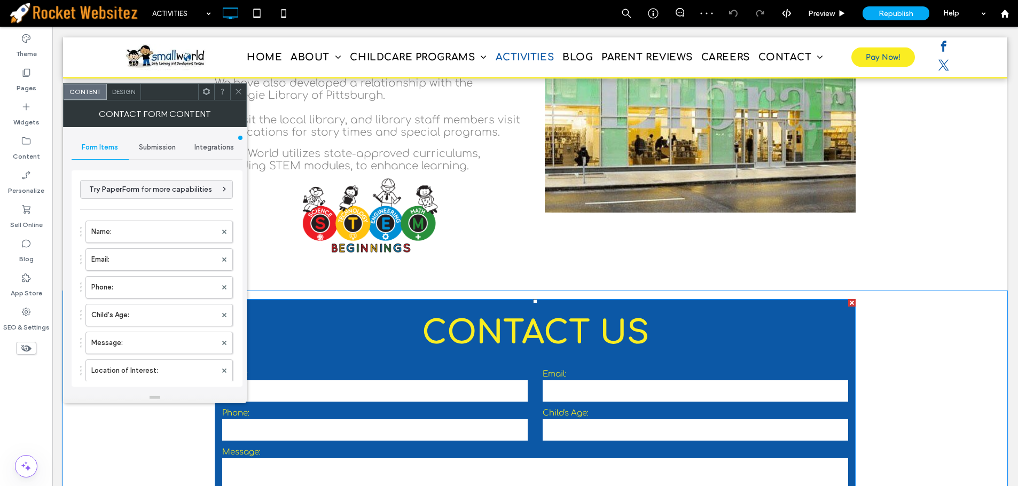
type input "**********"
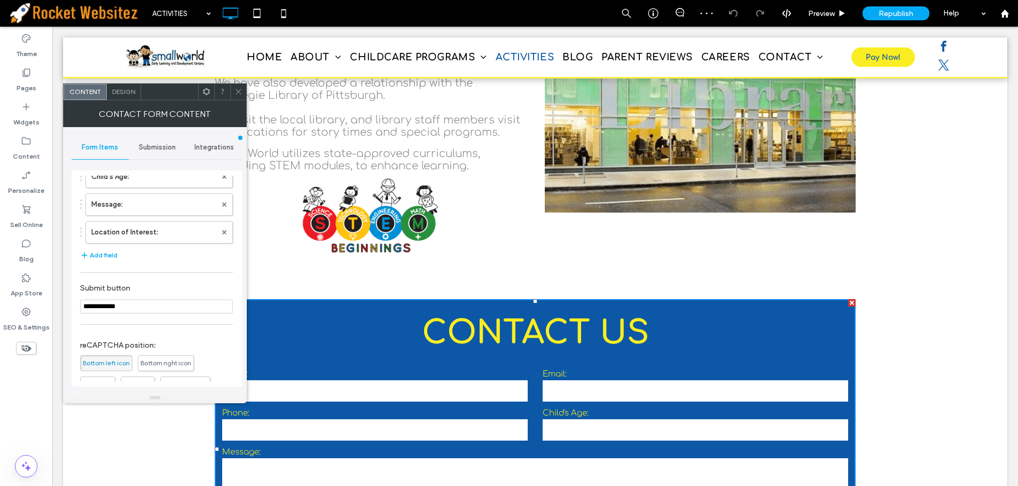
scroll to position [134, 0]
click at [147, 237] on label "Location of Interest:" at bounding box center [153, 237] width 125 height 21
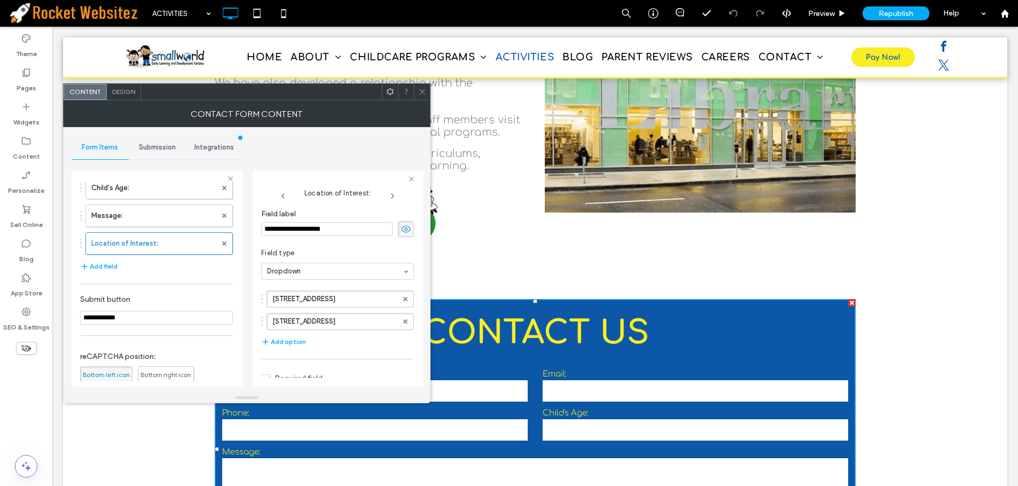
scroll to position [71, 0]
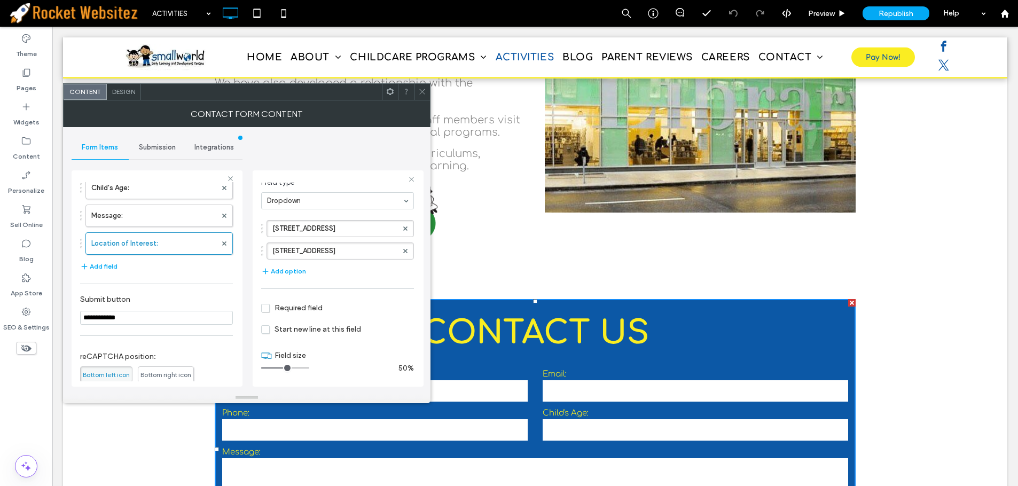
drag, startPoint x: 276, startPoint y: 366, endPoint x: 283, endPoint y: 368, distance: 7.6
type input "*"
click at [283, 368] on input "range" at bounding box center [285, 368] width 48 height 1
click at [425, 93] on icon at bounding box center [422, 92] width 8 height 8
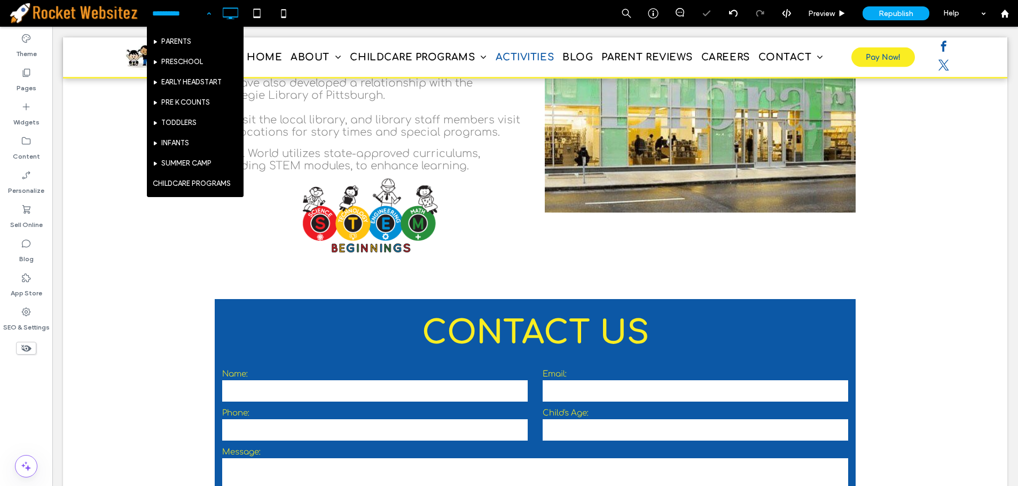
scroll to position [214, 0]
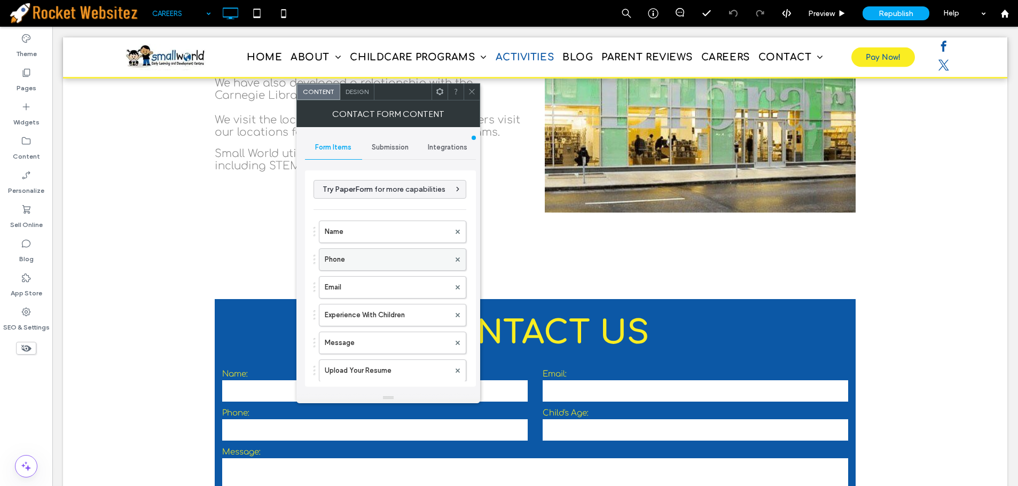
scroll to position [214, 0]
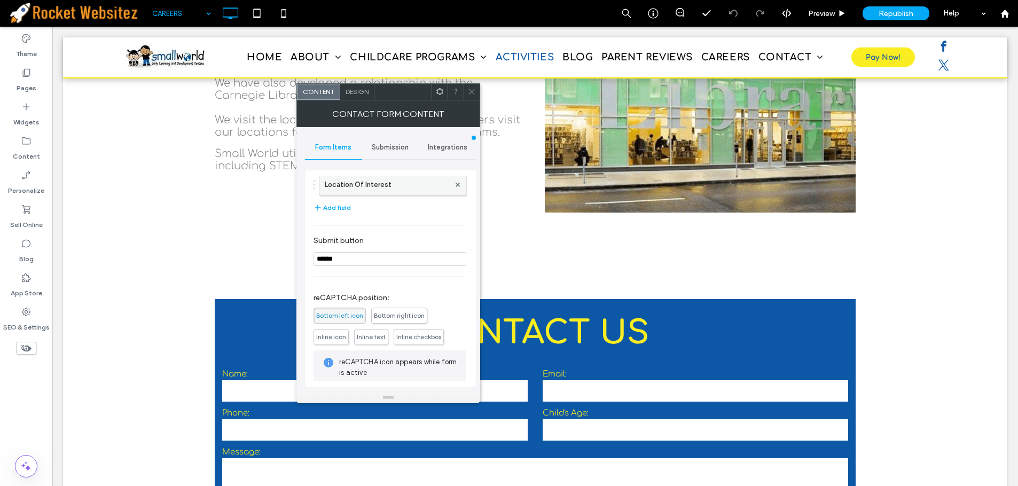
click at [378, 191] on label "Location Of Interest" at bounding box center [387, 184] width 125 height 21
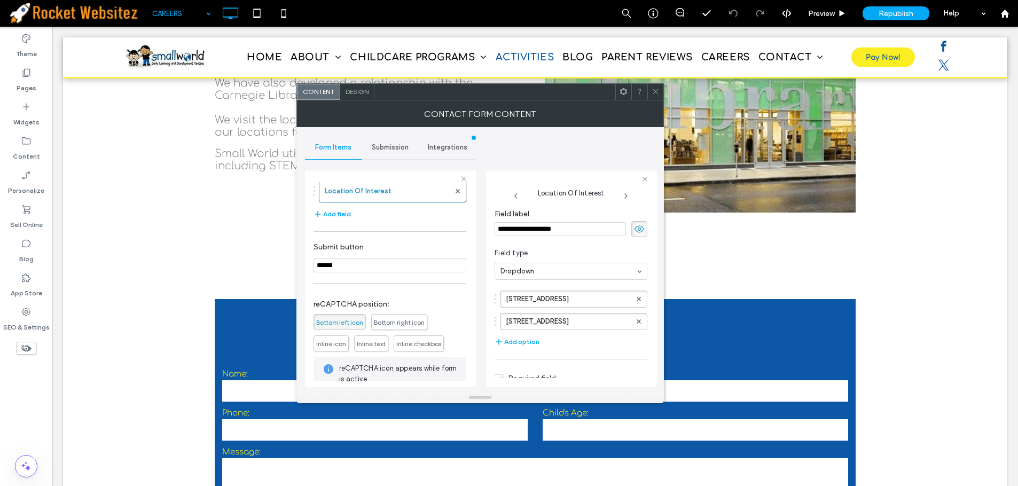
click at [655, 94] on icon at bounding box center [656, 92] width 8 height 8
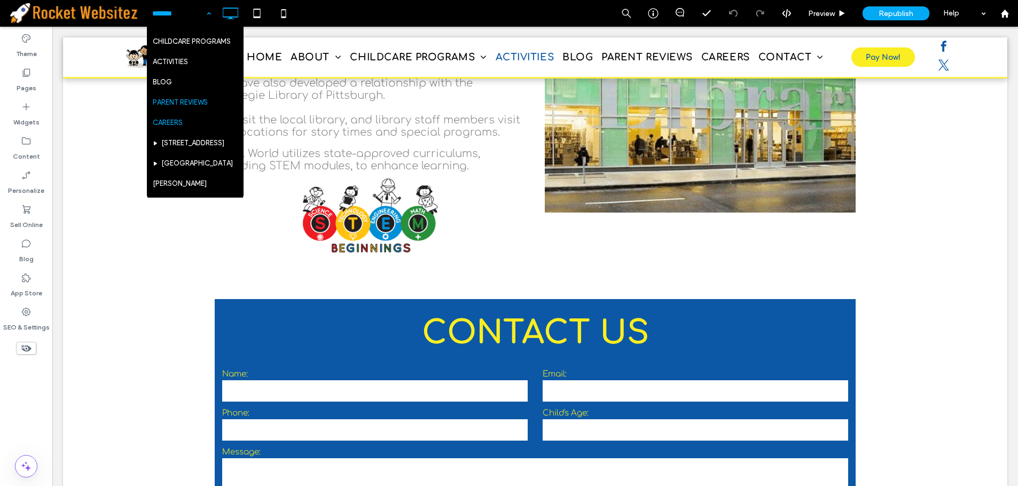
scroll to position [201, 0]
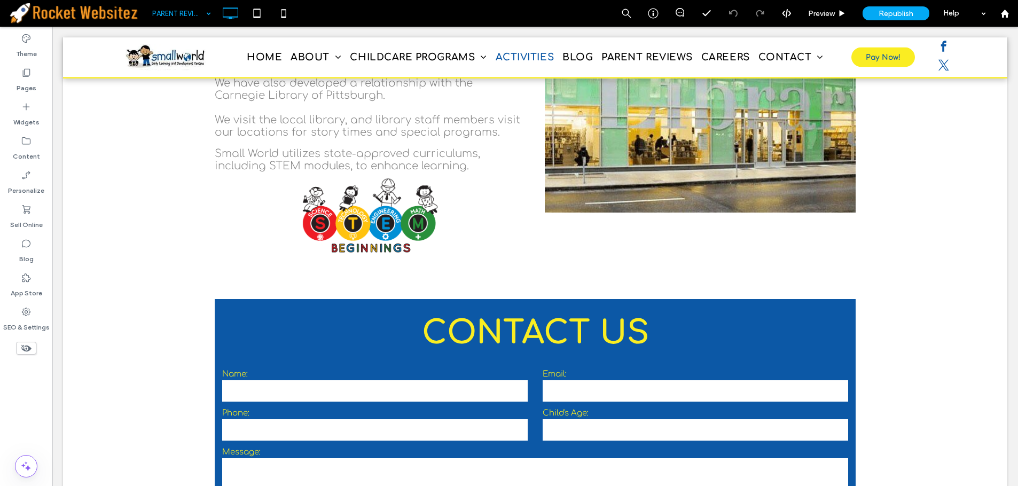
click at [205, 20] on div "PARENT REVIEWS" at bounding box center [181, 13] width 69 height 27
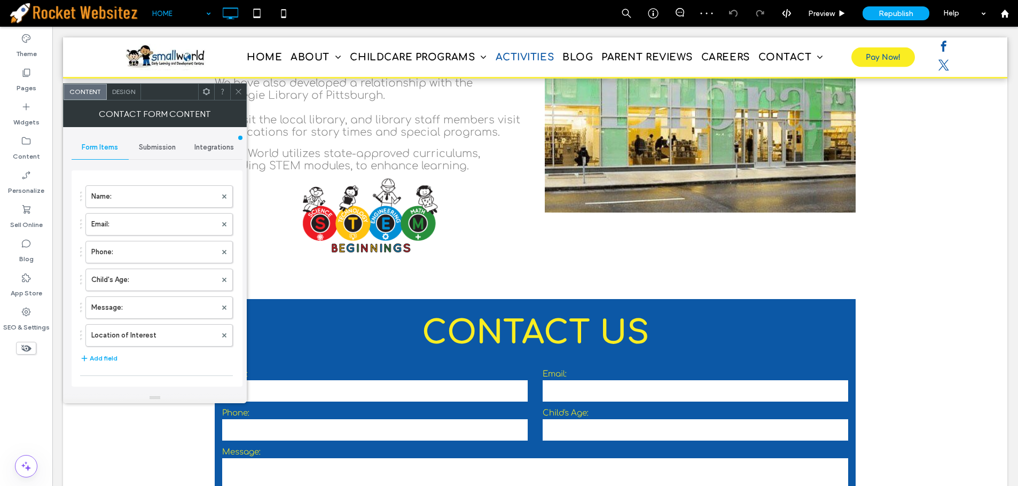
scroll to position [53, 0]
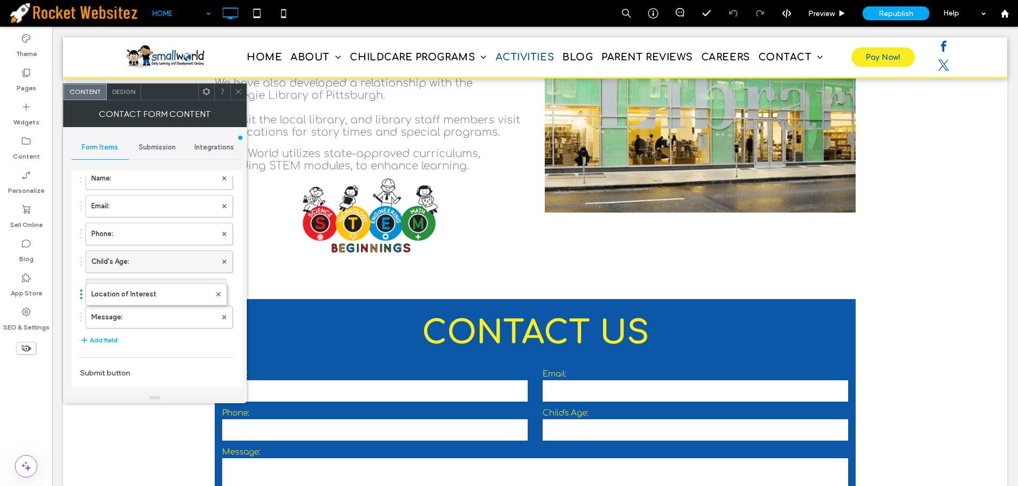
drag, startPoint x: 114, startPoint y: 306, endPoint x: 120, endPoint y: 272, distance: 34.6
click at [239, 87] on span at bounding box center [239, 92] width 8 height 16
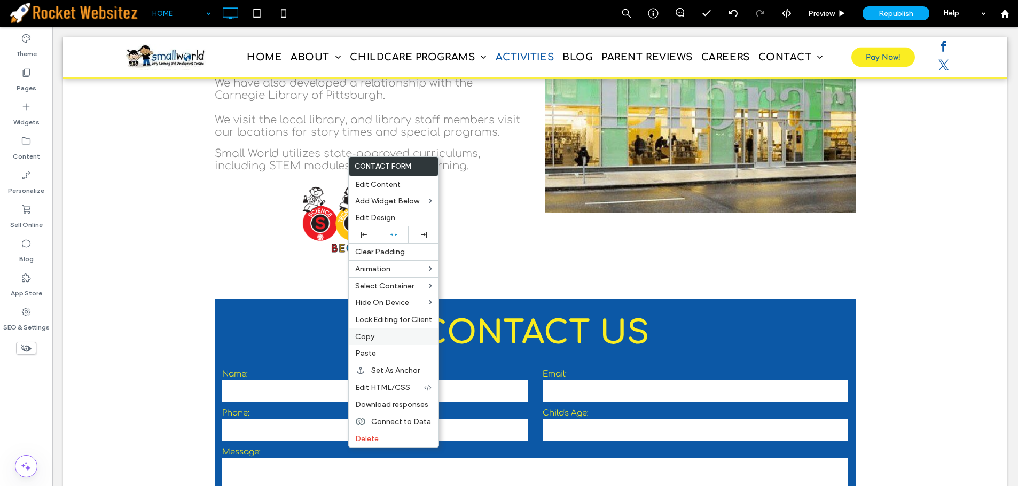
click at [391, 340] on label "Copy" at bounding box center [393, 336] width 77 height 9
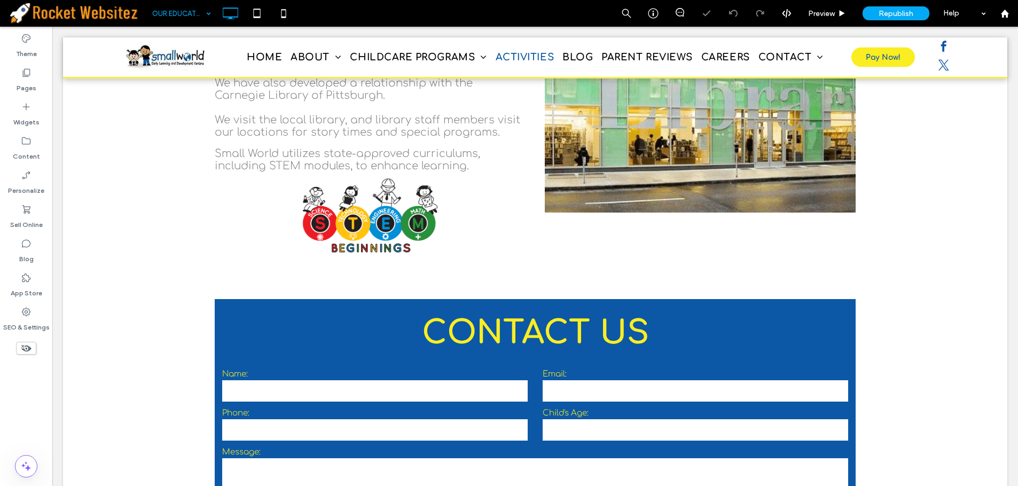
click at [181, 18] on input at bounding box center [178, 13] width 53 height 27
click at [188, 17] on input at bounding box center [178, 13] width 53 height 27
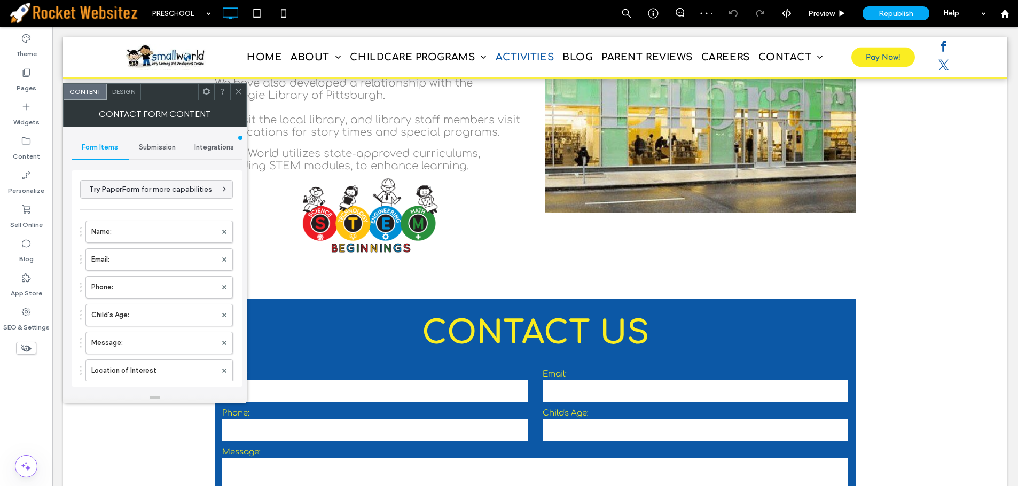
type input "**********"
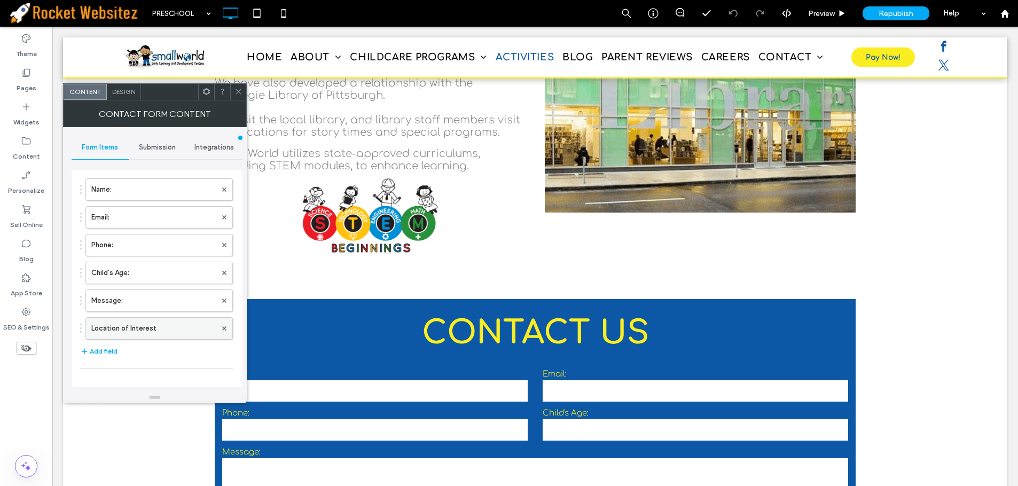
scroll to position [53, 0]
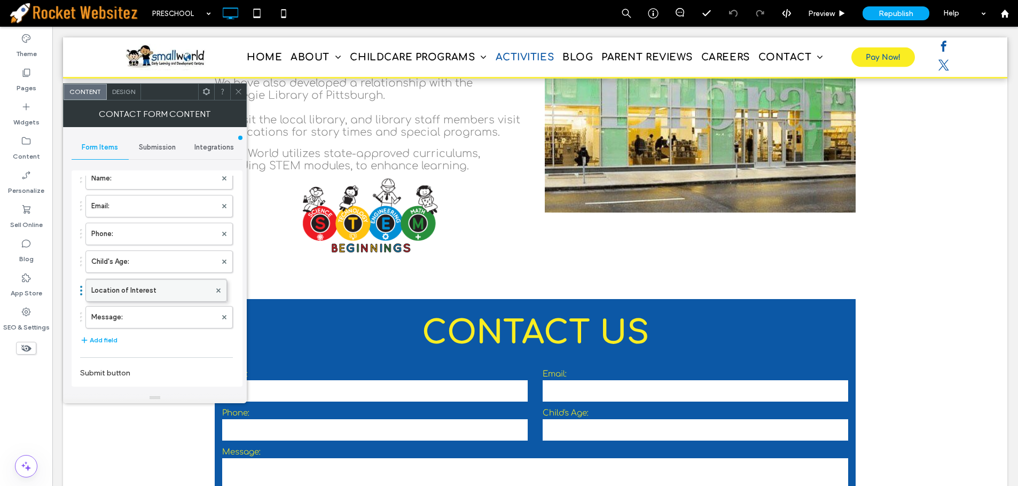
drag, startPoint x: 138, startPoint y: 311, endPoint x: 139, endPoint y: 282, distance: 28.9
click at [235, 93] on icon at bounding box center [239, 92] width 8 height 8
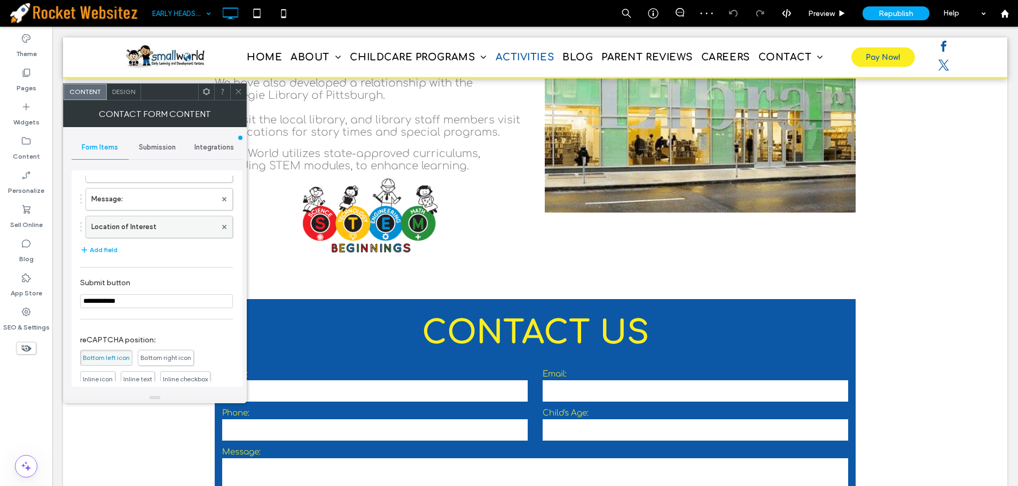
scroll to position [107, 0]
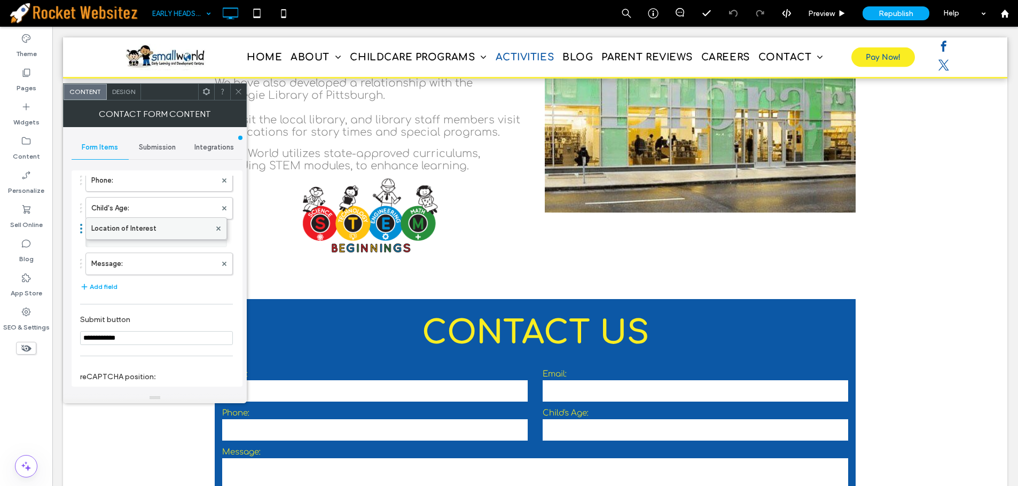
drag, startPoint x: 149, startPoint y: 262, endPoint x: 147, endPoint y: 220, distance: 42.2
click at [235, 98] on span at bounding box center [239, 92] width 8 height 16
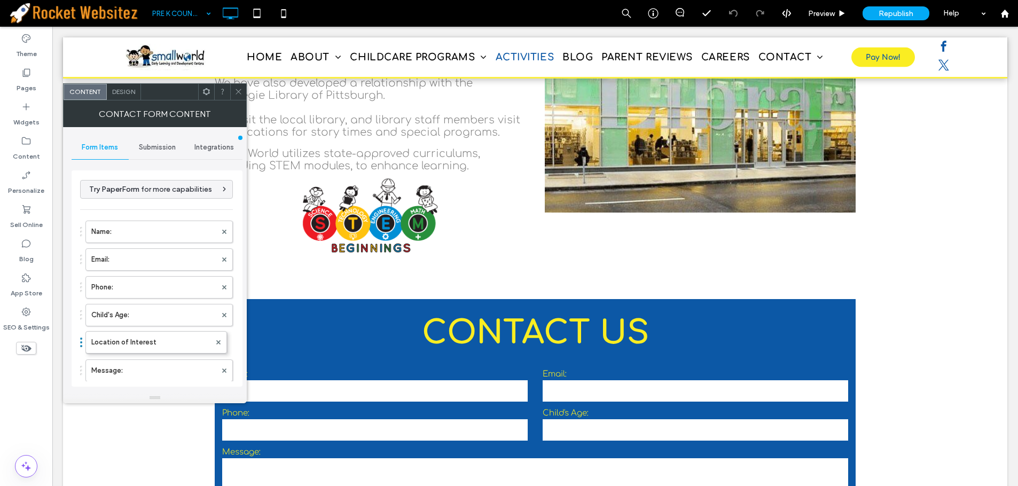
drag, startPoint x: 134, startPoint y: 362, endPoint x: 133, endPoint y: 328, distance: 33.7
drag, startPoint x: 238, startPoint y: 95, endPoint x: 246, endPoint y: 92, distance: 8.3
click at [238, 94] on icon at bounding box center [239, 92] width 8 height 8
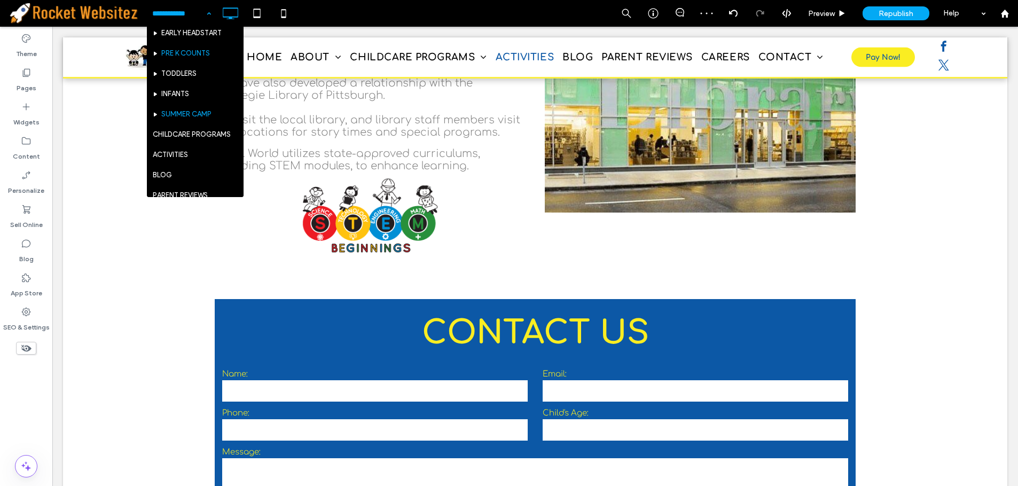
scroll to position [107, 0]
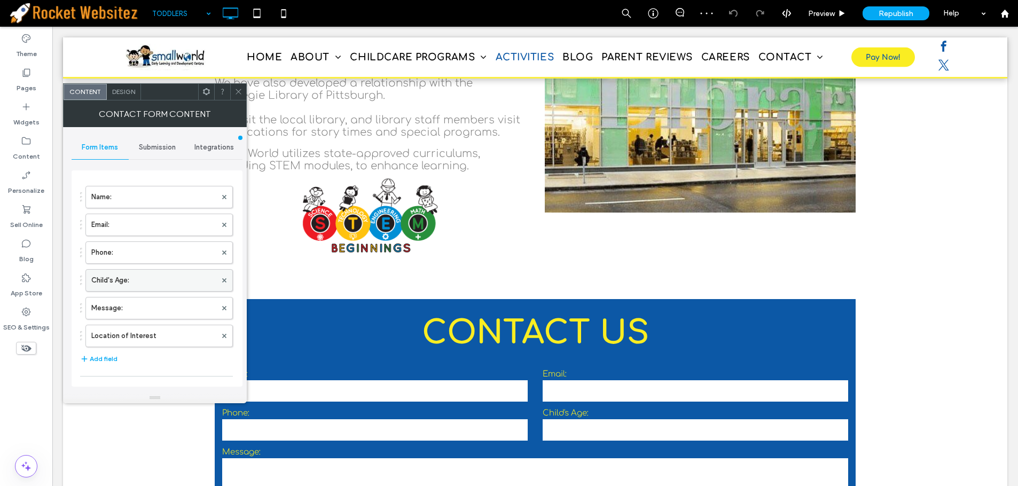
scroll to position [53, 0]
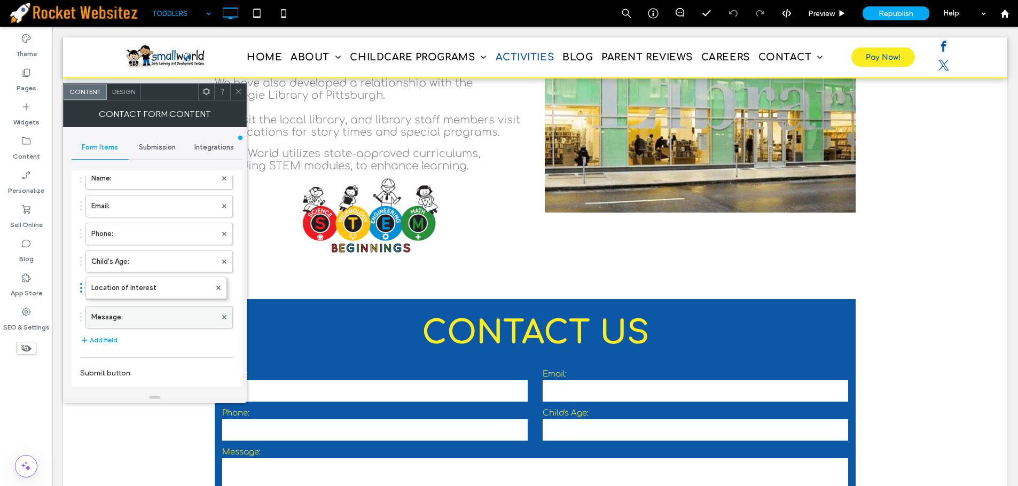
drag, startPoint x: 157, startPoint y: 316, endPoint x: 159, endPoint y: 281, distance: 35.3
click at [232, 93] on div at bounding box center [238, 92] width 16 height 16
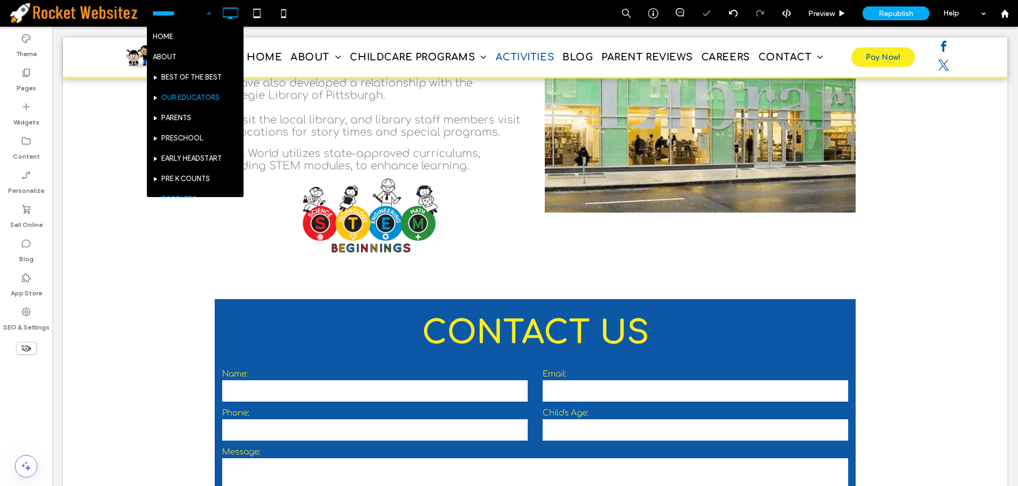
scroll to position [160, 0]
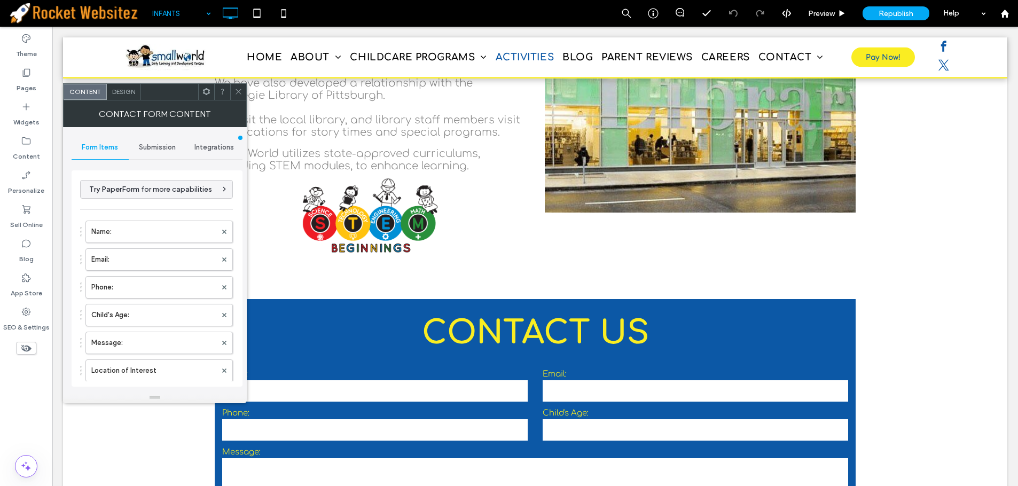
click at [230, 95] on div at bounding box center [238, 92] width 16 height 16
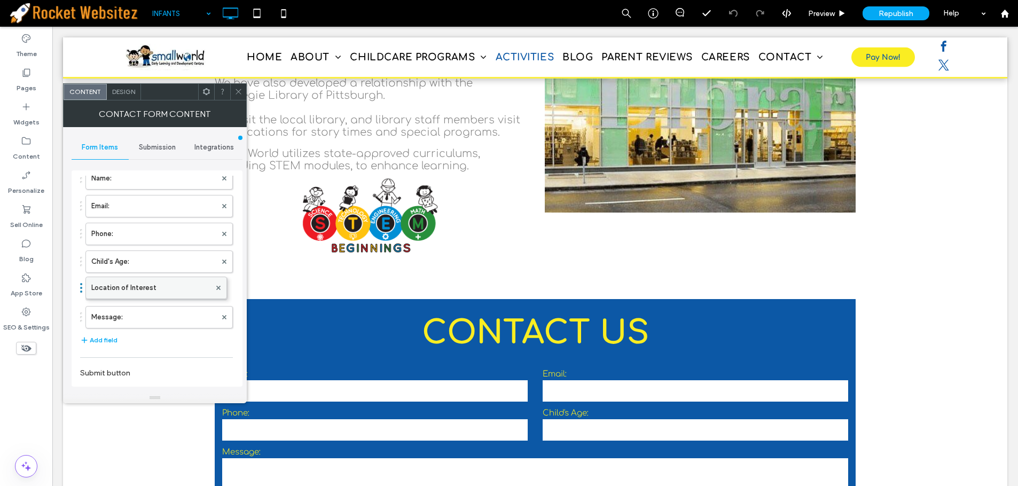
drag, startPoint x: 130, startPoint y: 317, endPoint x: 138, endPoint y: 282, distance: 35.8
click at [240, 89] on icon at bounding box center [239, 92] width 8 height 8
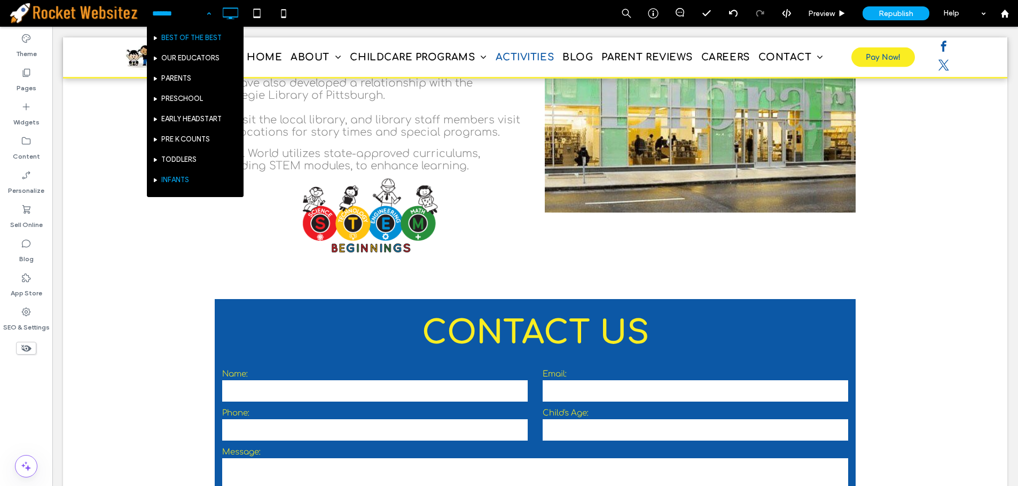
scroll to position [107, 0]
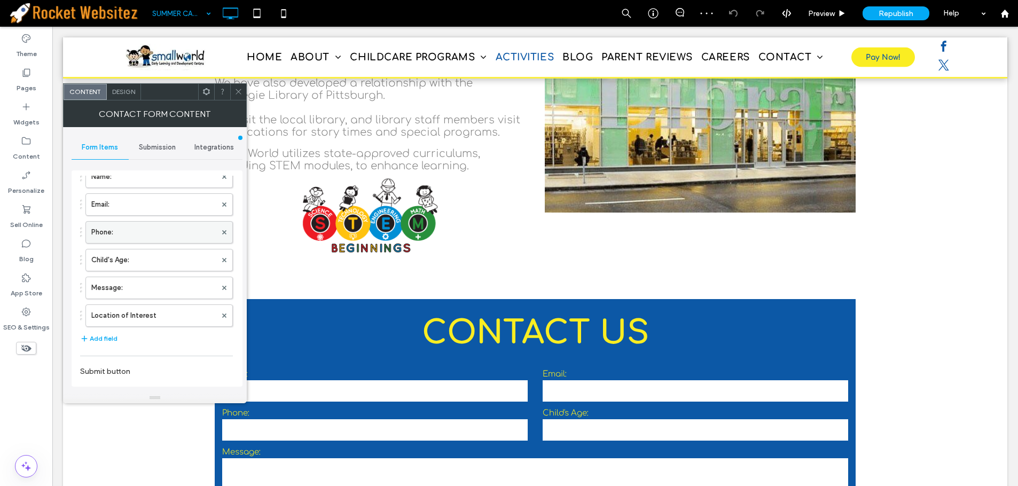
scroll to position [107, 0]
click at [146, 251] on div "Name: Email: Phone: Child's Age: Message: Location of Interest" at bounding box center [156, 191] width 153 height 167
drag, startPoint x: 144, startPoint y: 264, endPoint x: 144, endPoint y: 230, distance: 34.2
click at [236, 95] on icon at bounding box center [239, 92] width 8 height 8
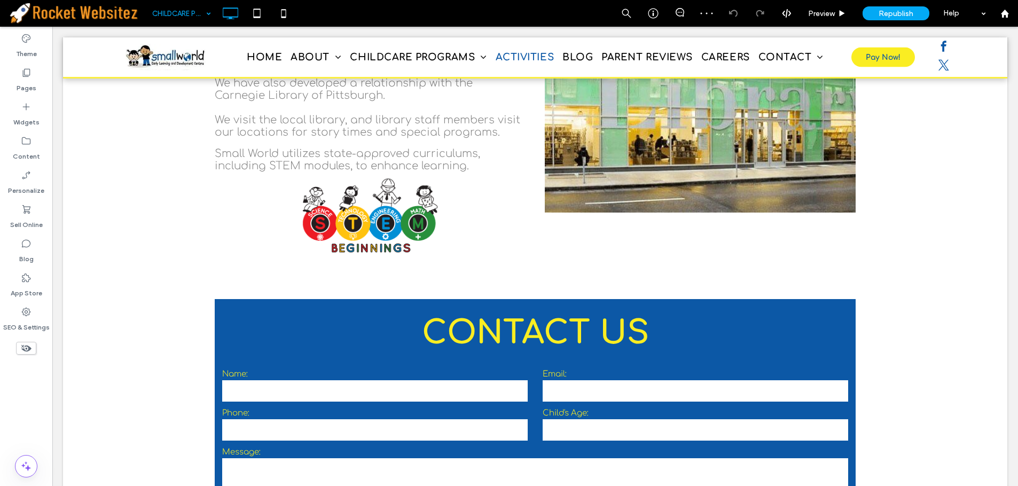
click at [172, 15] on input at bounding box center [178, 13] width 53 height 27
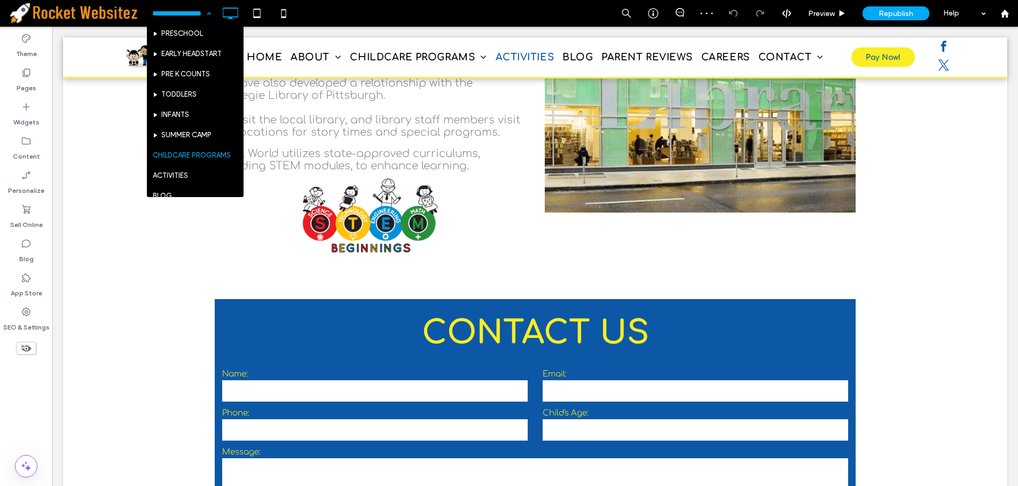
scroll to position [107, 0]
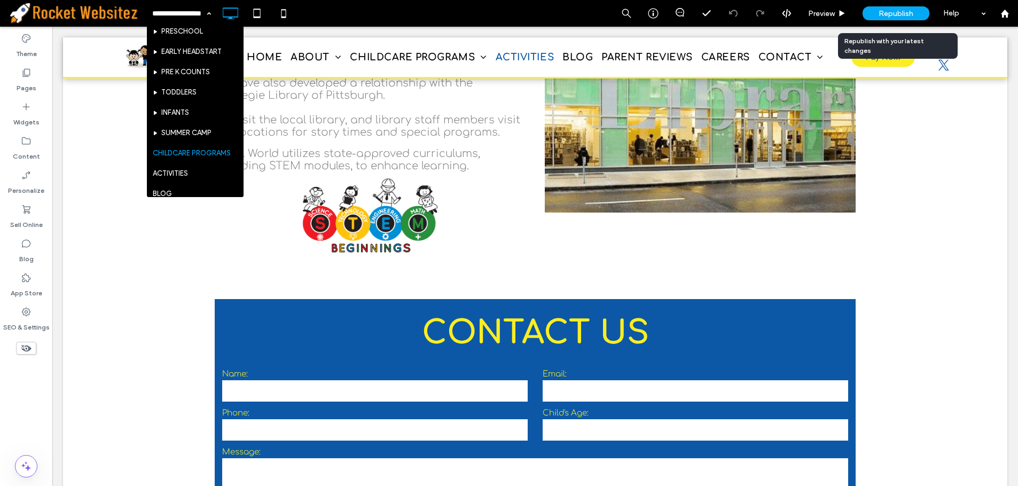
click at [896, 12] on span "Republish" at bounding box center [896, 13] width 35 height 9
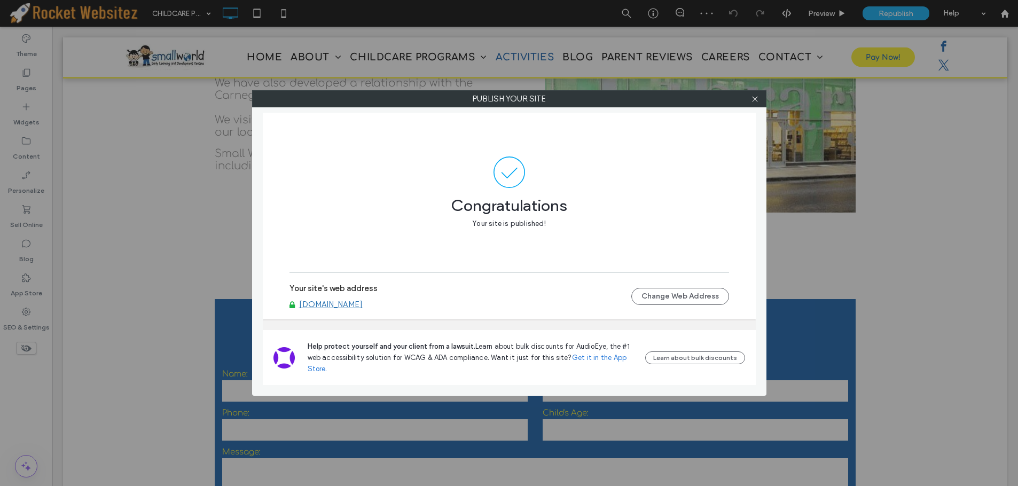
drag, startPoint x: 758, startPoint y: 96, endPoint x: 735, endPoint y: 92, distance: 22.7
click at [758, 96] on icon at bounding box center [755, 99] width 8 height 8
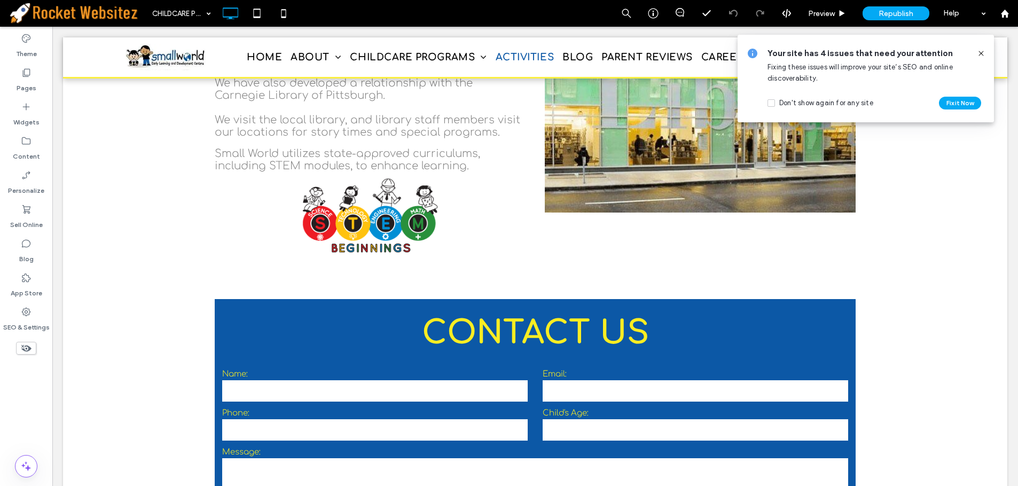
click at [980, 51] on icon at bounding box center [981, 53] width 9 height 9
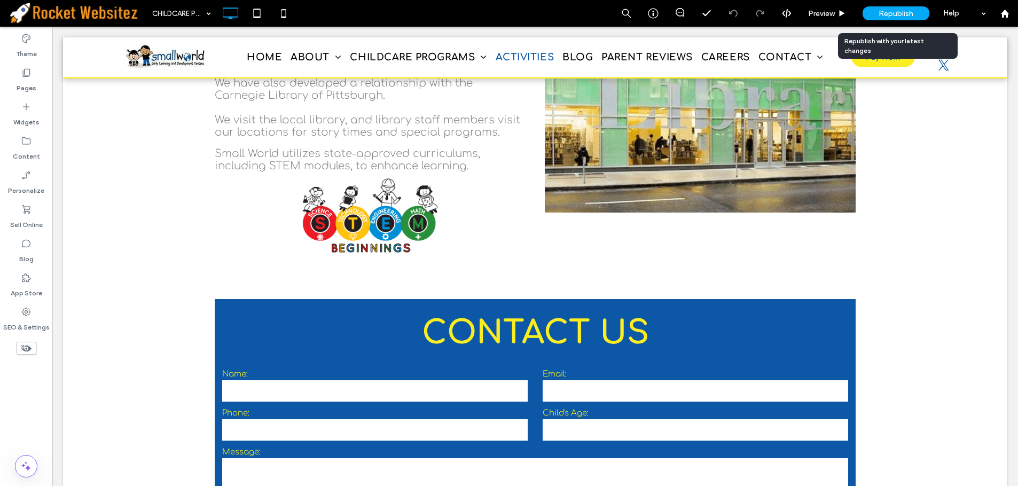
click at [904, 8] on div "Republish" at bounding box center [896, 13] width 67 height 14
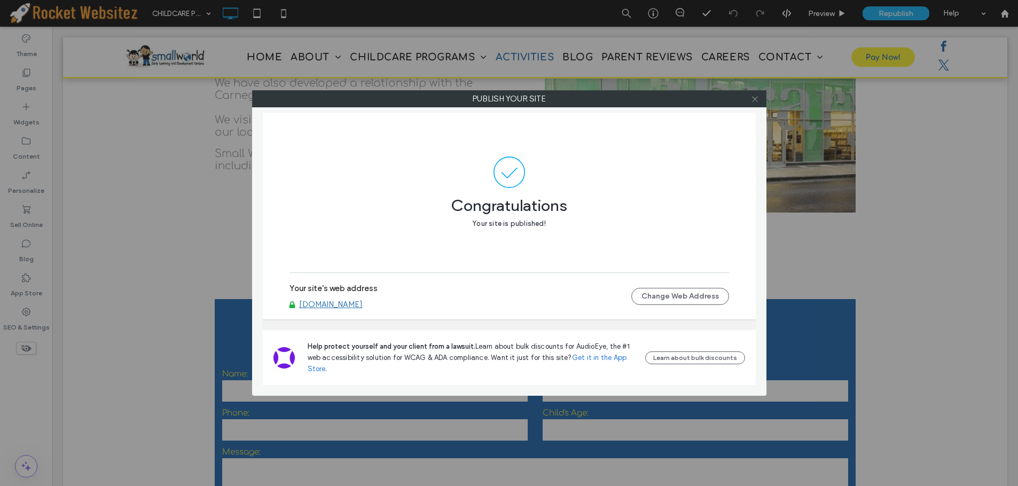
click at [755, 97] on icon at bounding box center [755, 99] width 8 height 8
